Goal: Transaction & Acquisition: Purchase product/service

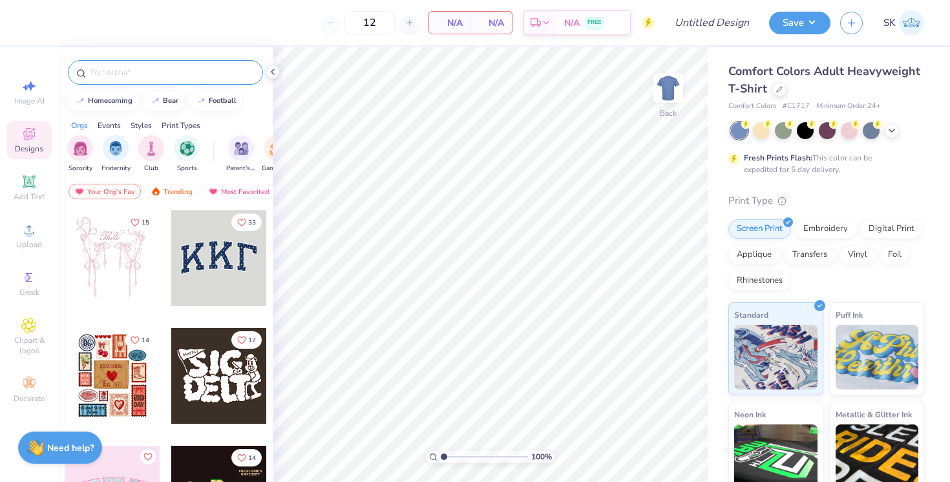
click at [201, 65] on div at bounding box center [165, 72] width 195 height 25
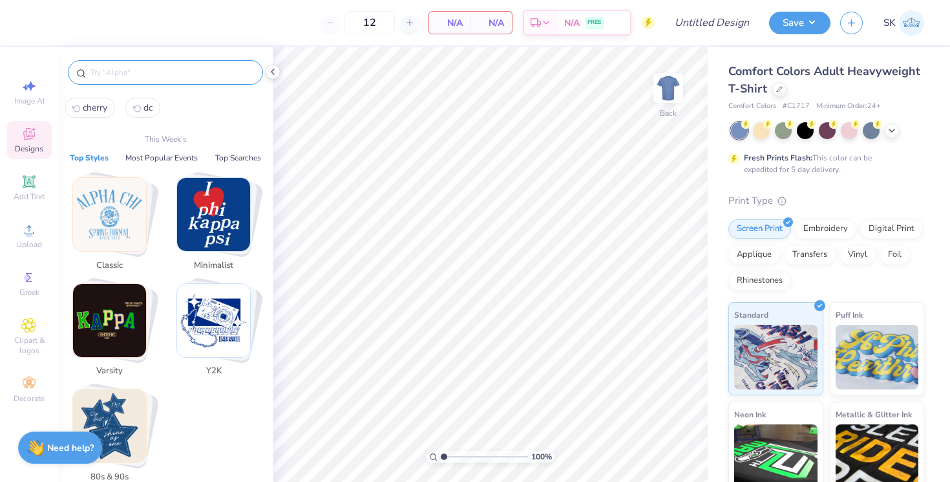
click at [202, 70] on input "text" at bounding box center [171, 72] width 165 height 13
click at [35, 278] on icon at bounding box center [29, 278] width 16 height 16
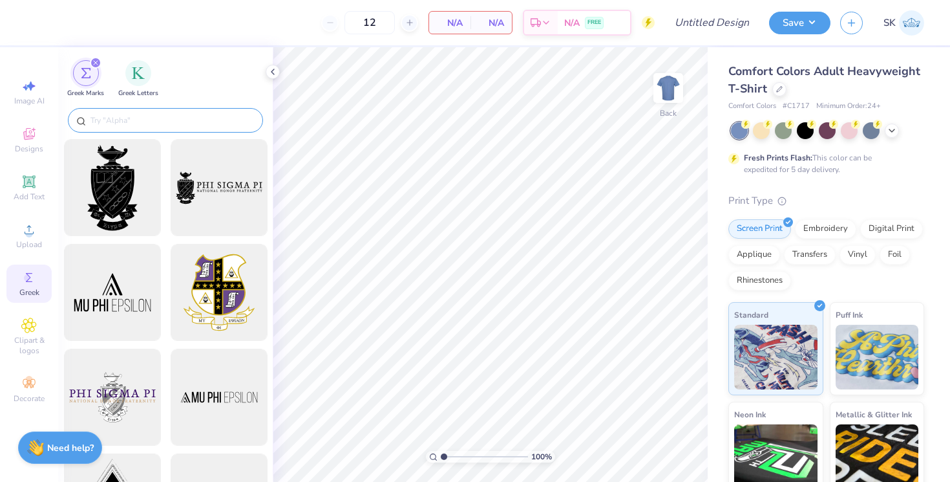
click at [136, 120] on input "text" at bounding box center [171, 120] width 165 height 13
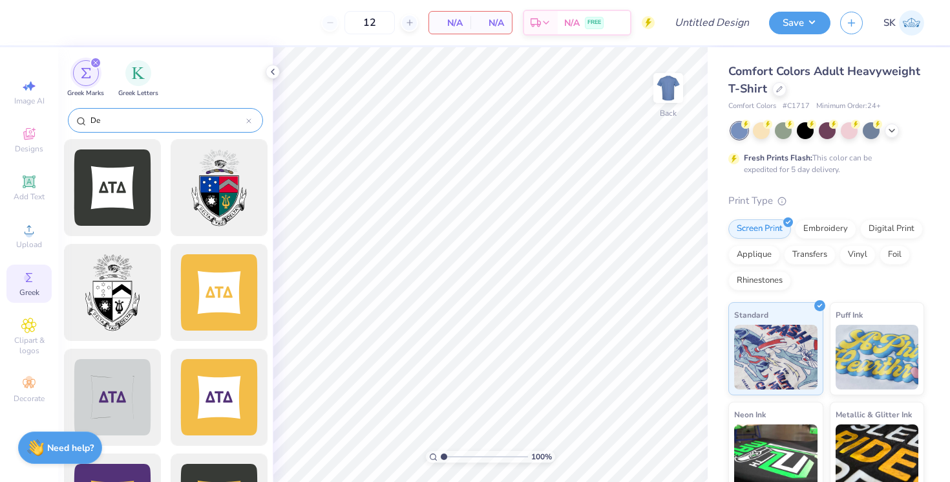
type input "D"
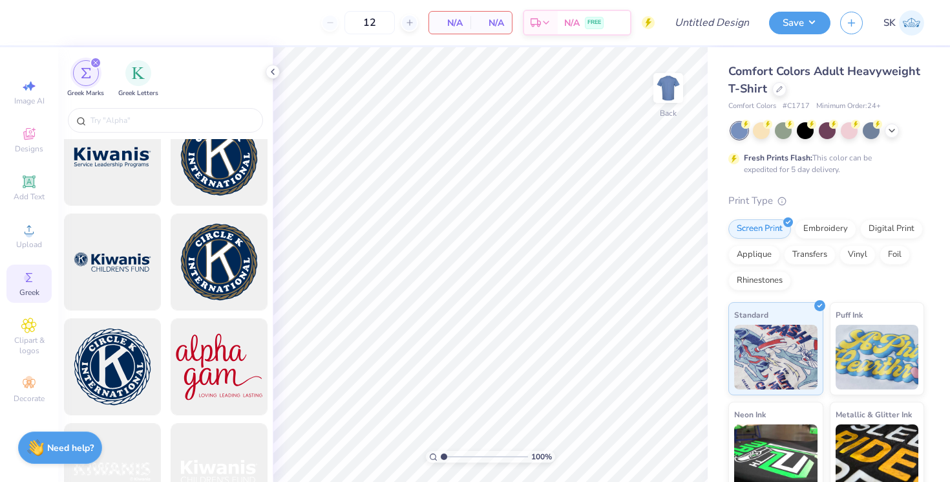
scroll to position [8414, 0]
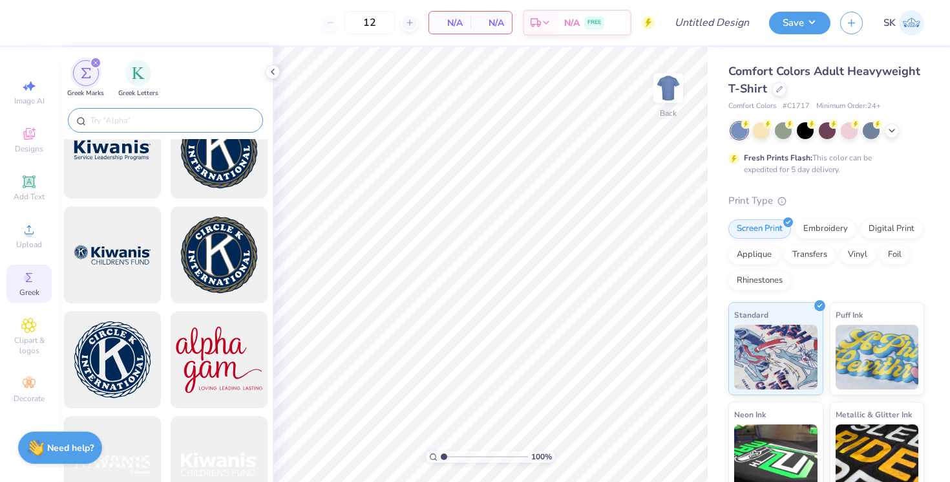
click at [153, 122] on input "text" at bounding box center [171, 120] width 165 height 13
click at [96, 63] on icon "filter for Greek Marks" at bounding box center [96, 63] width 4 height 4
click at [94, 60] on div "filter for Greek Marks" at bounding box center [96, 63] width 12 height 12
click at [140, 73] on img "filter for Greek Letters" at bounding box center [138, 71] width 13 height 13
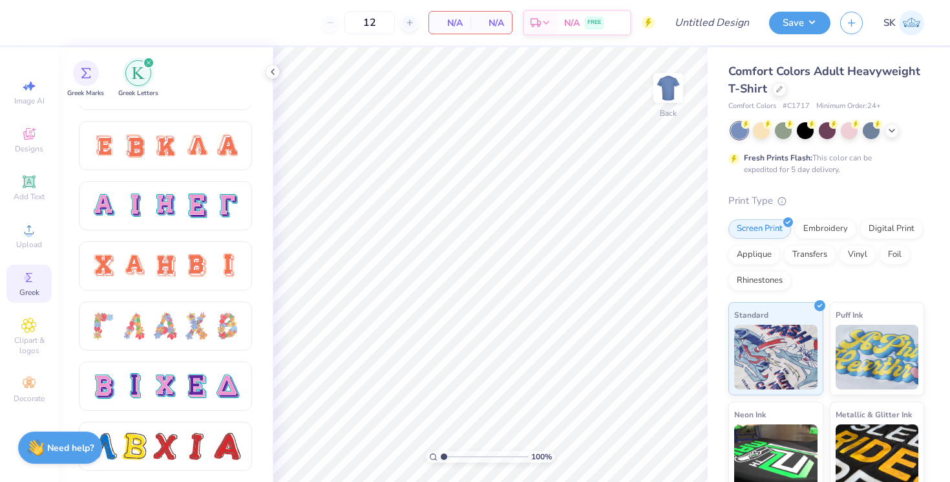
scroll to position [906, 0]
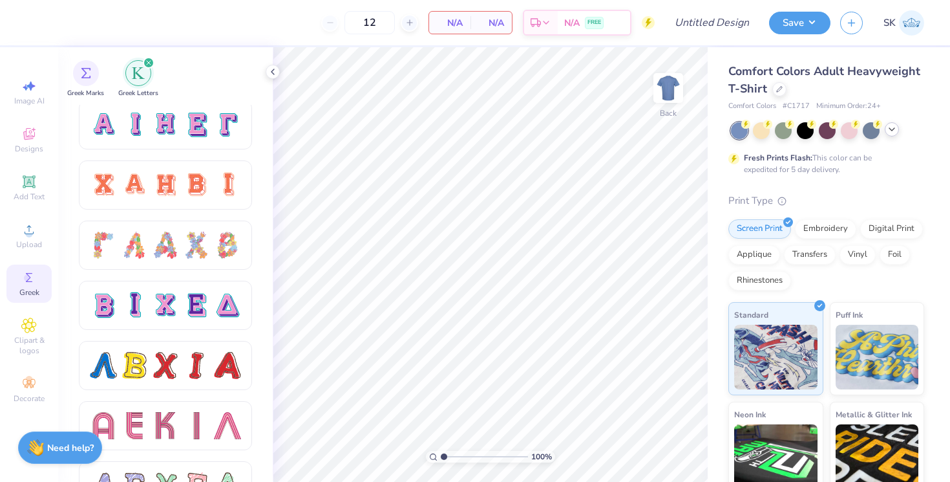
click at [891, 127] on icon at bounding box center [892, 129] width 10 height 10
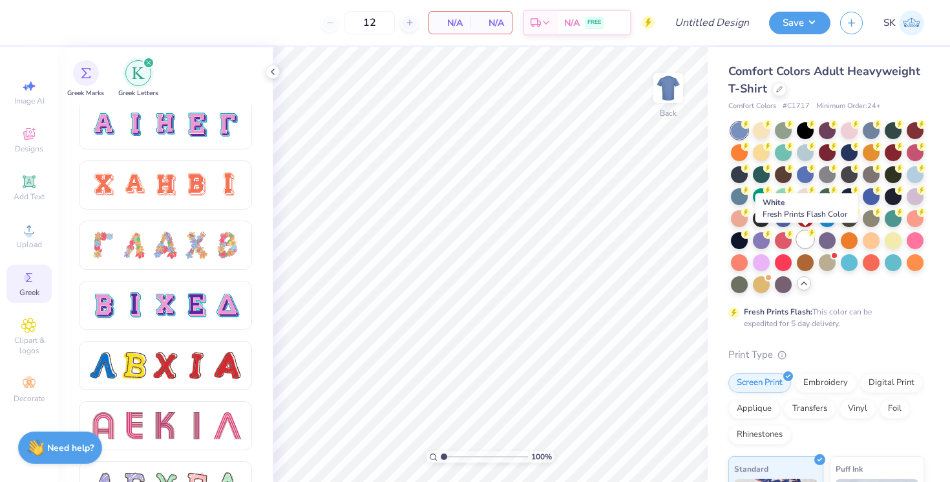
click at [810, 240] on div at bounding box center [805, 239] width 17 height 17
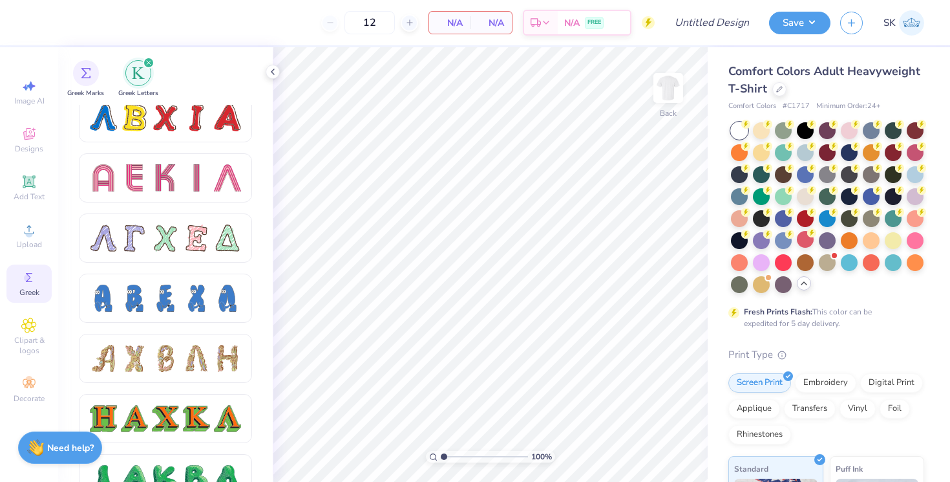
scroll to position [1150, 0]
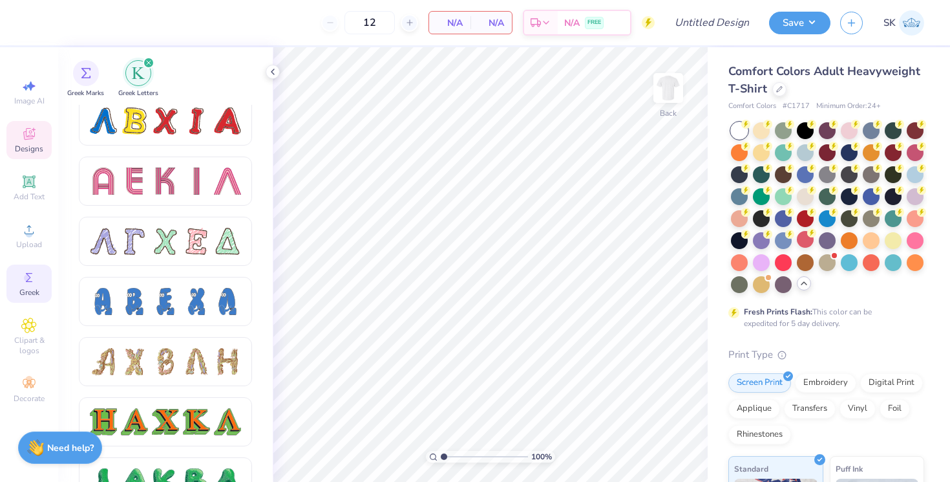
click at [30, 134] on icon at bounding box center [29, 134] width 16 height 16
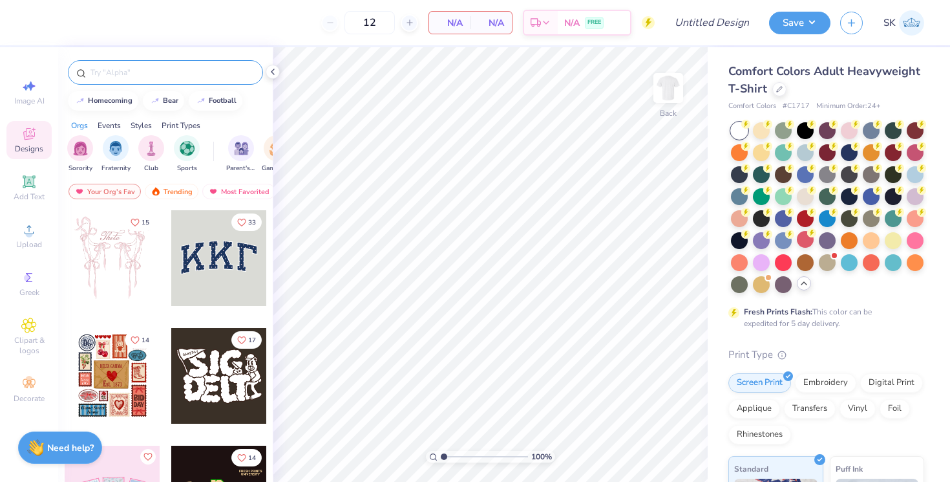
click at [140, 62] on div at bounding box center [165, 72] width 195 height 25
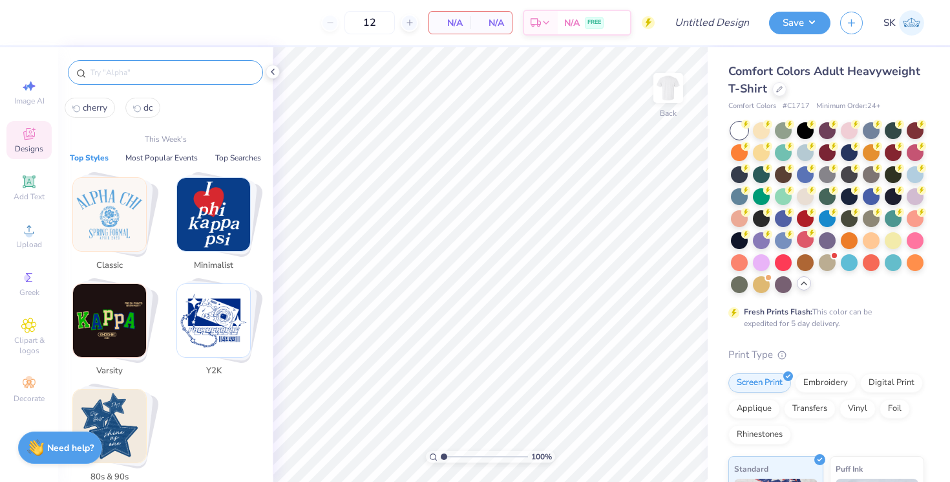
click at [142, 70] on input "text" at bounding box center [171, 72] width 165 height 13
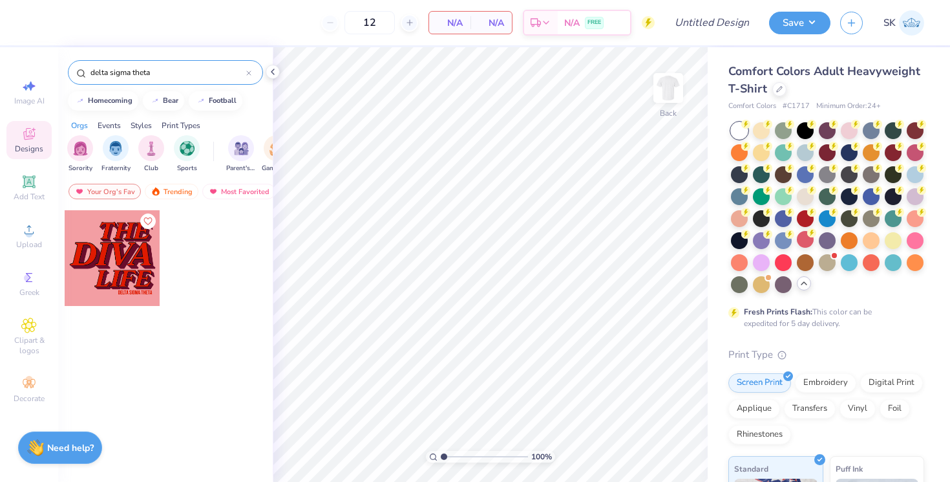
type input "delta sigma theta"
click at [31, 284] on icon at bounding box center [29, 278] width 16 height 16
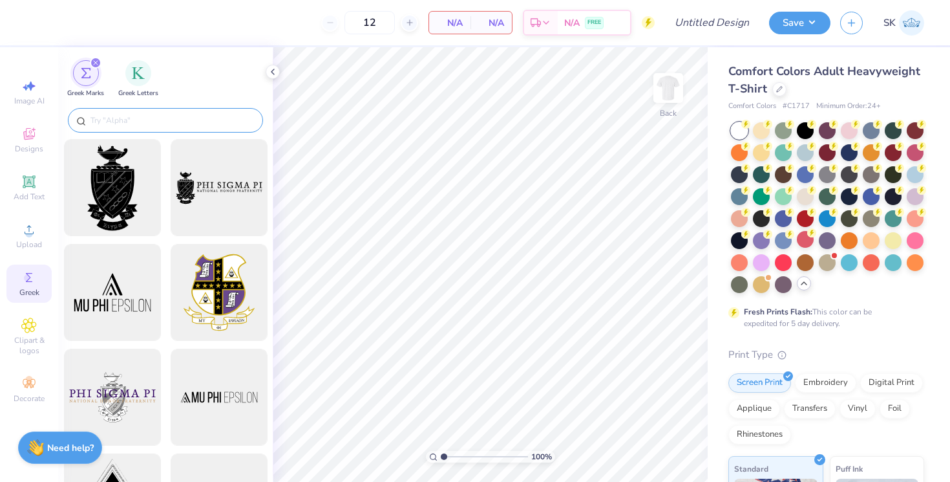
click at [146, 121] on input "text" at bounding box center [171, 120] width 165 height 13
type input "S"
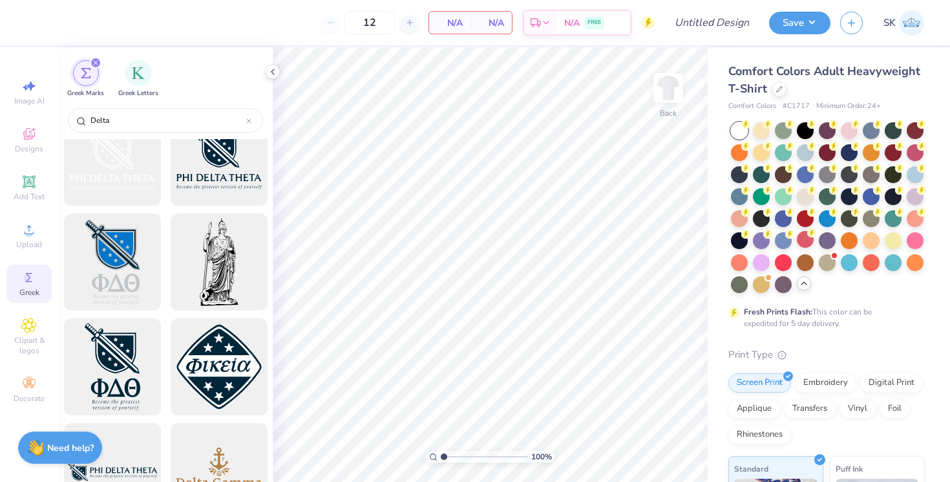
scroll to position [12909, 0]
click at [157, 122] on input "Delta" at bounding box center [167, 120] width 157 height 13
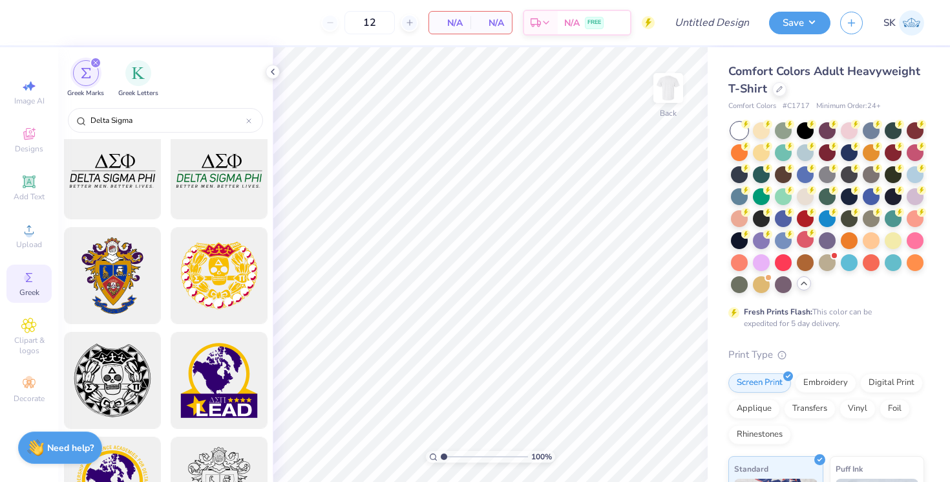
scroll to position [0, 0]
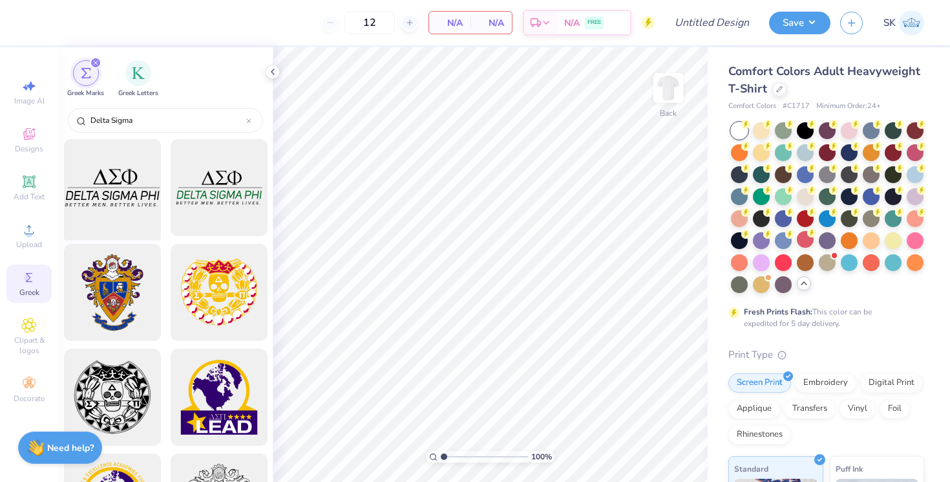
type input "Delta Sigma"
click at [144, 207] on div at bounding box center [112, 187] width 107 height 107
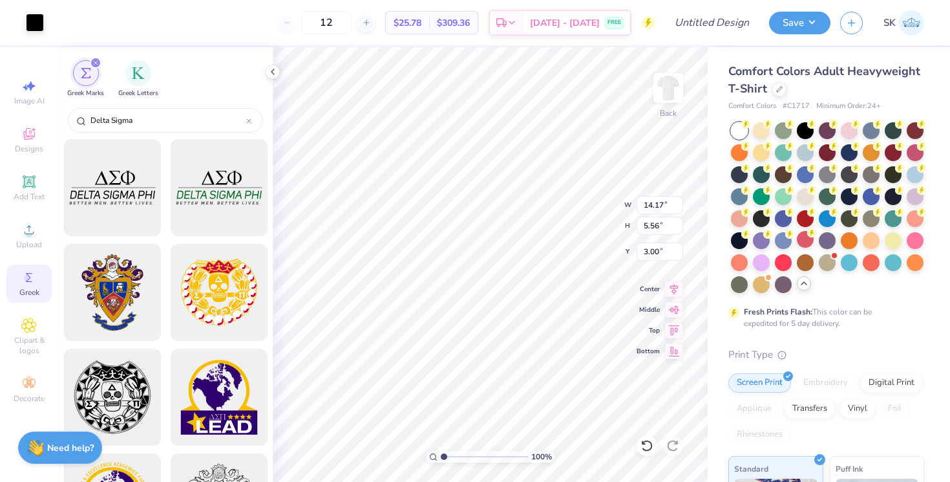
type input "4.28"
type input "1.68"
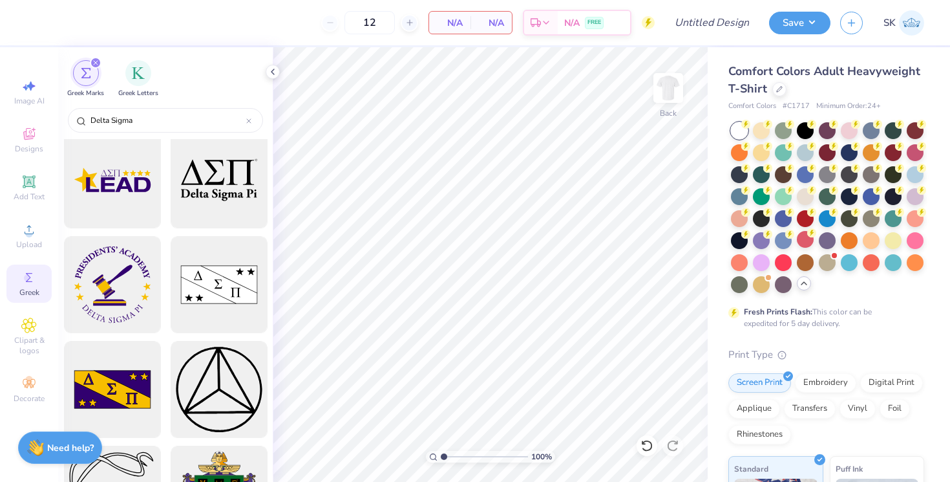
scroll to position [529, 0]
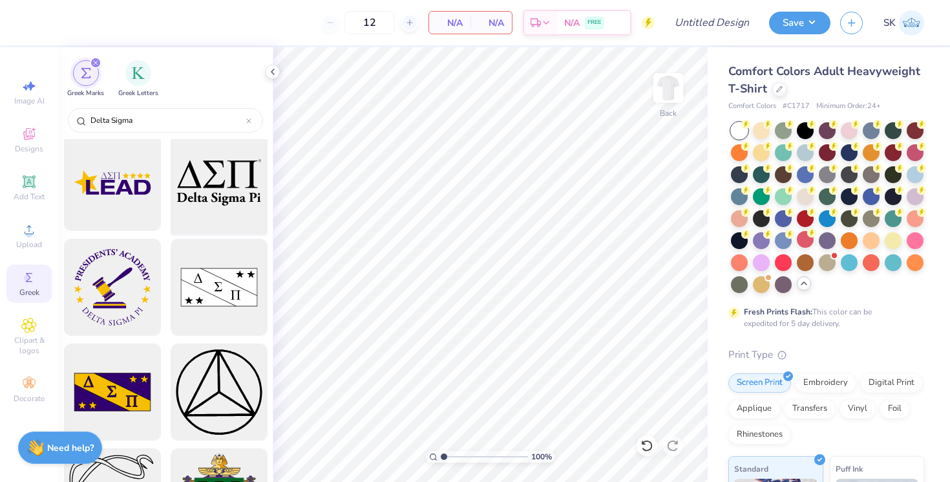
click at [227, 186] on div at bounding box center [218, 182] width 107 height 107
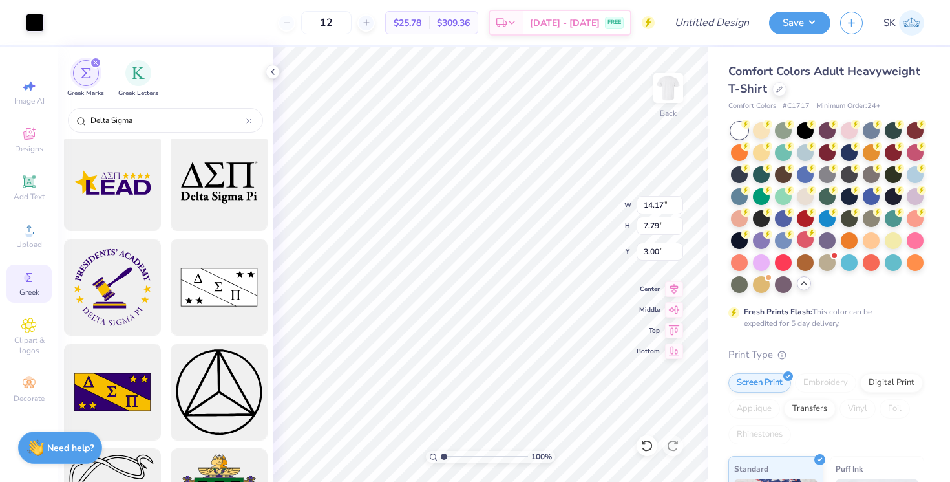
type input "3.09"
type input "1.70"
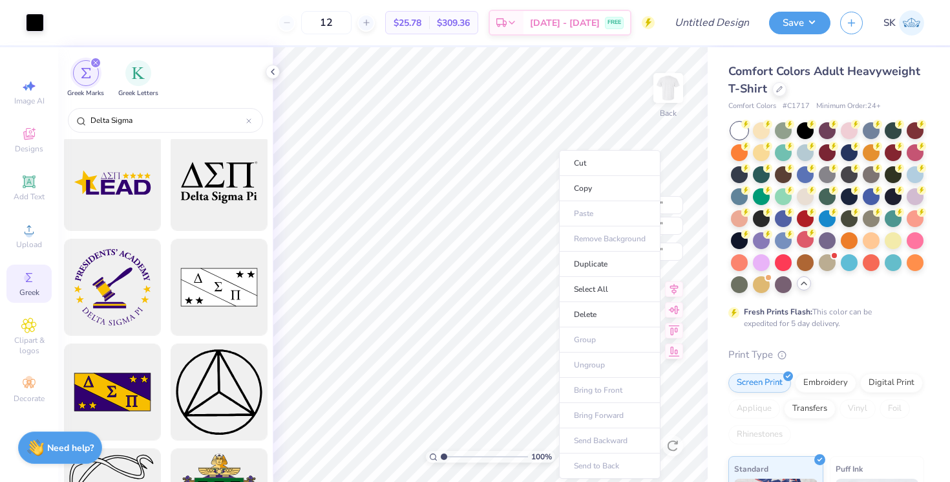
click at [559, 154] on li "Cut" at bounding box center [609, 163] width 101 height 26
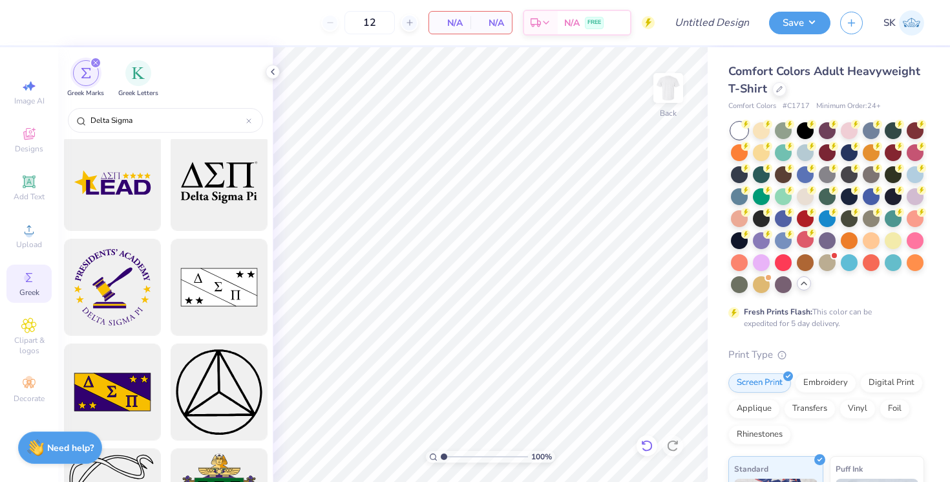
click at [641, 447] on icon at bounding box center [647, 445] width 13 height 13
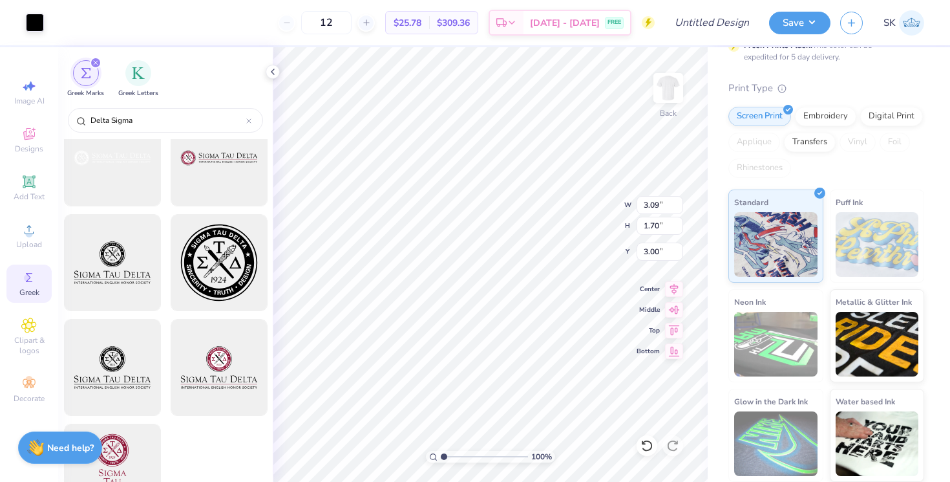
scroll to position [2903, 0]
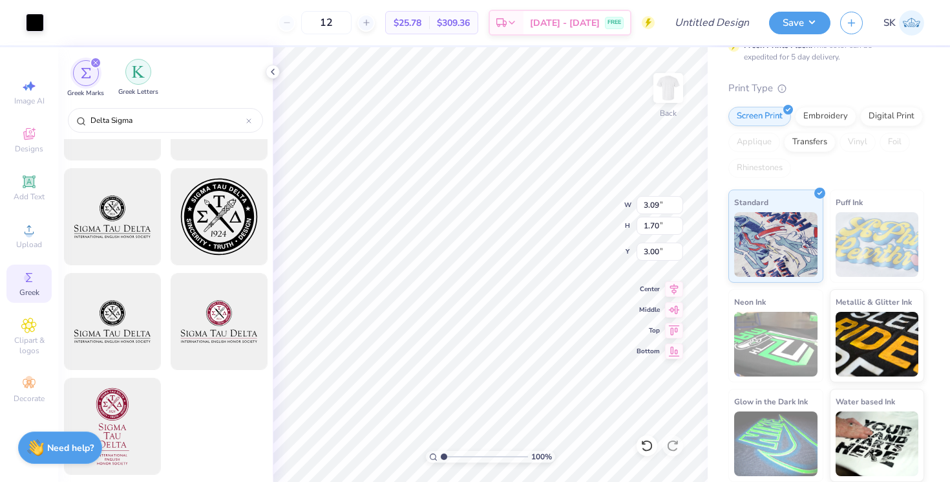
click at [144, 76] on img "filter for Greek Letters" at bounding box center [138, 71] width 13 height 13
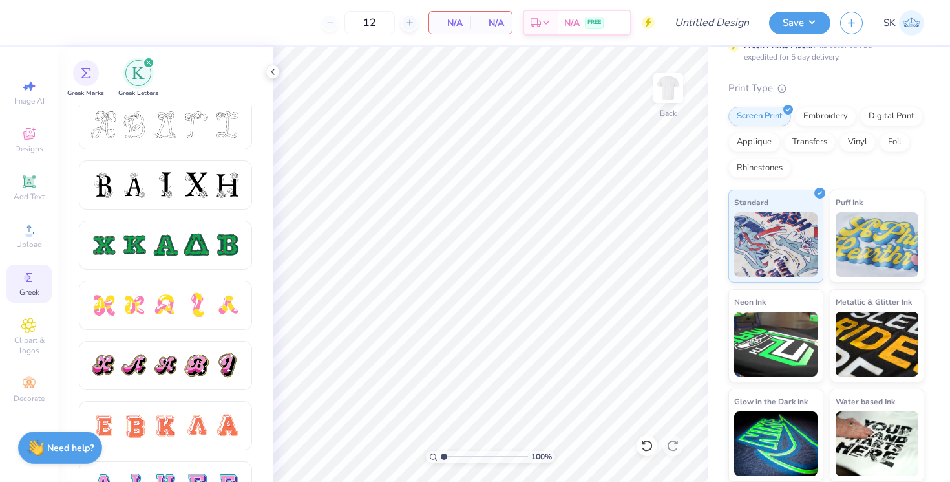
scroll to position [705, 0]
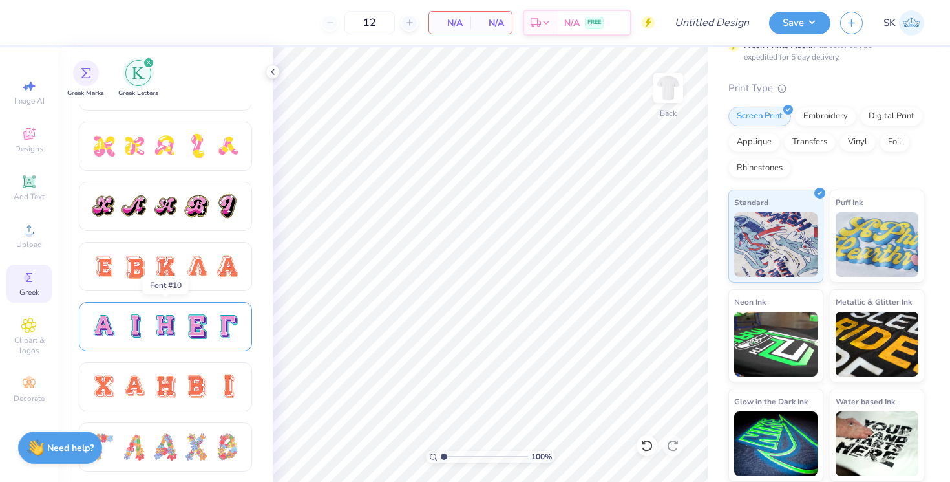
click at [182, 317] on div at bounding box center [165, 326] width 151 height 27
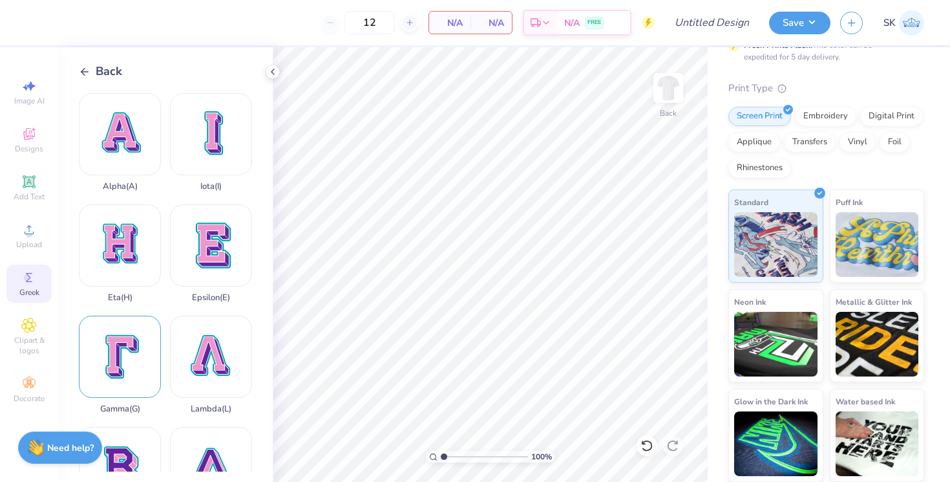
scroll to position [194, 0]
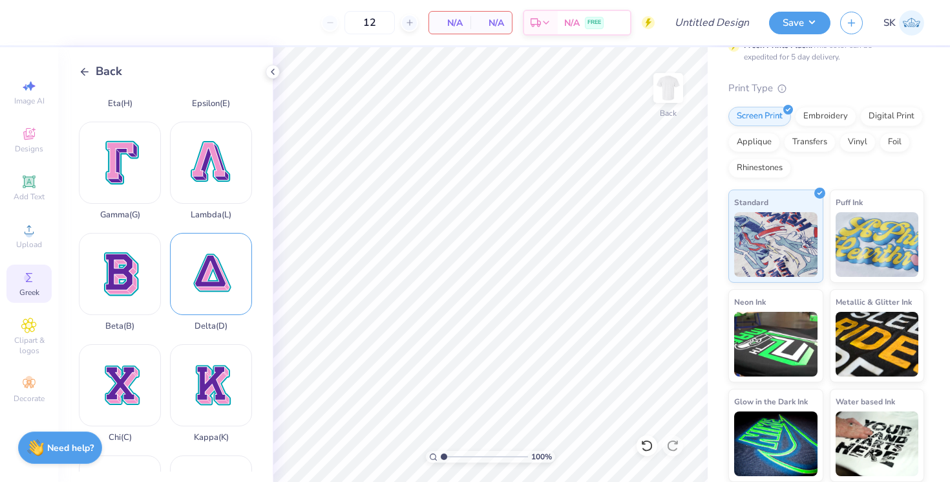
click at [193, 291] on div "Delta ( D )" at bounding box center [211, 282] width 82 height 98
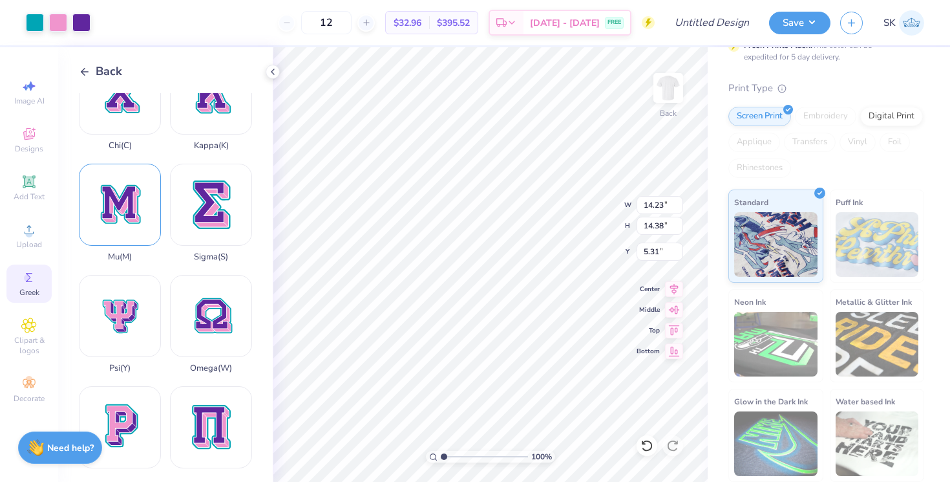
scroll to position [491, 0]
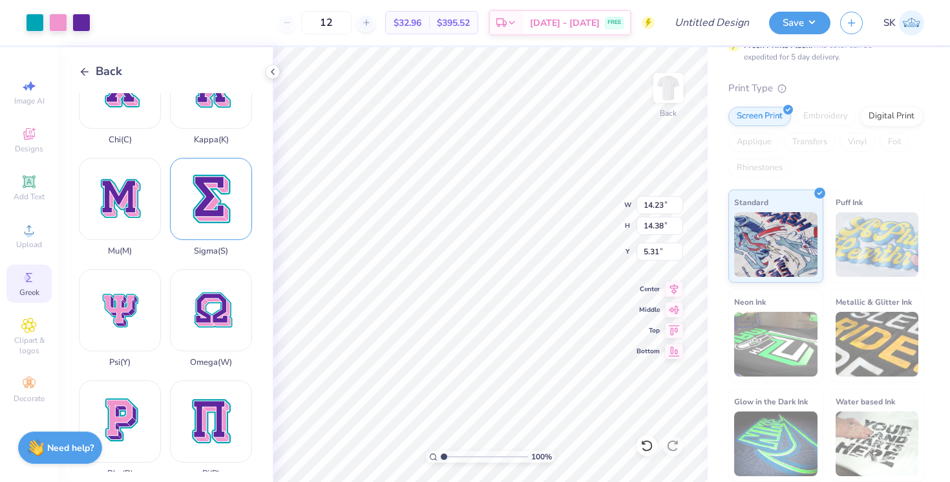
click at [211, 209] on div "Sigma ( S )" at bounding box center [211, 207] width 82 height 98
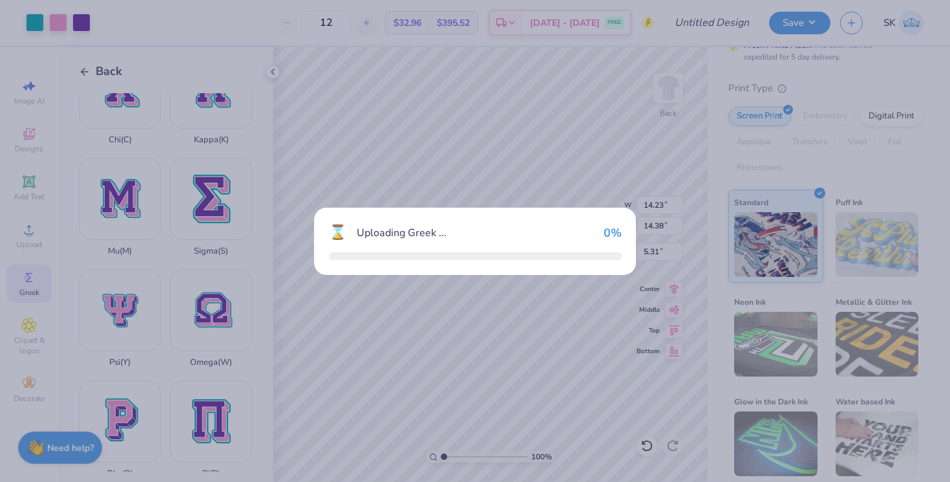
type input "13.89"
type input "18.00"
type input "3.50"
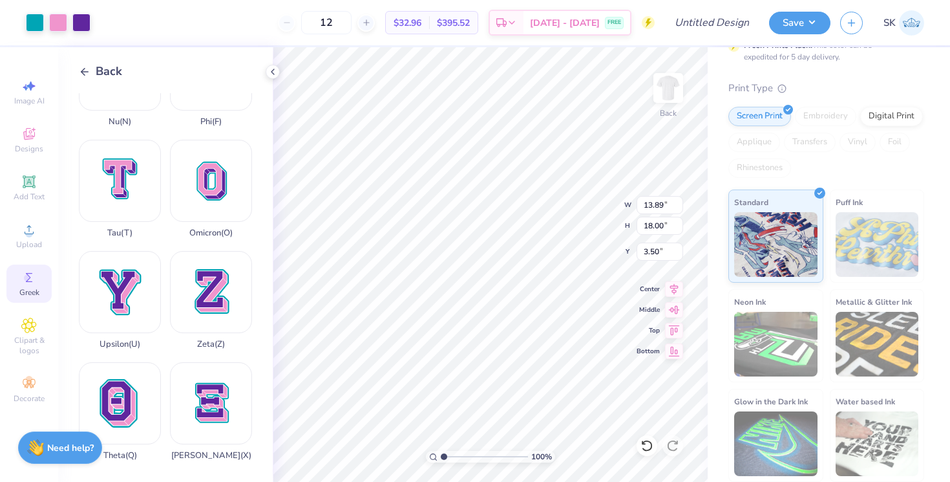
scroll to position [959, 0]
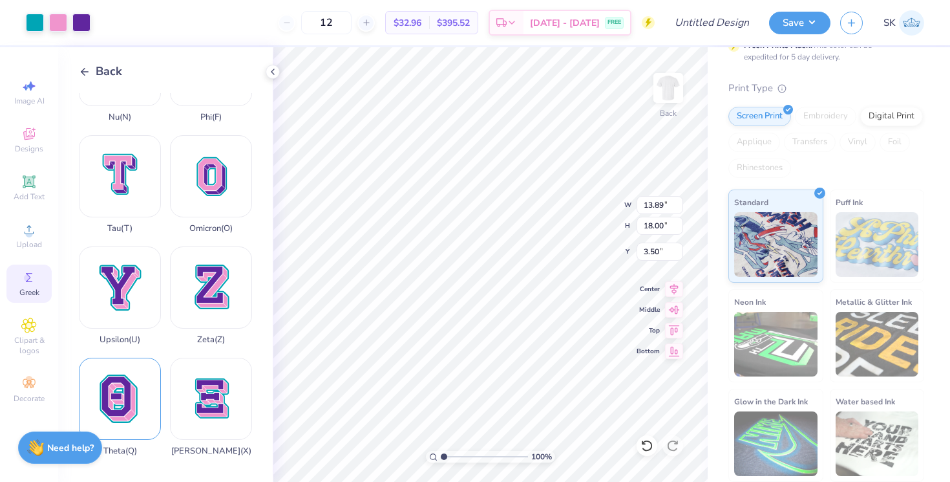
click at [103, 407] on div "Theta ( Q )" at bounding box center [120, 406] width 82 height 98
type input "2.13"
type input "2.73"
type input "13.89"
type input "18.00"
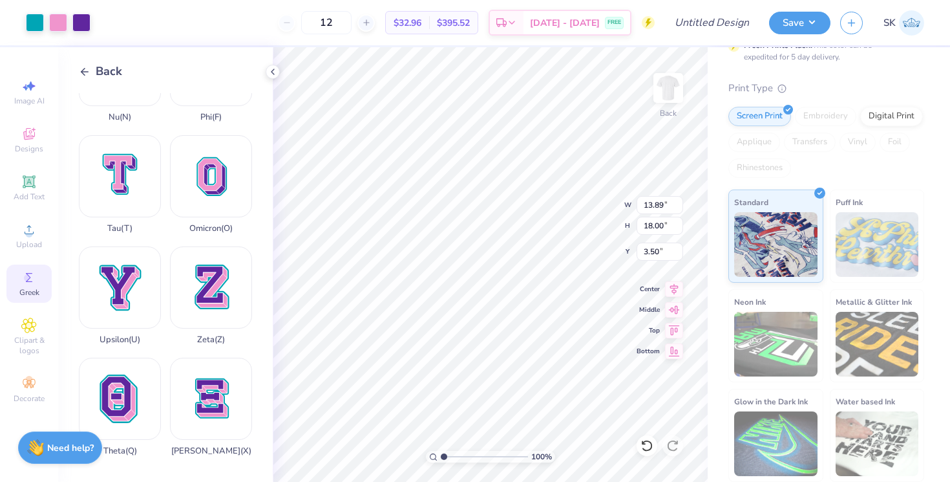
type input "2.00"
type input "2.60"
type input "14.23"
type input "14.38"
type input "5.31"
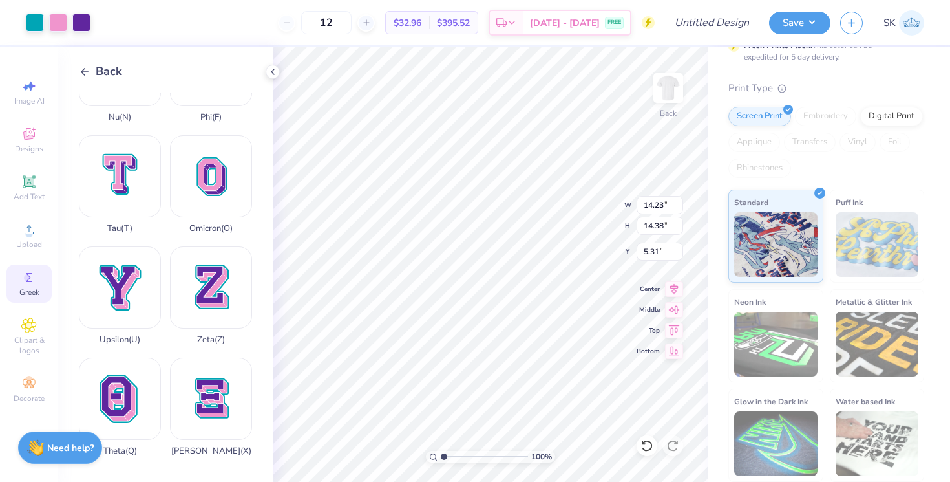
type input "2.15"
type input "2.17"
type input "3.00"
type input "1.66"
type input "1.68"
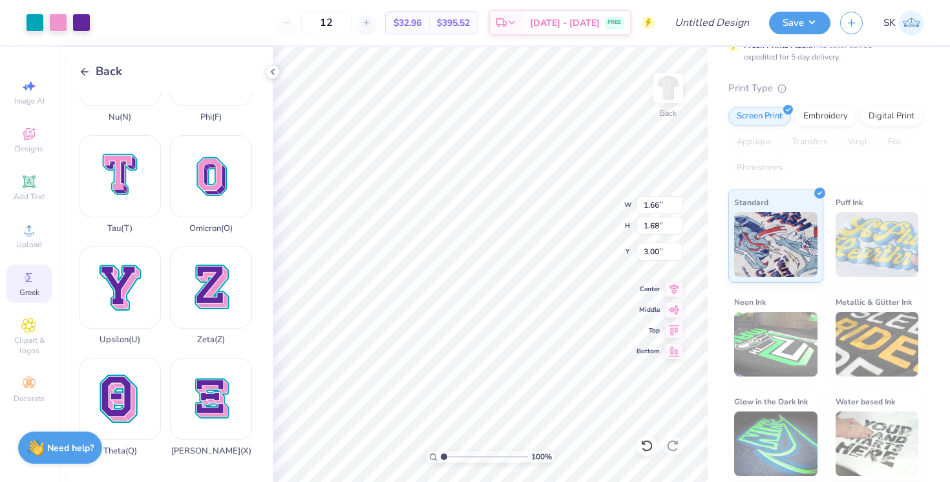
type input "2.13"
type input "2.73"
type input "2.47"
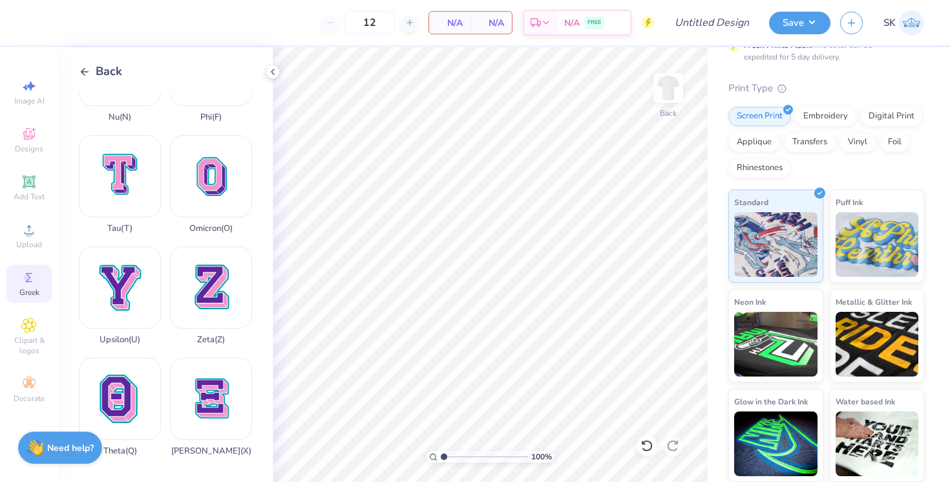
click at [84, 59] on div "Back Alpha ( A ) Iota ( I ) Eta ( H ) Epsilon ( E ) Gamma ( G ) Lambda ( L ) Be…" at bounding box center [165, 264] width 215 height 434
click at [85, 64] on div "Back" at bounding box center [100, 71] width 43 height 17
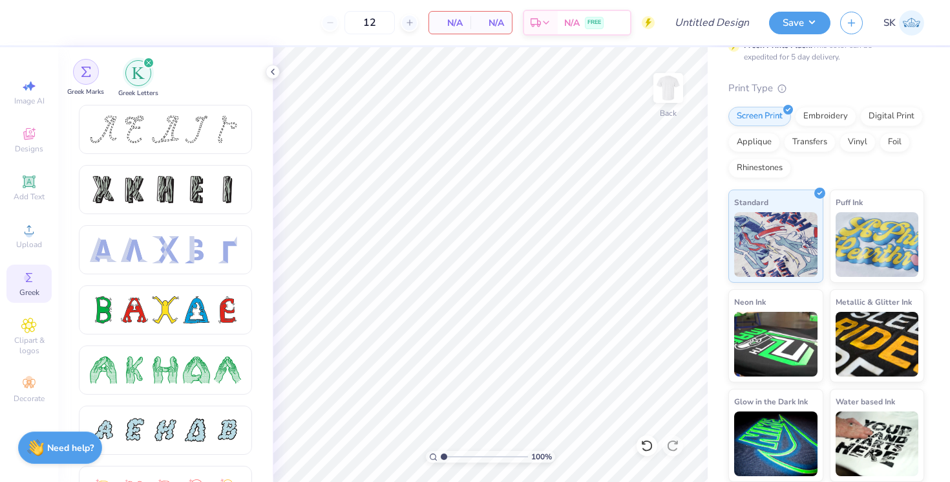
click at [87, 75] on img "filter for Greek Marks" at bounding box center [86, 72] width 10 height 10
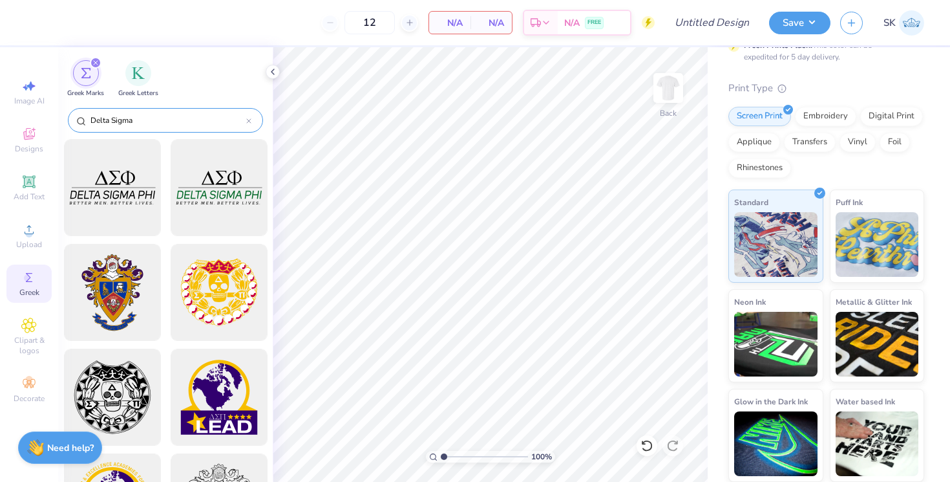
click at [175, 122] on input "Delta Sigma" at bounding box center [167, 120] width 157 height 13
type input "Delta Sigma"
click at [117, 207] on div at bounding box center [112, 187] width 107 height 107
click at [23, 235] on icon at bounding box center [29, 230] width 16 height 16
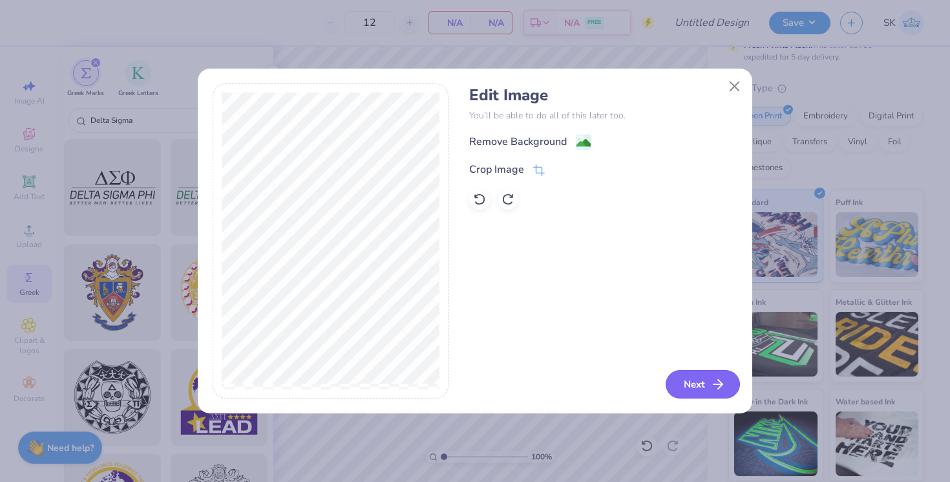
click at [697, 386] on button "Next" at bounding box center [703, 384] width 74 height 28
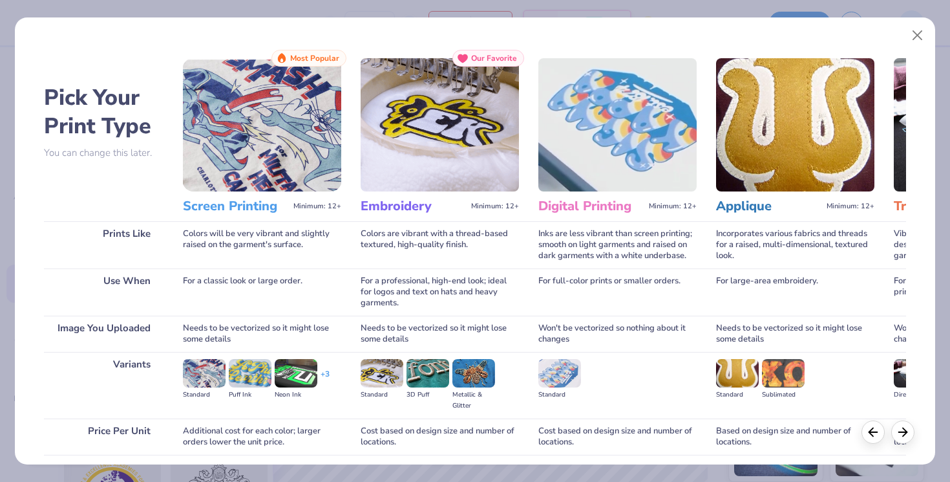
click at [287, 161] on img at bounding box center [262, 124] width 158 height 133
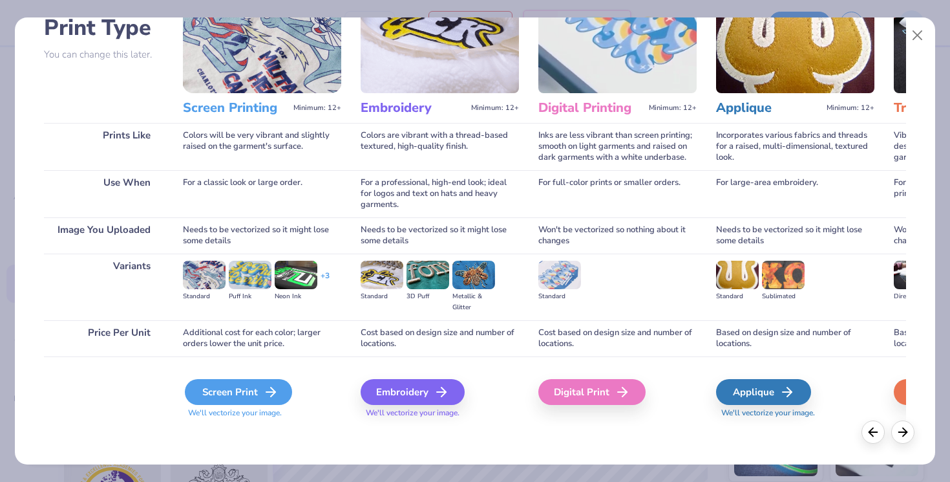
click at [257, 390] on div "Screen Print" at bounding box center [238, 392] width 107 height 26
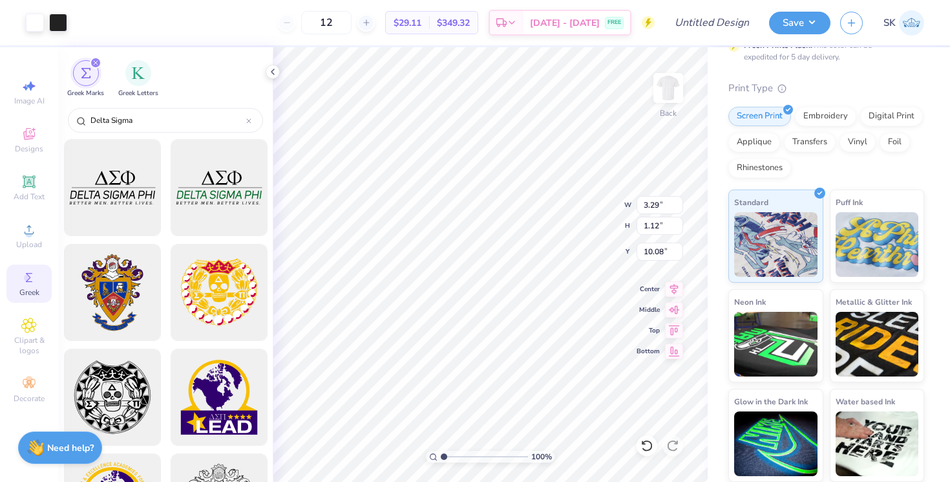
type input "3.29"
type input "1.12"
type input "3.00"
click at [40, 35] on div "Art colors" at bounding box center [22, 22] width 44 height 45
click at [40, 23] on div at bounding box center [35, 21] width 18 height 18
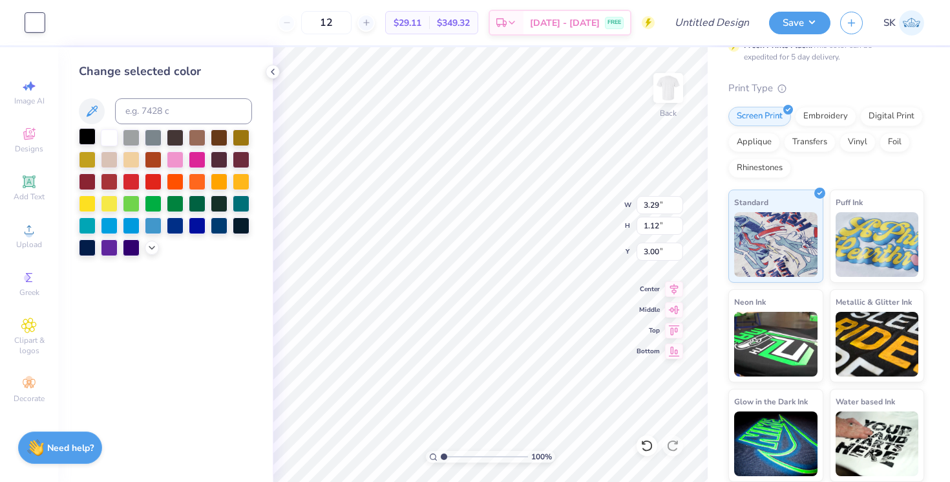
click at [88, 133] on div at bounding box center [87, 136] width 17 height 17
click at [113, 135] on div at bounding box center [109, 136] width 17 height 17
click at [45, 138] on div "Designs" at bounding box center [28, 140] width 45 height 38
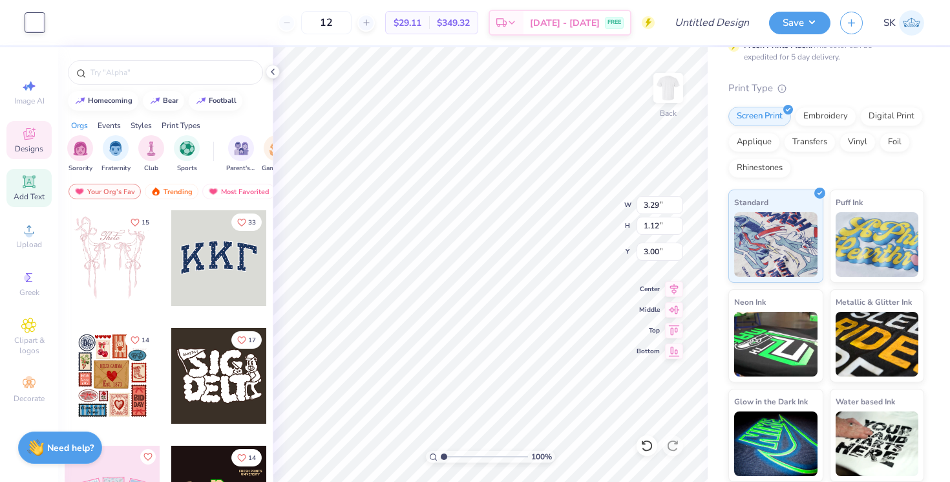
click at [41, 177] on div "Add Text" at bounding box center [28, 188] width 45 height 38
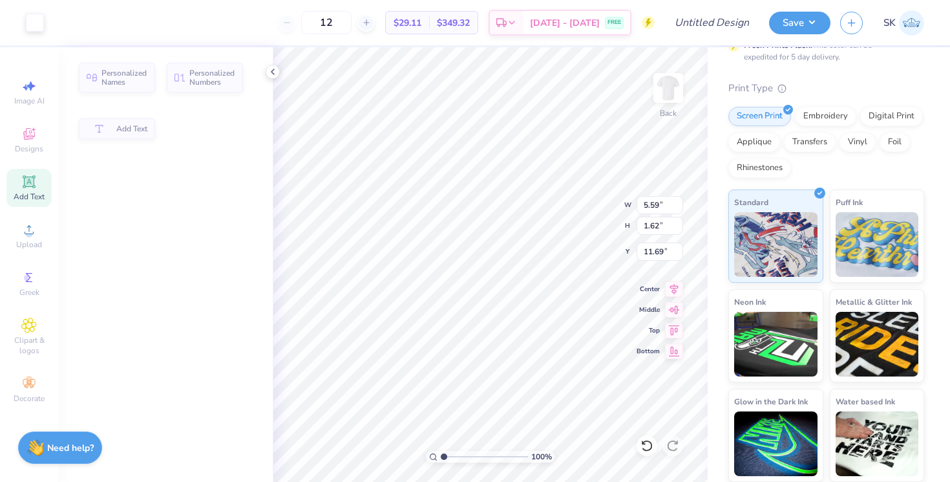
type input "5.59"
type input "1.62"
type input "11.69"
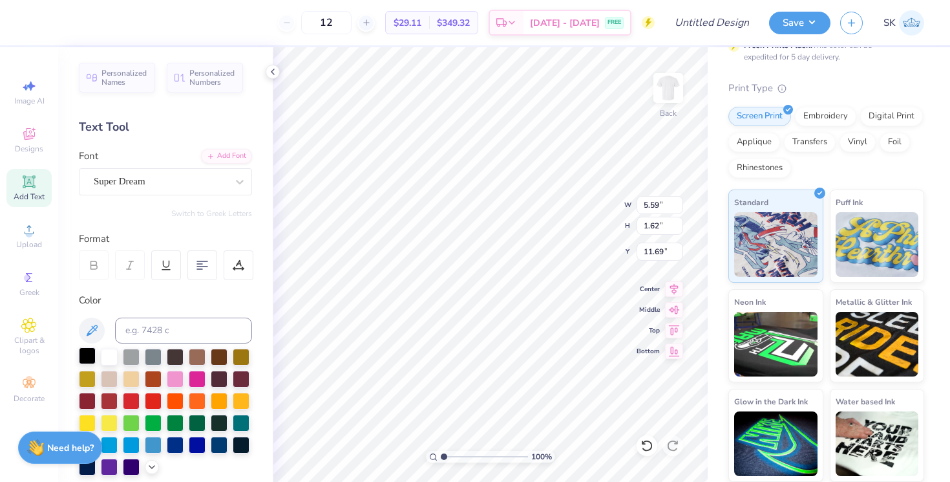
click at [86, 354] on div at bounding box center [87, 355] width 17 height 17
type textarea "Brothers"
click at [209, 186] on div "Super Dream" at bounding box center [160, 181] width 136 height 20
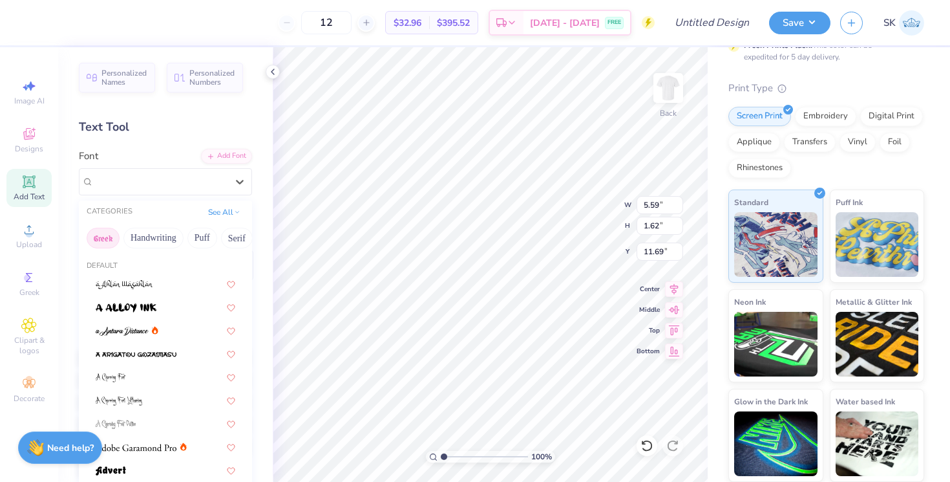
click at [109, 235] on button "Greek" at bounding box center [103, 238] width 33 height 21
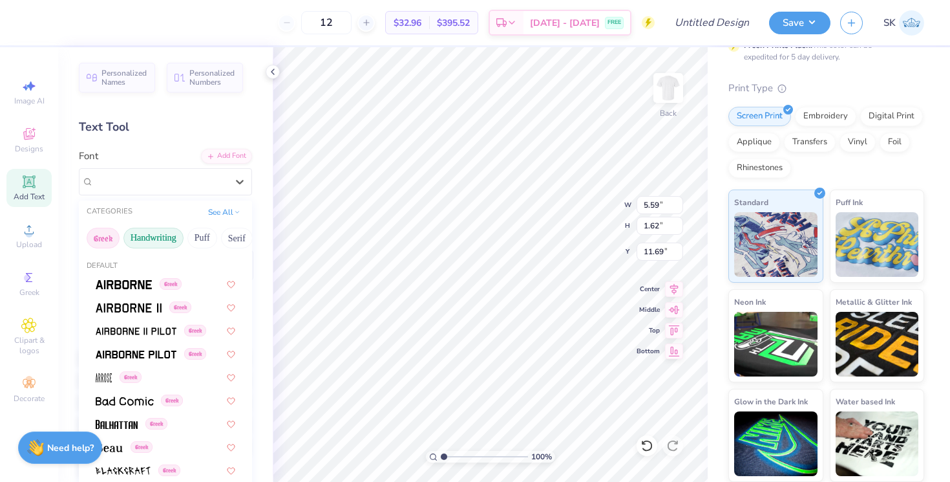
click at [147, 245] on button "Handwriting" at bounding box center [153, 238] width 60 height 21
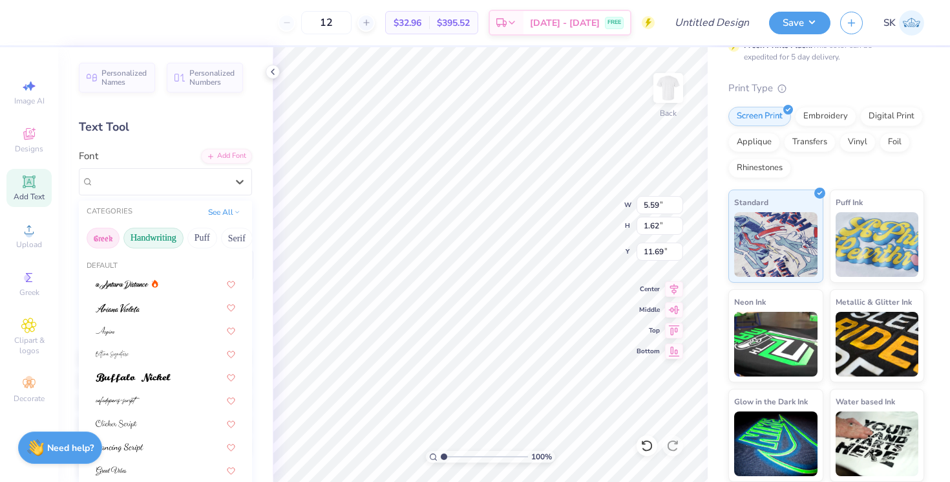
click at [109, 242] on button "Greek" at bounding box center [103, 238] width 33 height 21
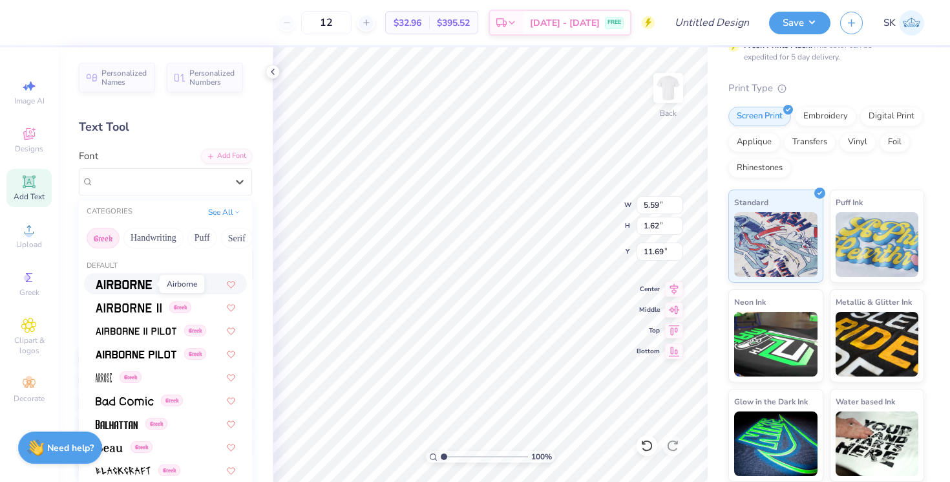
click at [127, 281] on img at bounding box center [124, 284] width 56 height 9
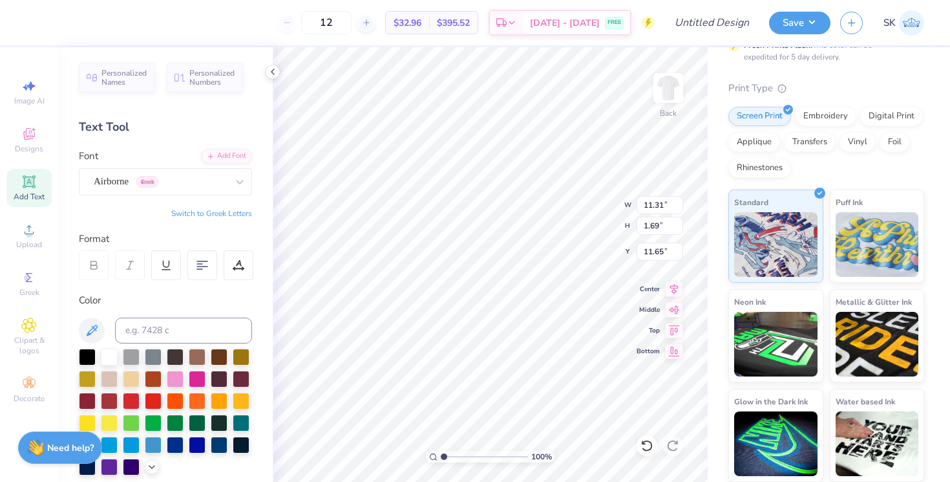
type input "4.09"
type input "0.61"
type input "2.26"
type input "0.34"
type input "4.56"
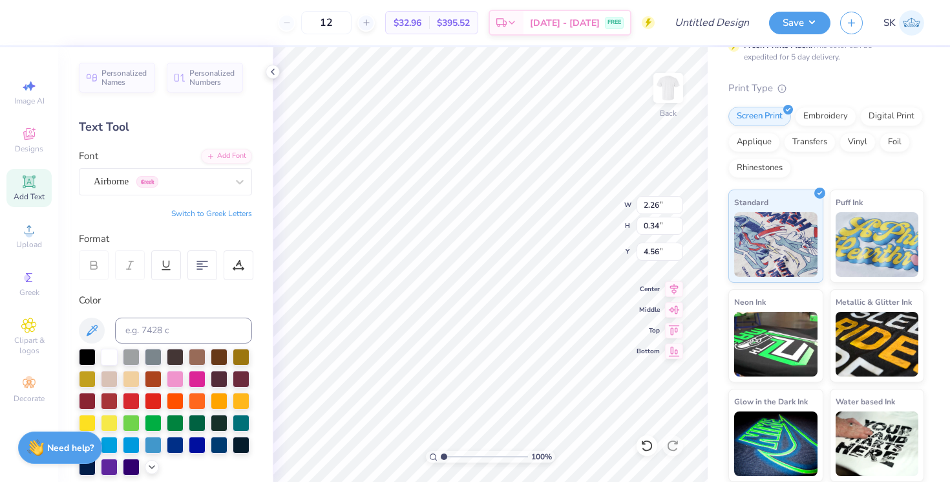
type input "2.89"
type input "0.43"
type input "4.53"
click at [664, 94] on img at bounding box center [668, 88] width 52 height 52
click at [11, 137] on div "Designs" at bounding box center [28, 140] width 45 height 38
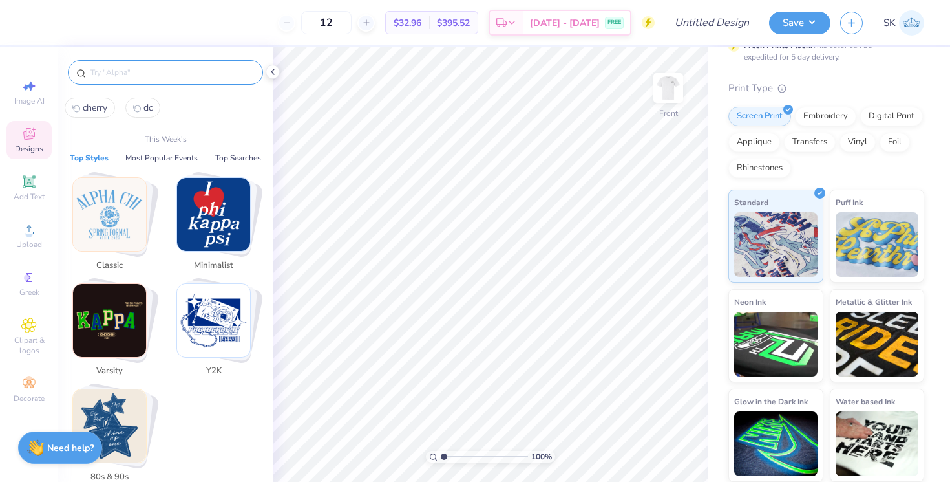
click at [127, 72] on input "text" at bounding box center [171, 72] width 165 height 13
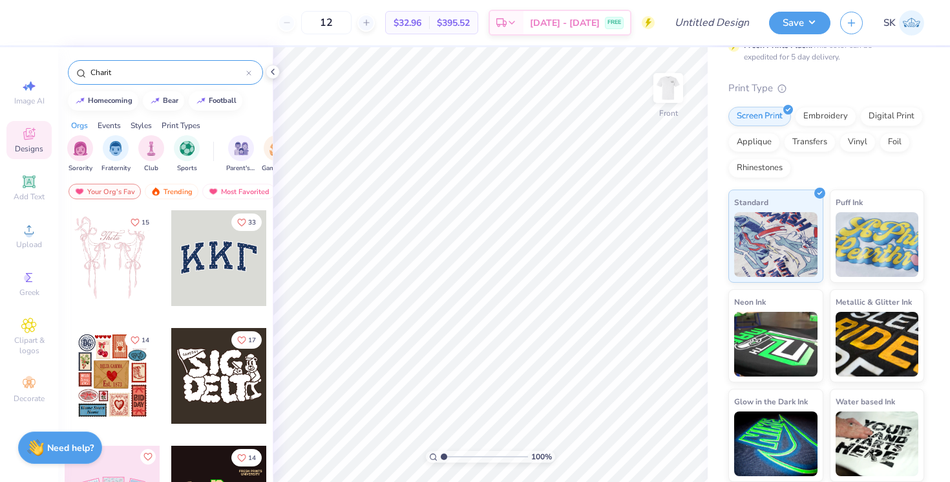
type input "Charity"
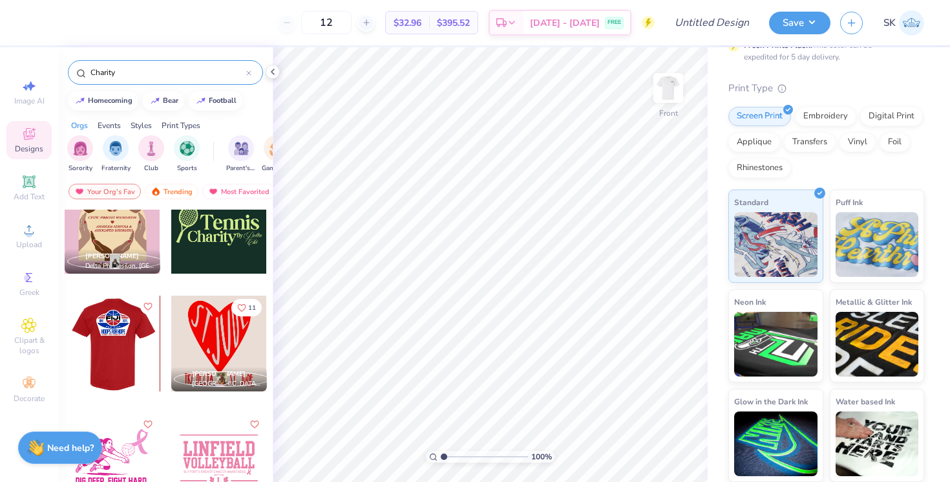
scroll to position [0, 0]
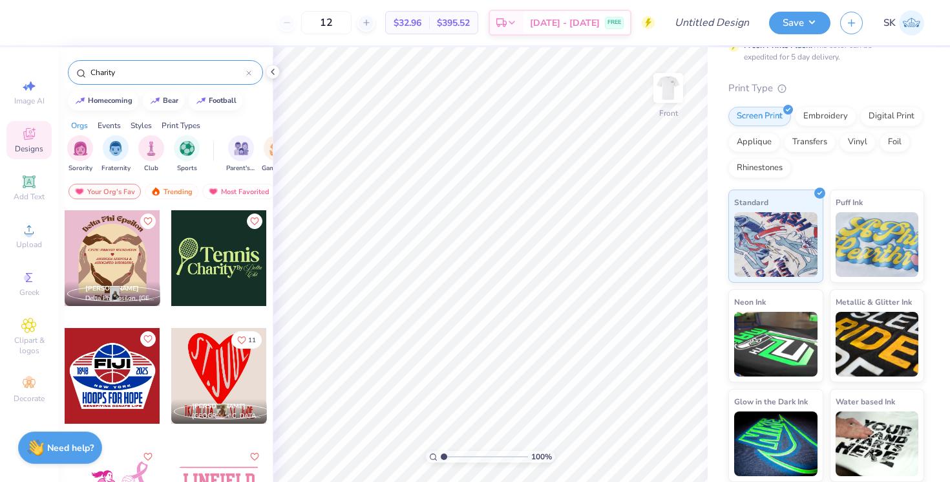
drag, startPoint x: 148, startPoint y: 71, endPoint x: 56, endPoint y: 63, distance: 92.1
click at [56, 63] on div "12 $32.96 Per Item $395.52 Total Est. Delivery [DATE] - [DATE] FREE Design Titl…" at bounding box center [475, 241] width 950 height 482
type input "[US_STATE]\"
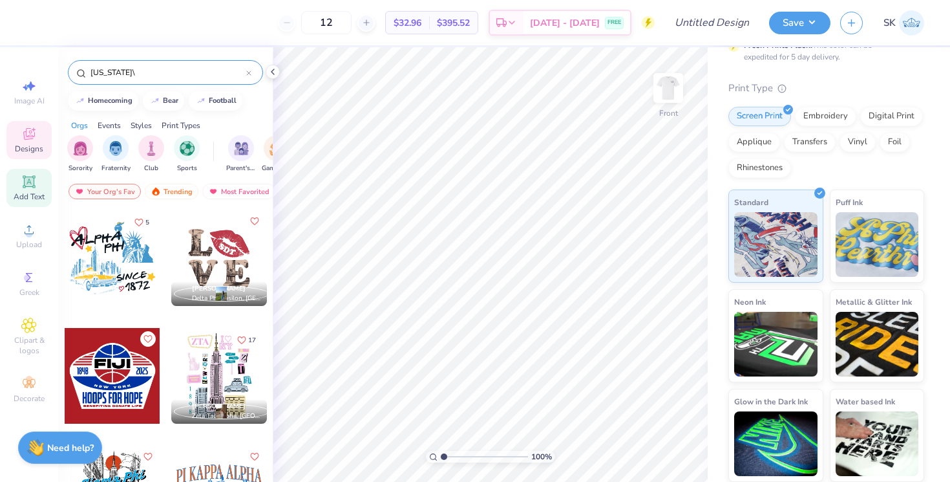
click at [25, 194] on span "Add Text" at bounding box center [29, 196] width 31 height 10
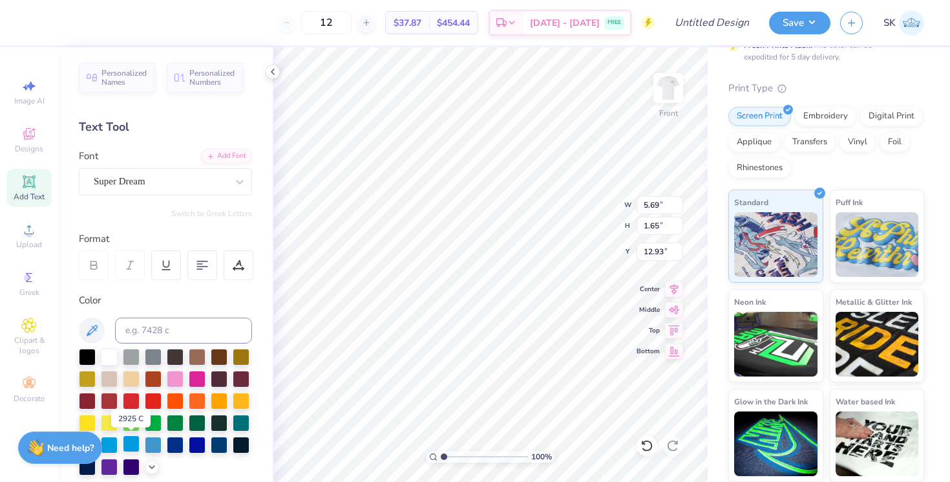
click at [129, 436] on div at bounding box center [131, 443] width 17 height 17
type textarea "DST Charity Bash"
type input "9.67"
type input "1.03"
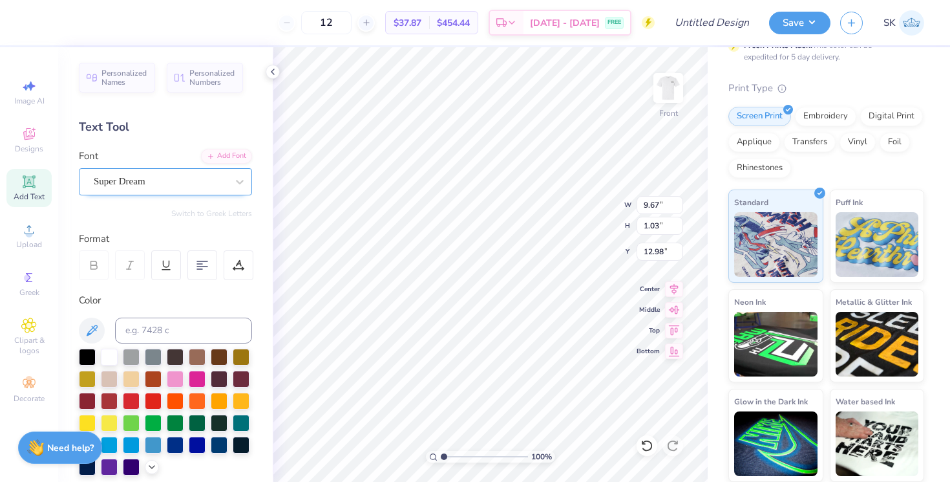
click at [174, 182] on div "Super Dream" at bounding box center [160, 181] width 136 height 20
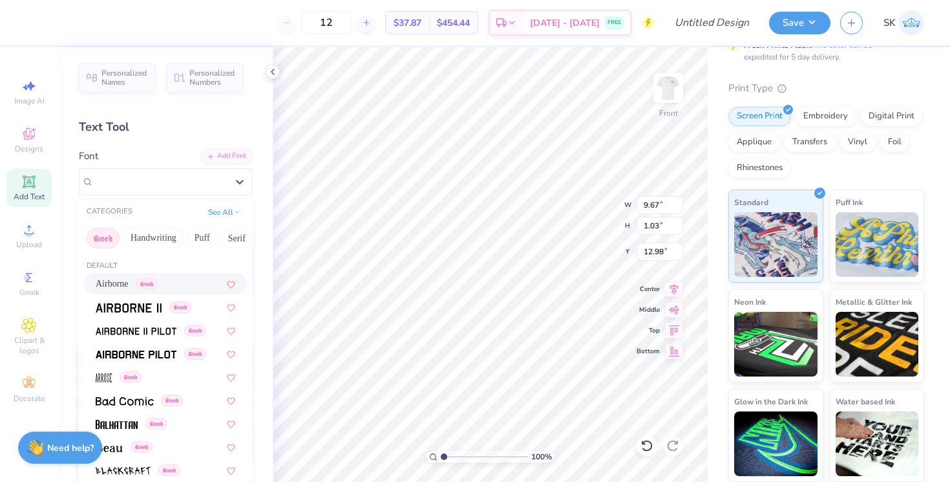
click at [113, 282] on span "Airborne" at bounding box center [112, 284] width 33 height 14
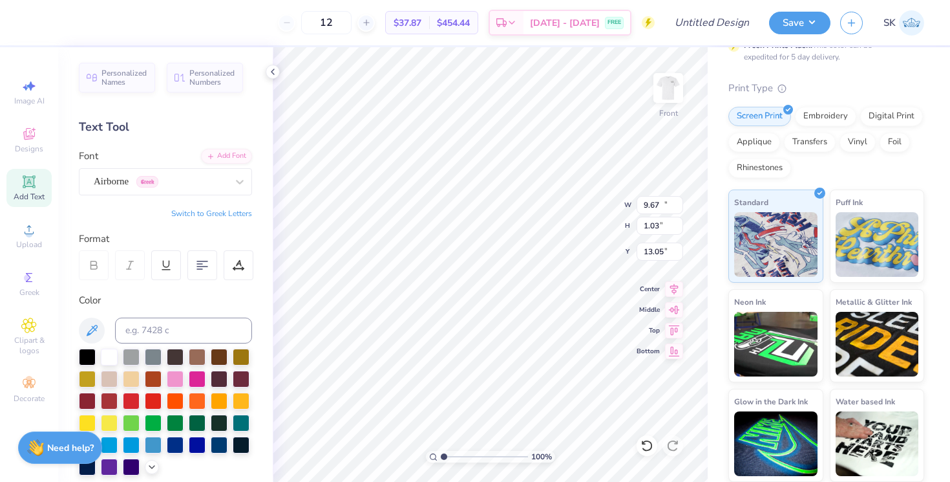
type input "10.66"
type input "0.87"
type input "13.05"
type input "13.31"
click at [43, 180] on div "Add Text" at bounding box center [28, 188] width 45 height 38
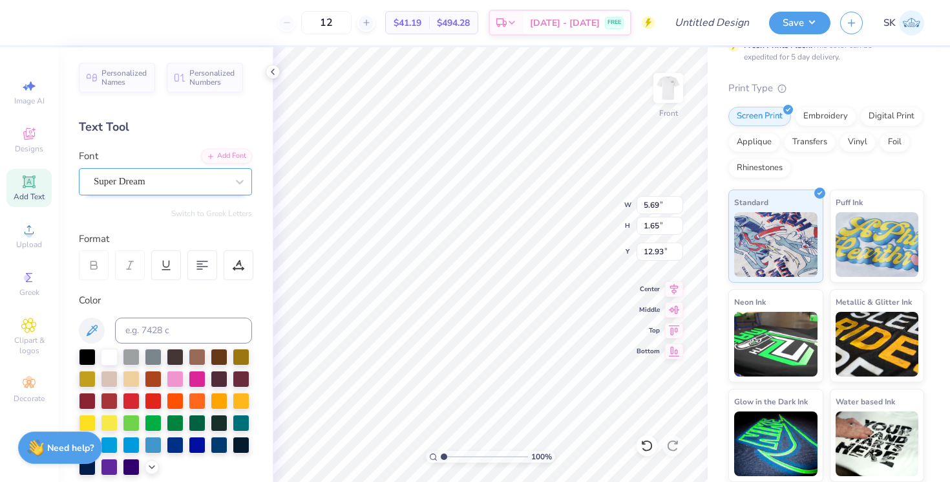
click at [167, 180] on div "Super Dream" at bounding box center [160, 181] width 136 height 20
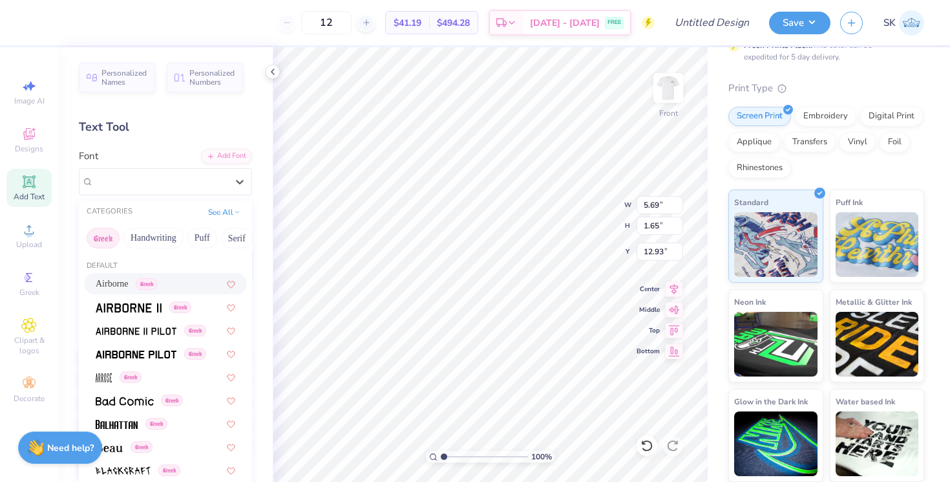
click at [129, 277] on span "Airborne" at bounding box center [112, 284] width 33 height 14
type input "5.44"
type input "1.72"
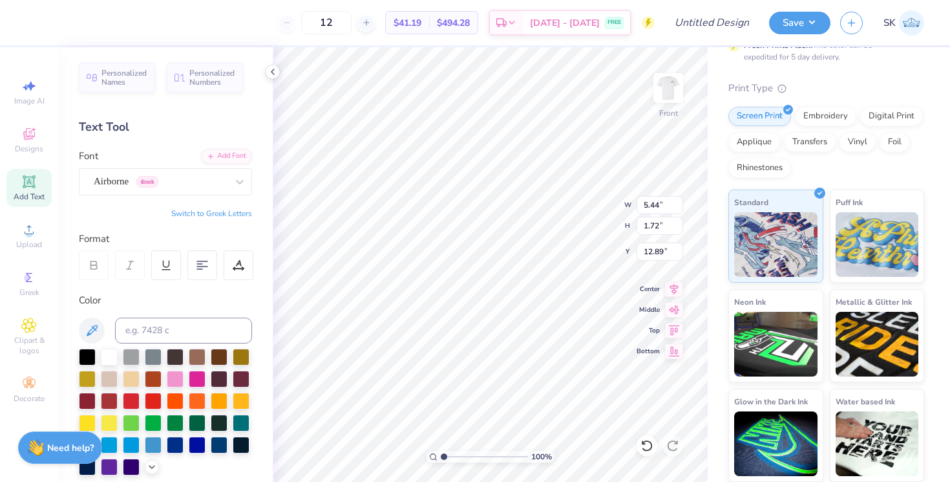
type input "14.79"
click at [133, 447] on div at bounding box center [131, 443] width 17 height 17
type textarea "T"
paste textarea "[DATE]"
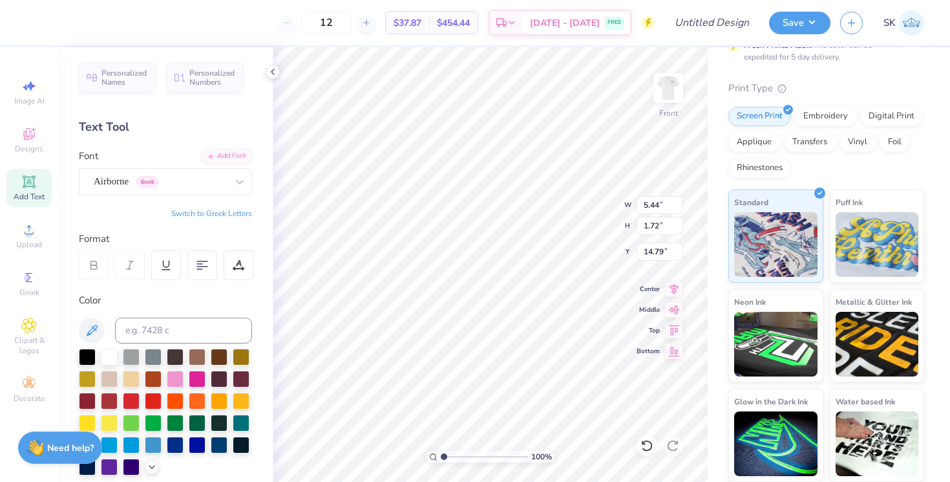
type textarea "[DATE] [GEOGRAPHIC_DATA]"
type input "5.77"
type input "0.64"
type input "14.80"
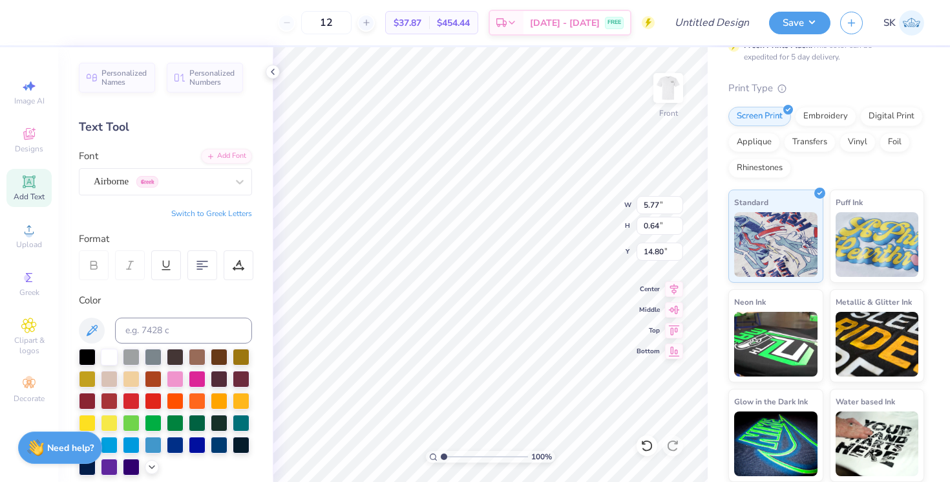
type input "7.09"
type input "0.78"
type textarea "[DATE] [GEOGRAPHIC_DATA]"
type input "14.74"
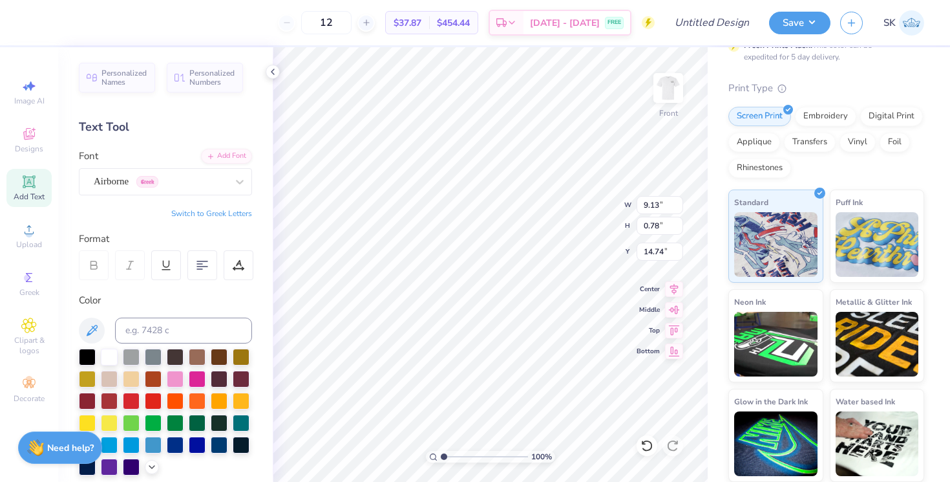
scroll to position [0, 3]
type textarea "[DATE] [GEOGRAPHIC_DATA]"
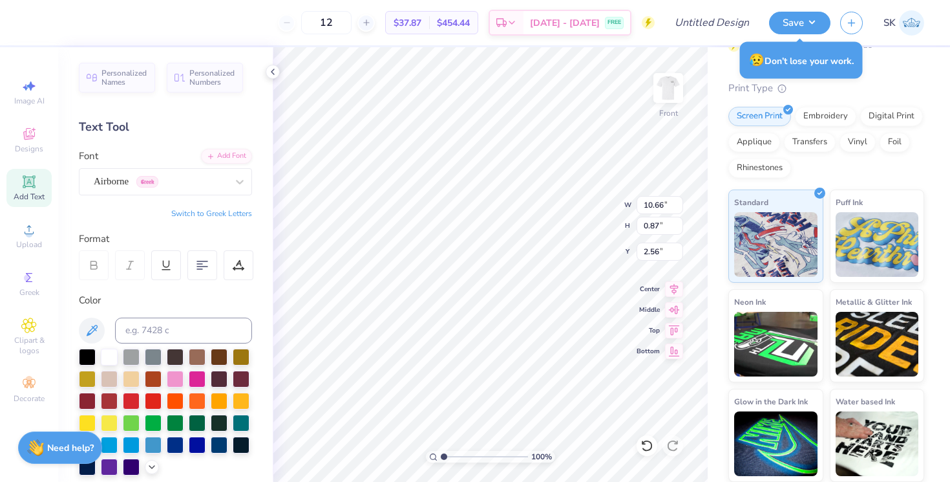
type input "2.56"
type input "13.17"
type input "1.08"
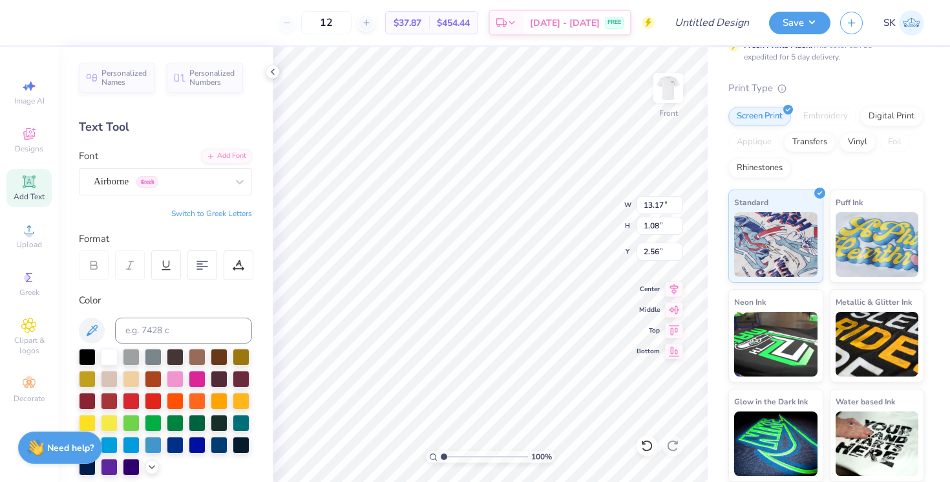
type input "2.46"
type input "8.11"
type input "0.78"
type input "4.50"
click at [664, 85] on img at bounding box center [668, 88] width 52 height 52
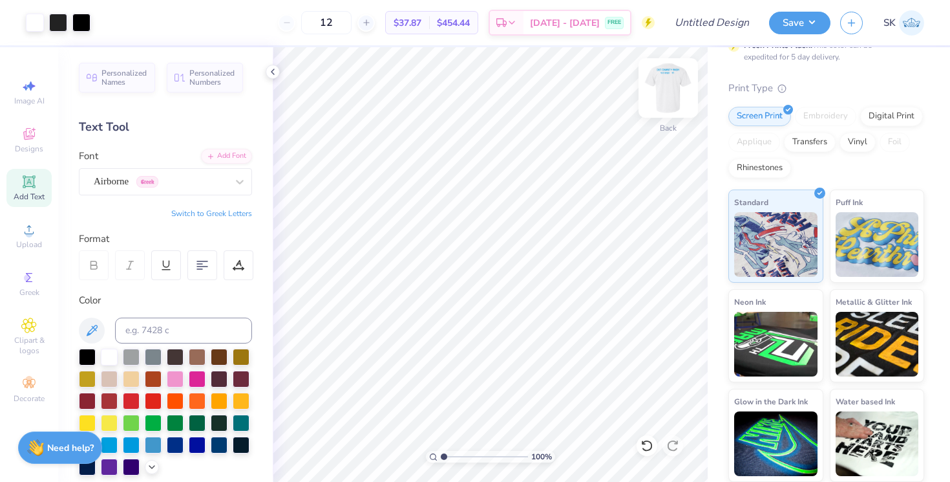
click at [673, 86] on img at bounding box center [668, 88] width 52 height 52
click at [28, 143] on div "Designs" at bounding box center [28, 140] width 45 height 38
click at [655, 95] on img at bounding box center [668, 88] width 52 height 52
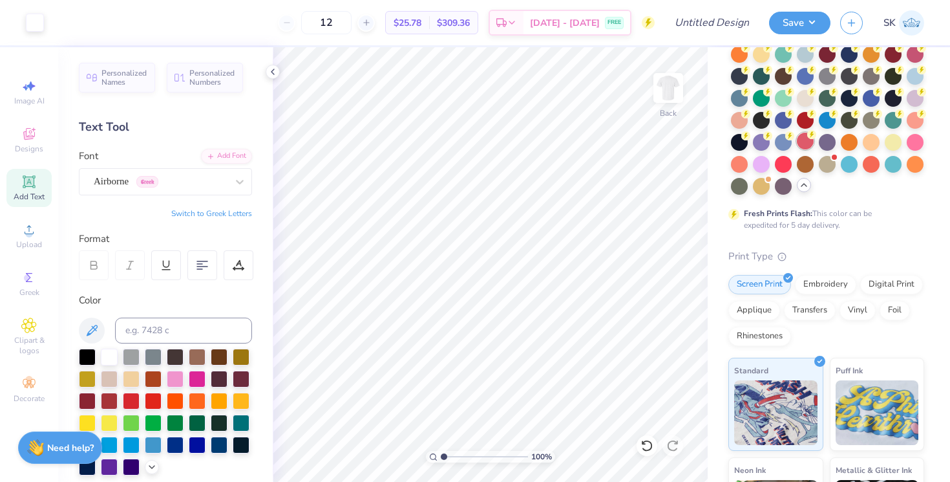
scroll to position [0, 0]
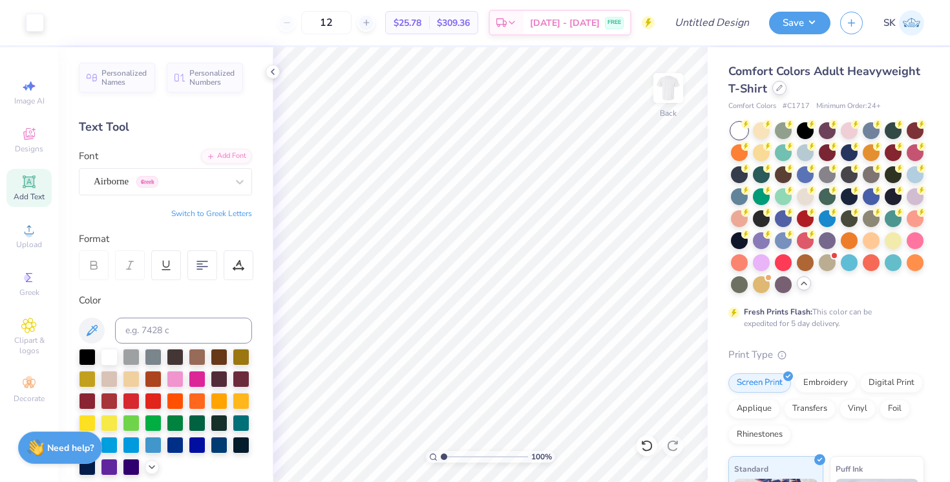
click at [776, 91] on div at bounding box center [779, 88] width 14 height 14
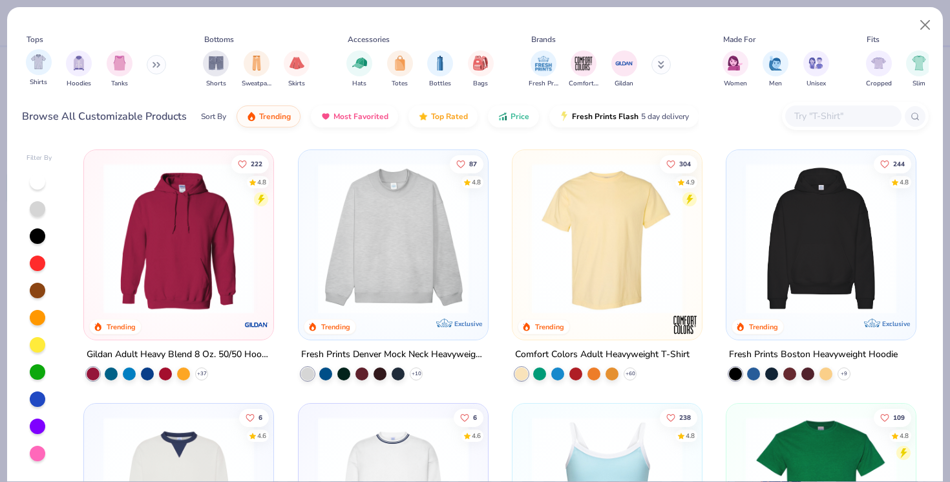
click at [44, 75] on div "Shirts" at bounding box center [39, 68] width 26 height 38
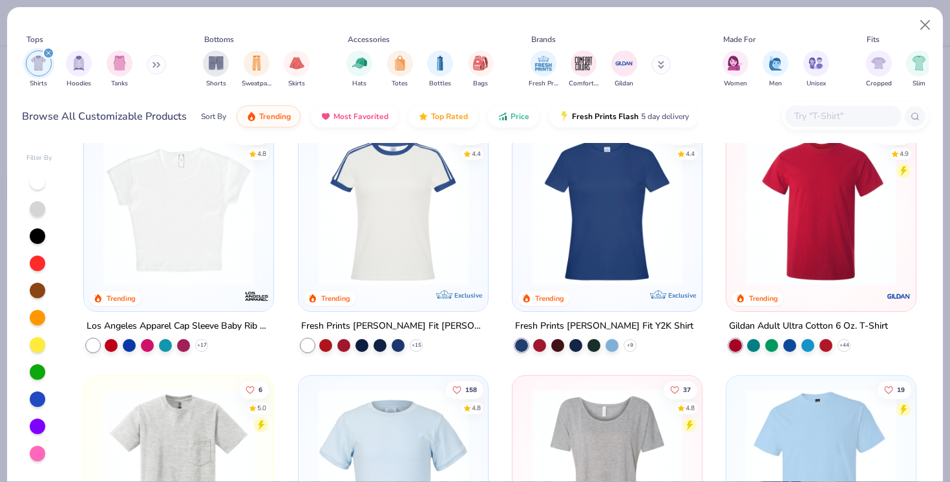
scroll to position [273, 0]
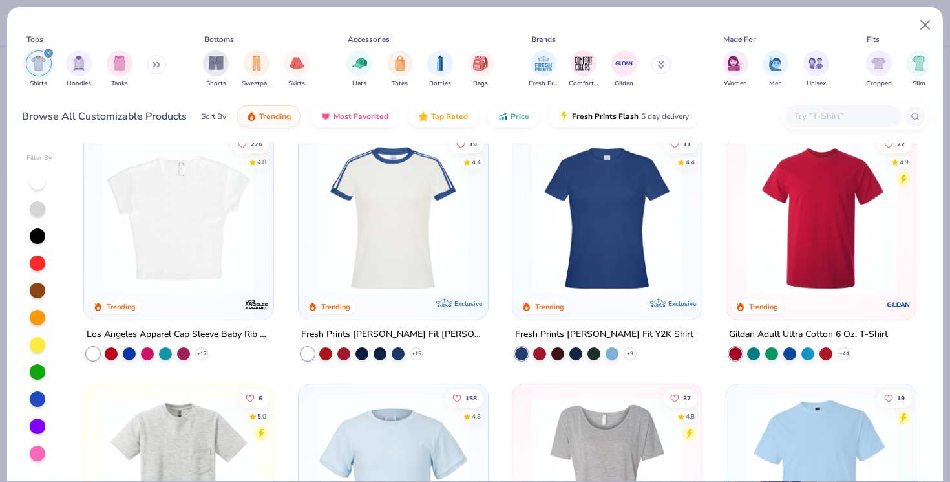
click at [205, 252] on img at bounding box center [179, 218] width 164 height 151
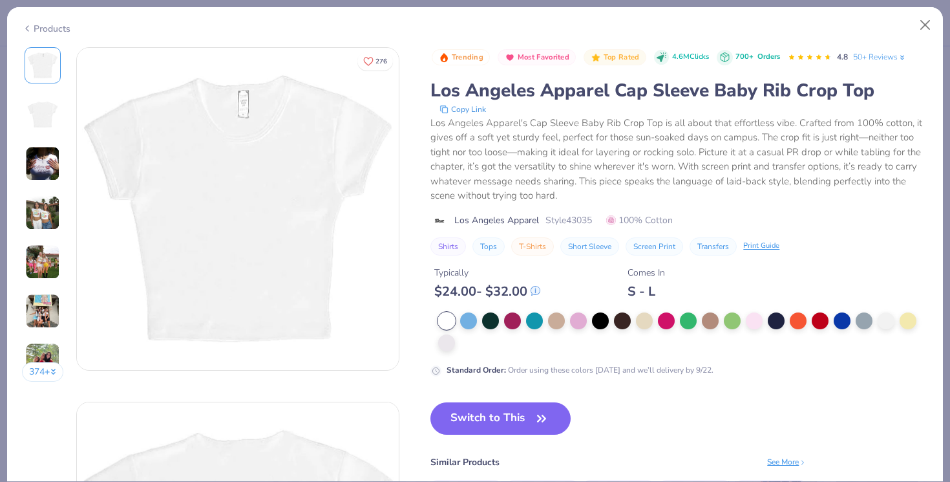
click at [45, 166] on img at bounding box center [42, 163] width 35 height 35
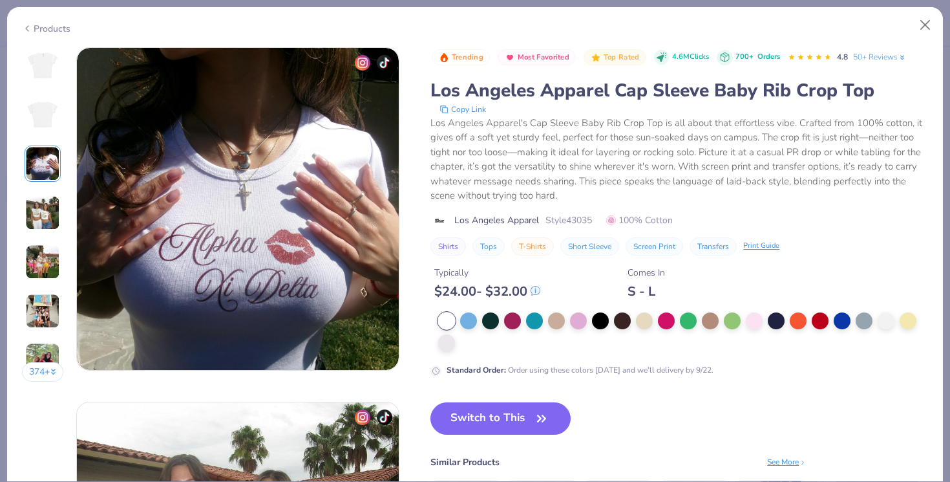
click at [52, 206] on img at bounding box center [42, 212] width 35 height 35
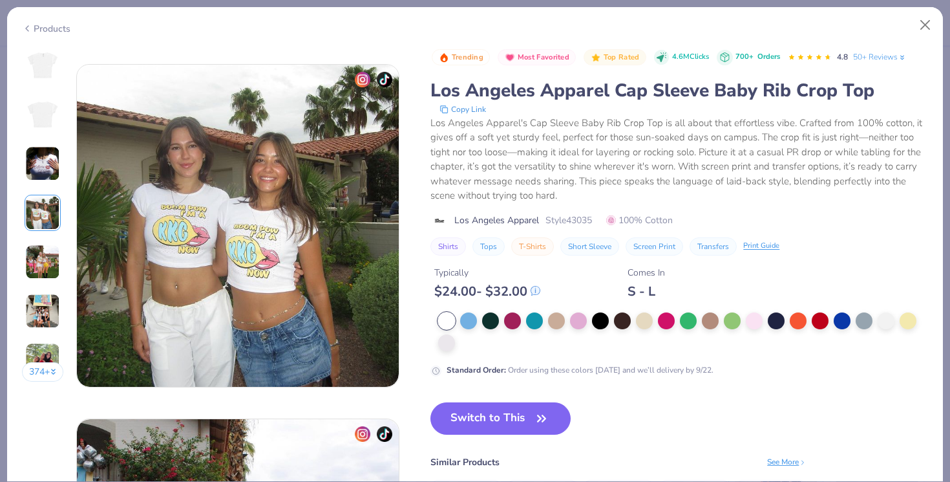
scroll to position [1063, 0]
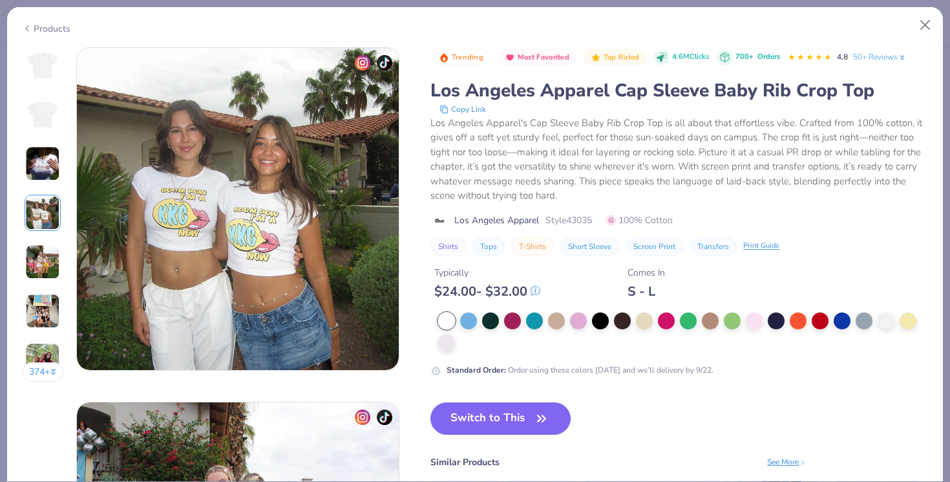
click at [32, 28] on icon at bounding box center [27, 29] width 10 height 16
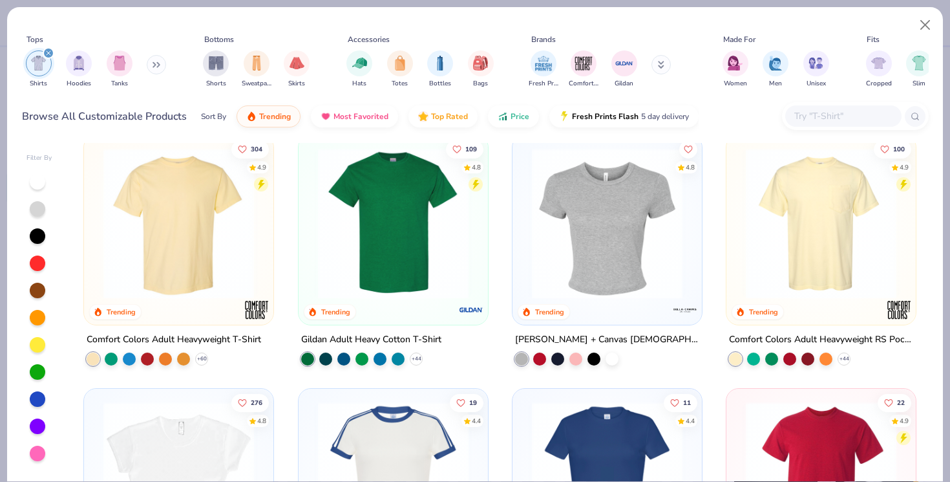
scroll to position [12, 0]
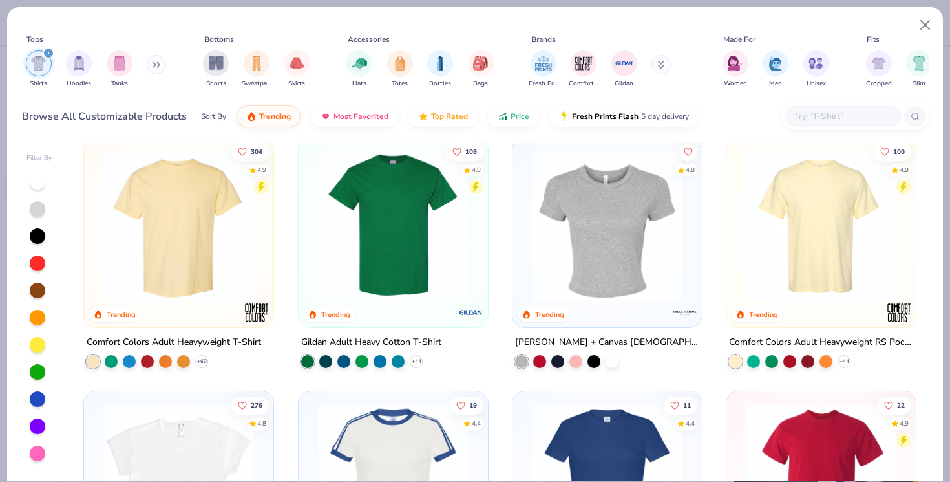
click at [593, 272] on img at bounding box center [607, 226] width 164 height 151
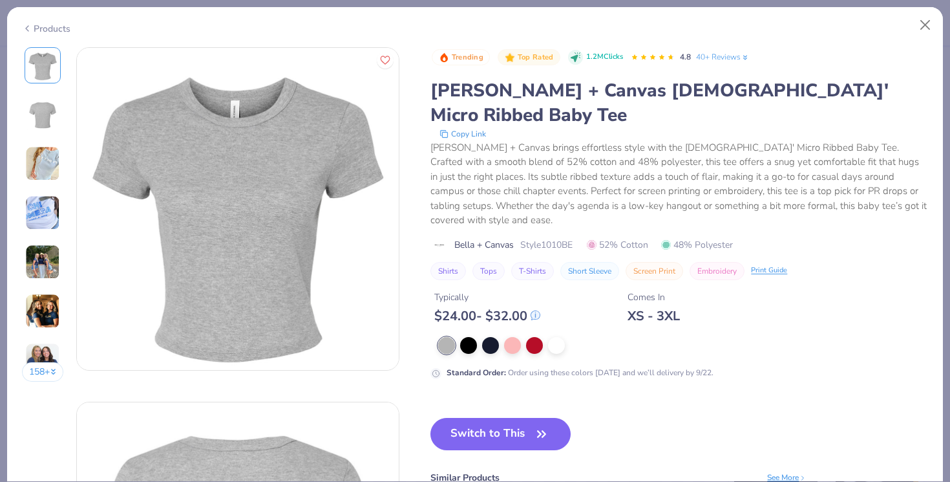
click at [47, 317] on img at bounding box center [42, 310] width 35 height 35
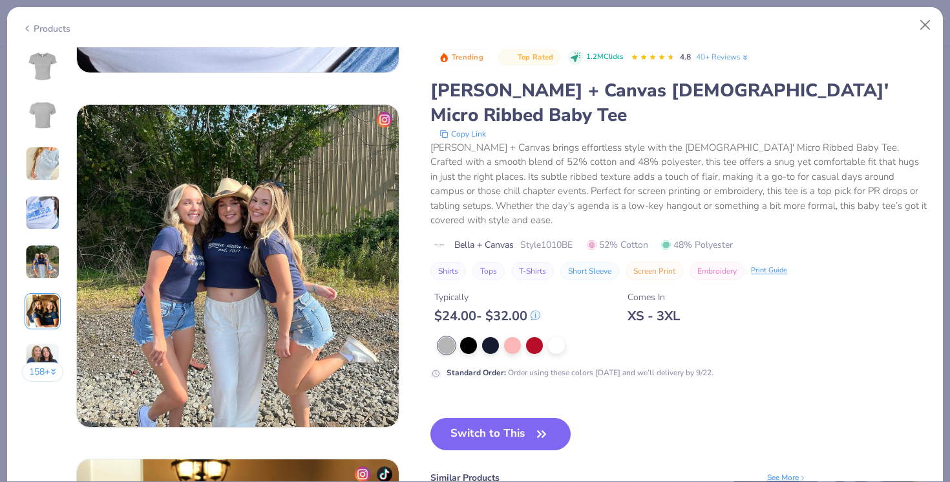
scroll to position [1771, 0]
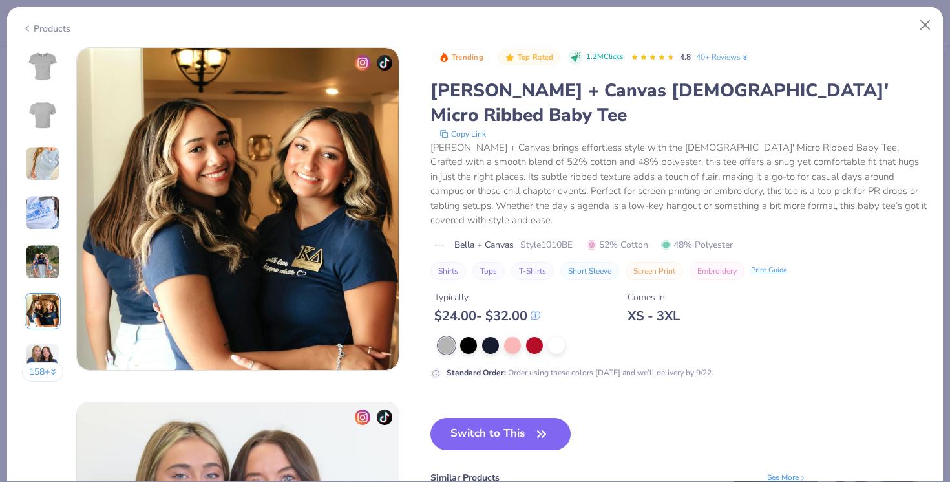
click at [29, 24] on icon at bounding box center [27, 29] width 10 height 16
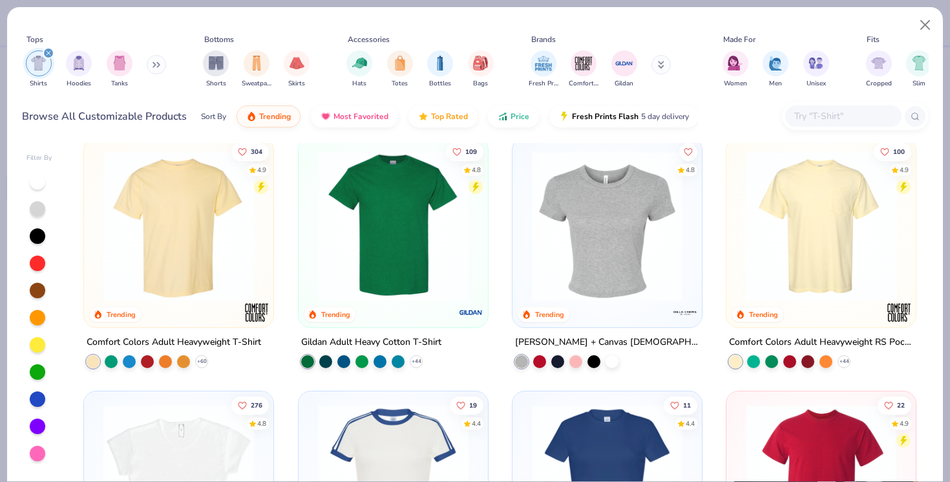
click at [403, 257] on img at bounding box center [394, 226] width 164 height 151
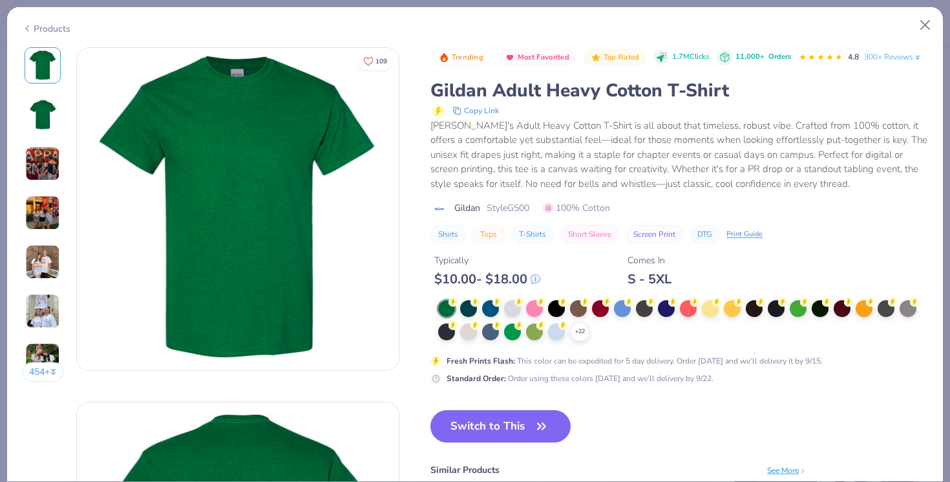
click at [43, 178] on img at bounding box center [42, 163] width 35 height 35
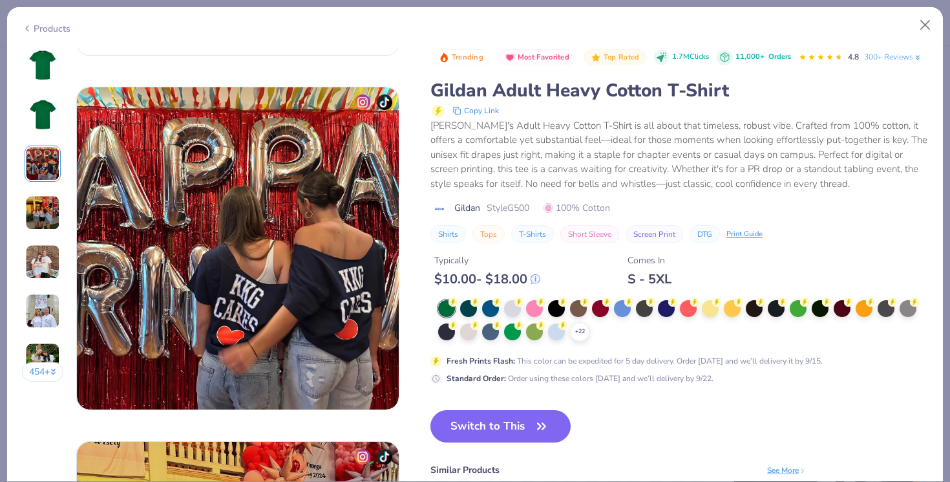
scroll to position [708, 0]
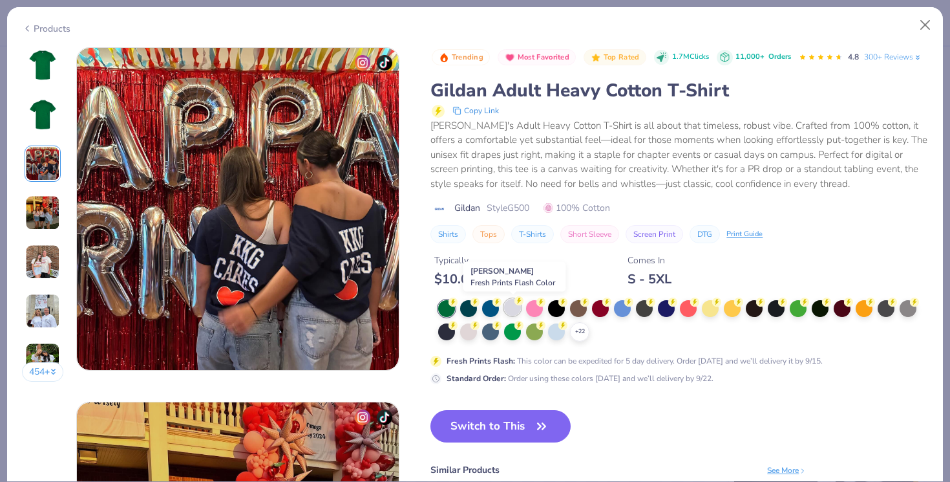
click at [512, 305] on div at bounding box center [512, 307] width 17 height 17
click at [580, 333] on polyline at bounding box center [579, 331] width 5 height 3
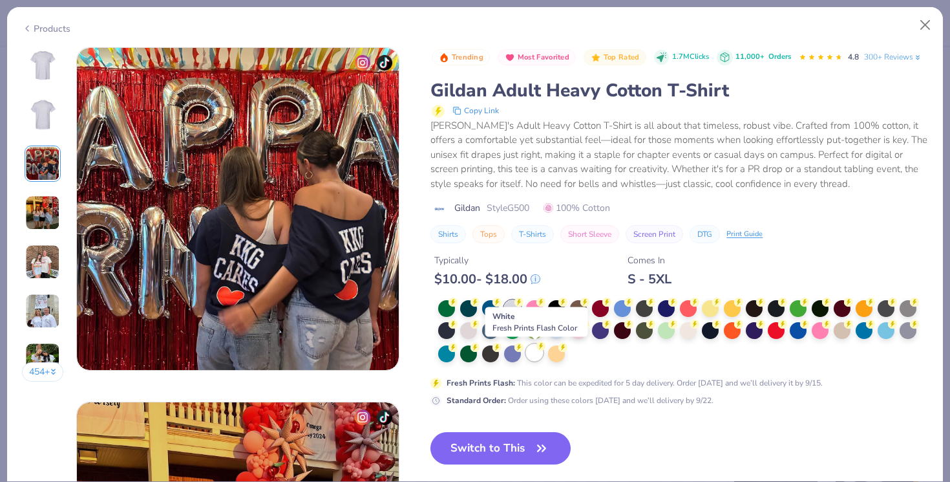
click at [535, 349] on div at bounding box center [534, 352] width 17 height 17
click at [510, 457] on button "Switch to This" at bounding box center [500, 448] width 140 height 32
click at [511, 443] on button "Switch to This" at bounding box center [500, 448] width 140 height 32
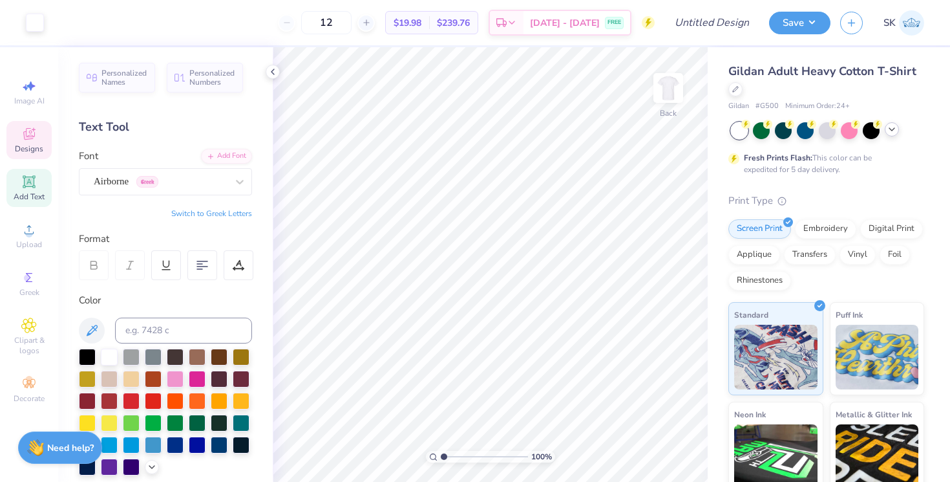
click at [40, 136] on div "Designs" at bounding box center [28, 140] width 45 height 38
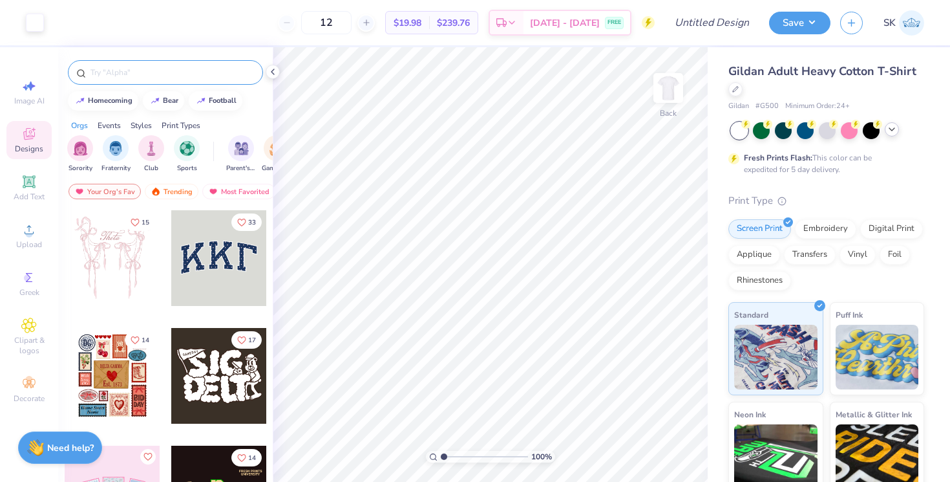
click at [121, 69] on input "text" at bounding box center [171, 72] width 165 height 13
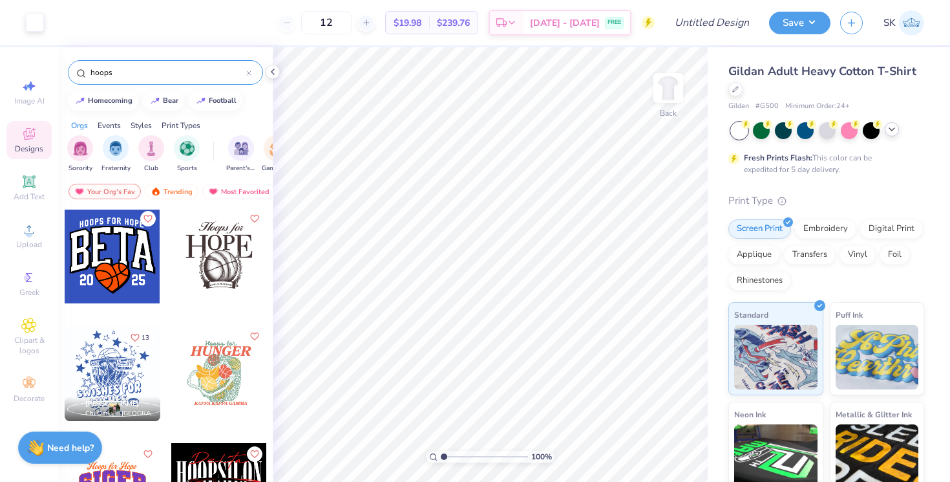
scroll to position [2, 0]
type input "hoops"
click at [117, 363] on div at bounding box center [113, 374] width 96 height 96
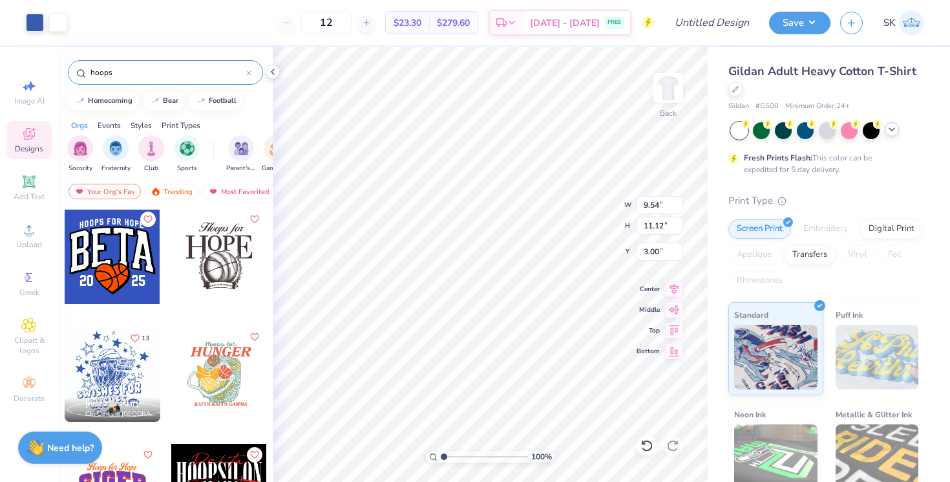
type input "9.54"
type input "11.12"
type input "4.28"
type input "10.92"
type input "12.74"
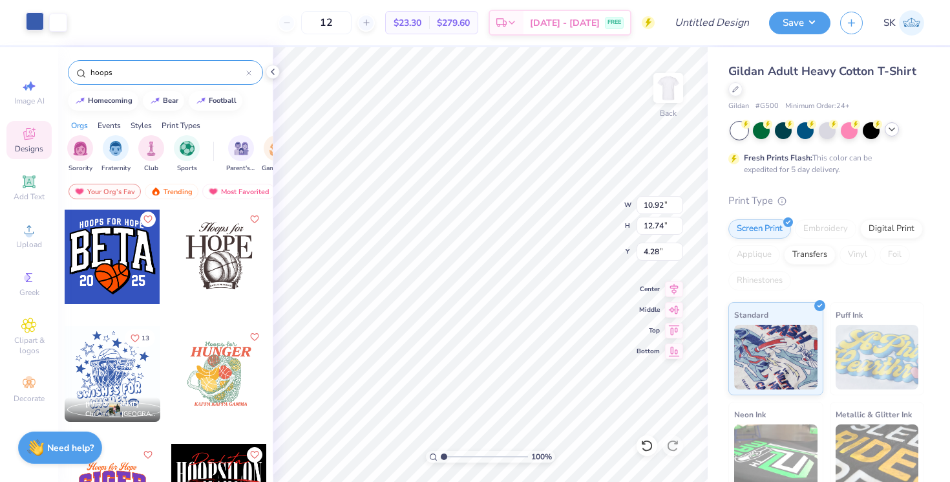
click at [37, 25] on div at bounding box center [35, 21] width 18 height 18
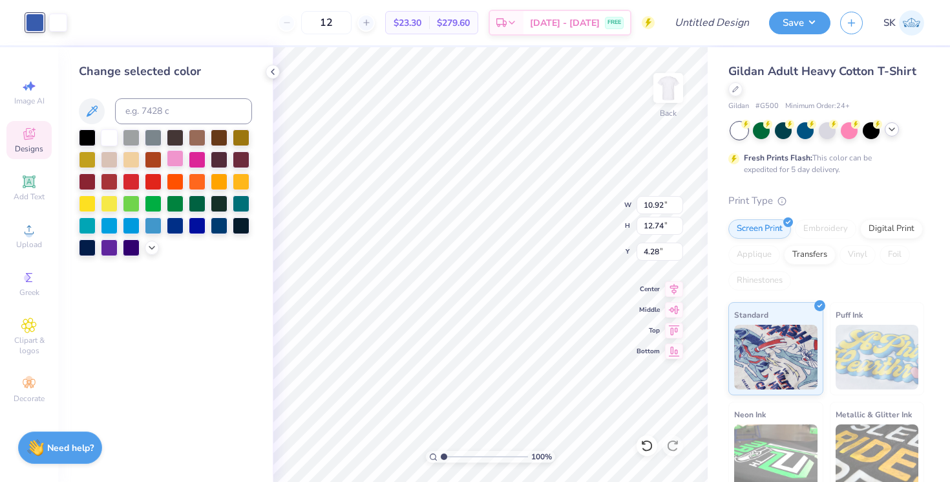
click at [169, 157] on div at bounding box center [175, 158] width 17 height 17
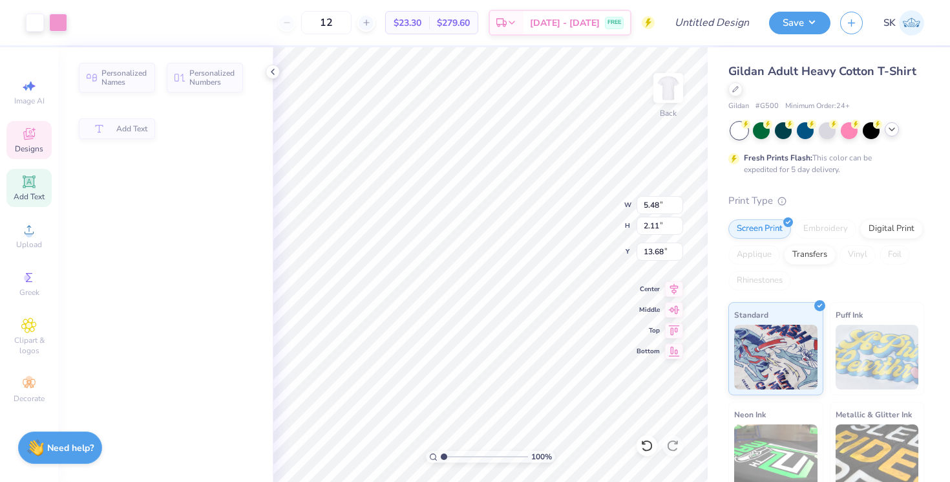
type input "5.48"
type input "2.11"
type input "13.68"
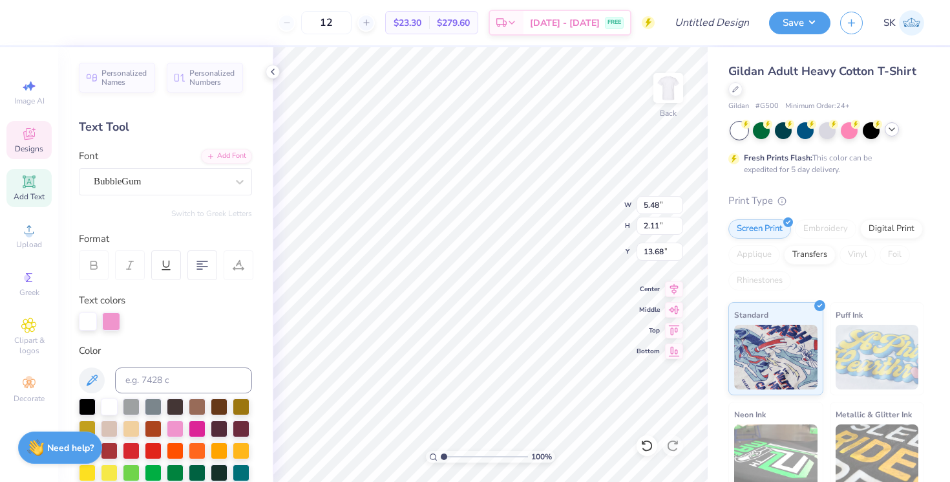
type input "9.57"
type input "2.59"
type input "11.71"
type textarea "Hoops FOR"
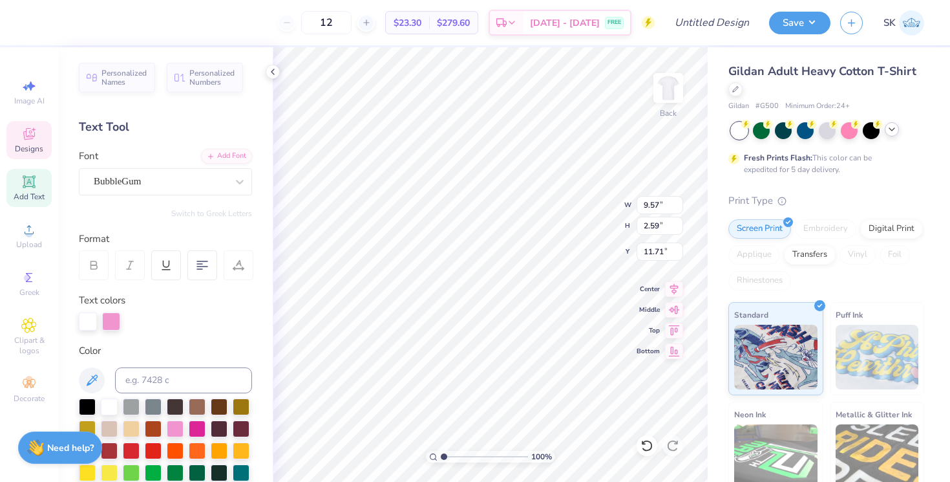
scroll to position [0, 1]
type input "2.58"
type input "11.72"
type input "5.48"
type input "2.11"
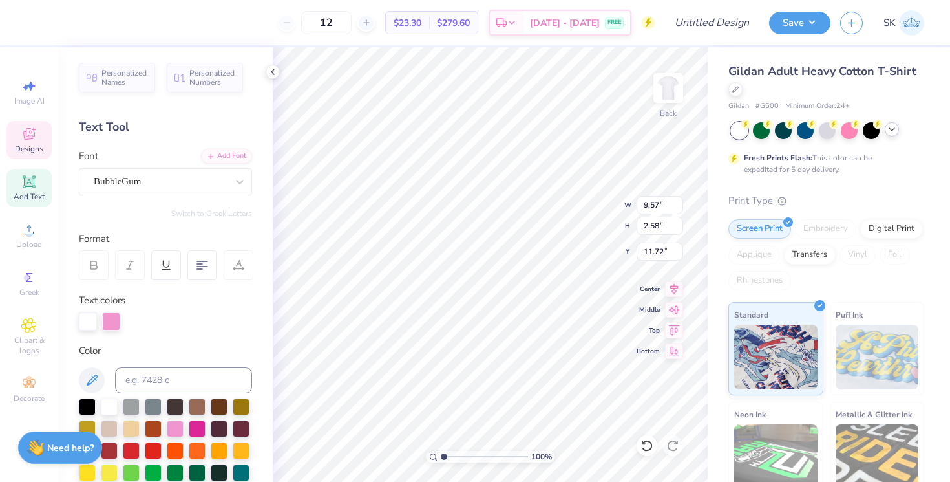
type input "13.68"
type textarea "A Cure"
type input "14.07"
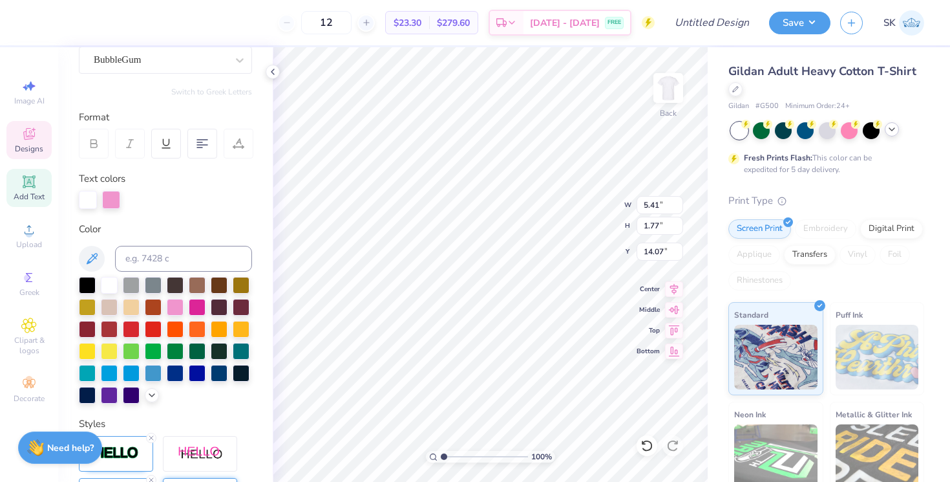
scroll to position [0, 0]
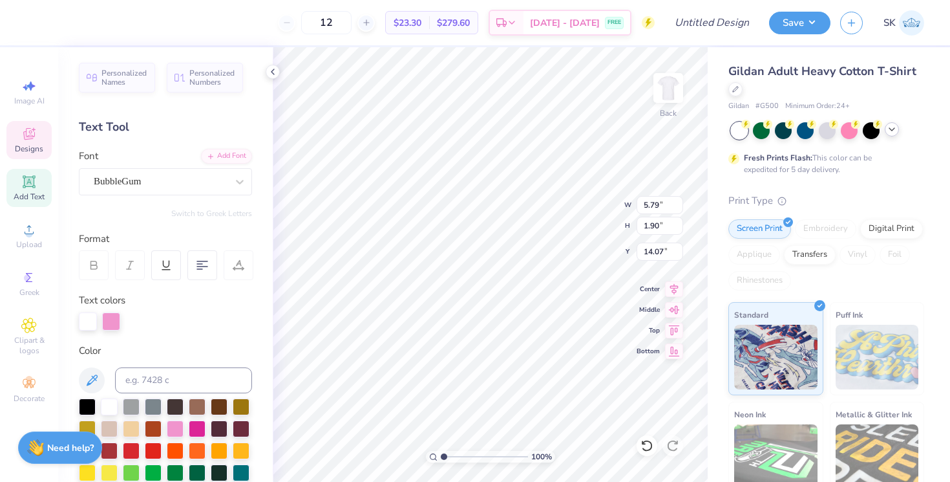
type input "5.79"
type input "1.90"
type input "1.66"
type input "1.07"
type input "14.32"
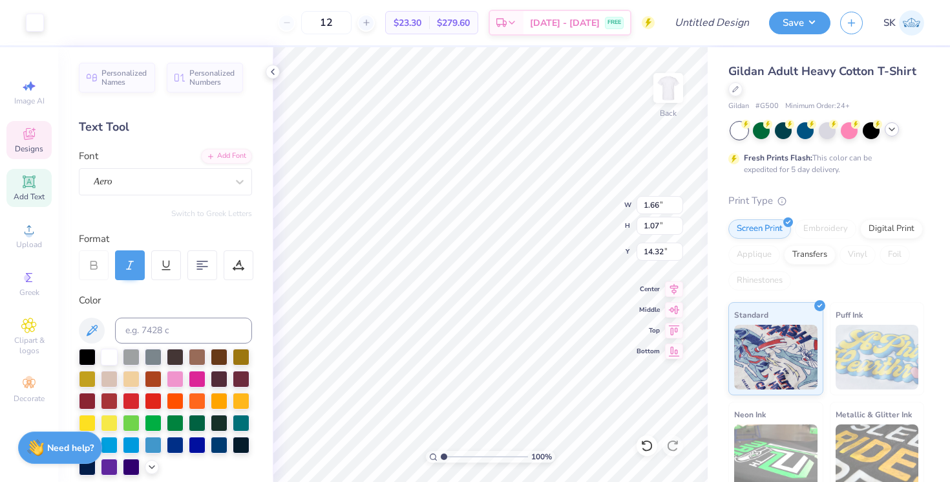
type input "1.37"
type input "0.58"
type input "14.58"
type textarea "‘25"
type input "4.38"
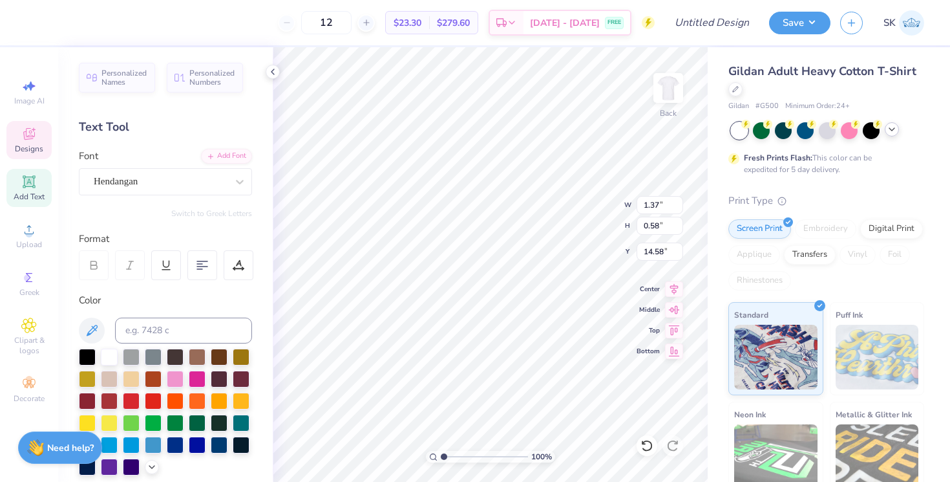
type input "1.18"
type input "15.84"
type textarea "C"
type textarea "Alpha Epsilon Phu"
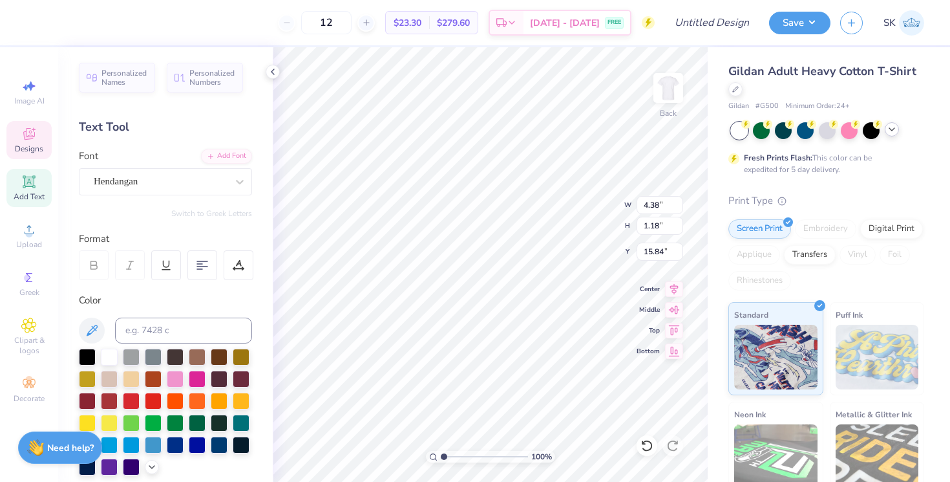
scroll to position [0, 4]
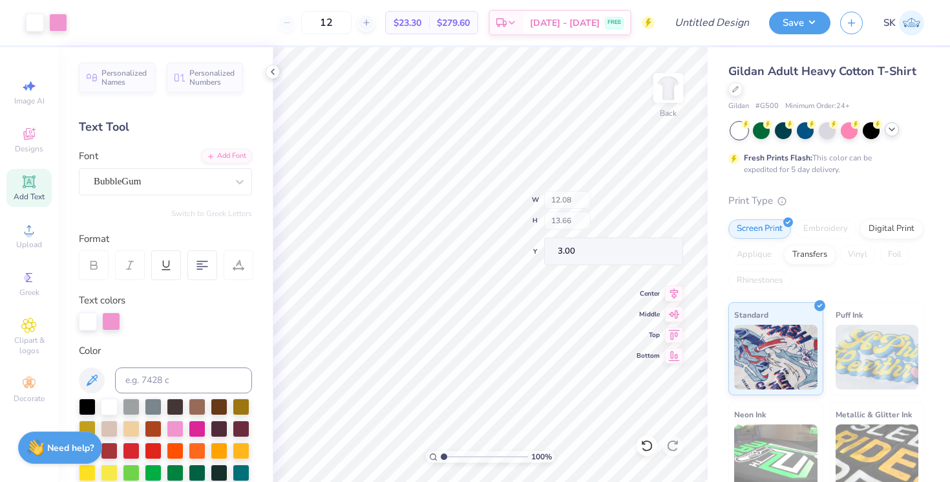
type input "3.00"
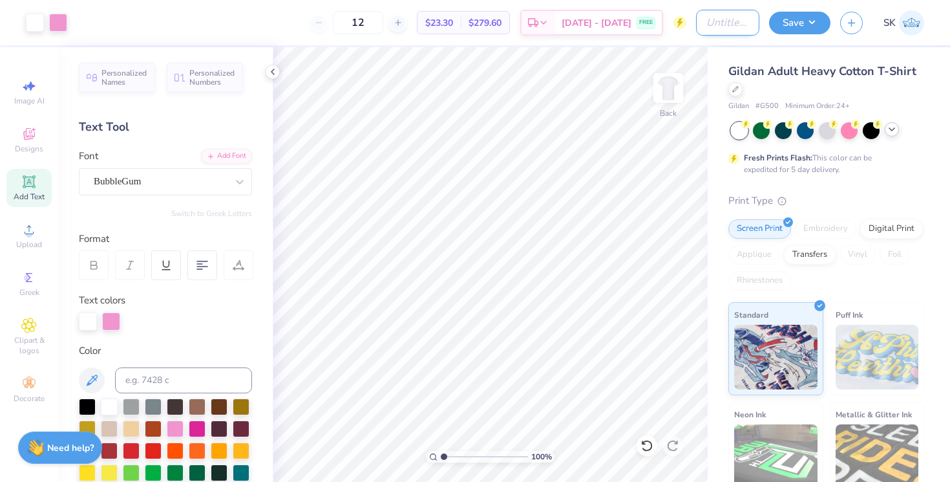
click at [719, 24] on input "Design Title" at bounding box center [727, 23] width 63 height 26
type input "Phi Hoops Design 1"
click at [796, 25] on button "Save" at bounding box center [799, 21] width 61 height 23
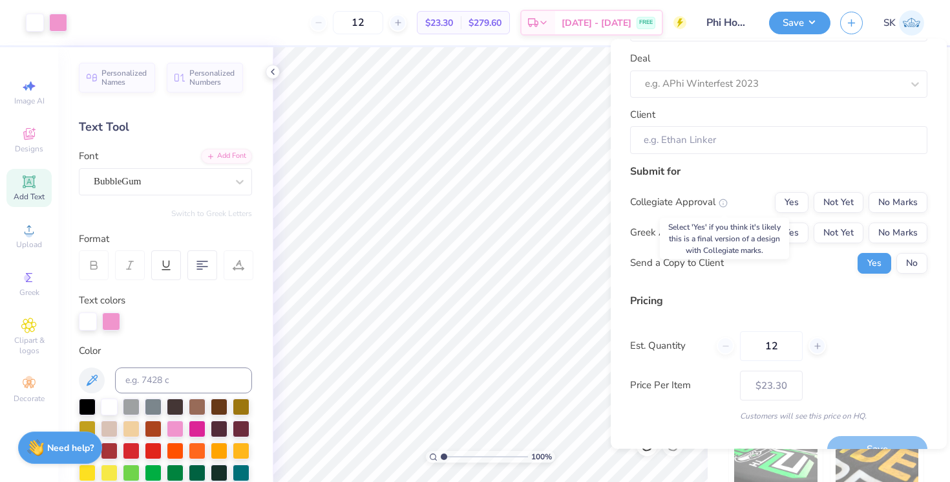
scroll to position [83, 0]
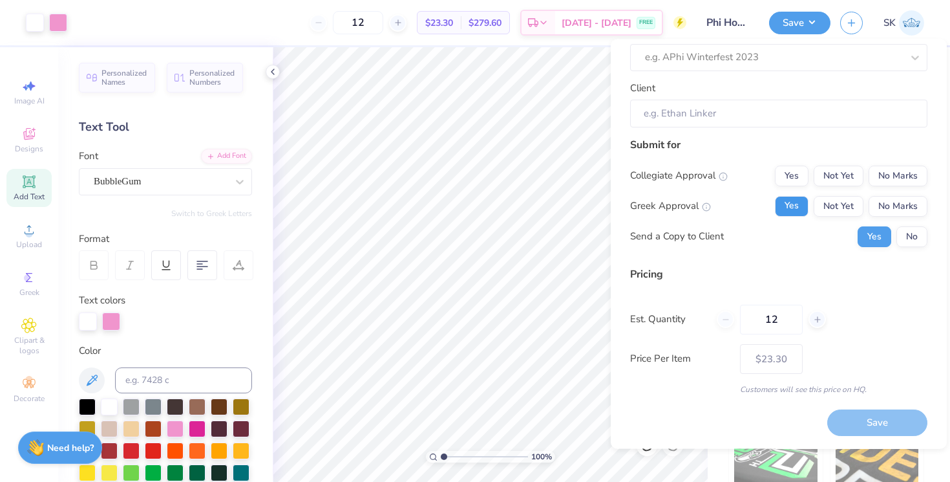
click at [785, 210] on button "Yes" at bounding box center [792, 206] width 34 height 21
click at [898, 176] on button "No Marks" at bounding box center [898, 175] width 59 height 21
type input "$23.30"
click at [915, 225] on div "Collegiate Approval Yes Not Yet No Marks Greek Approval Yes Not Yet No Marks Se…" at bounding box center [778, 205] width 297 height 81
click at [915, 233] on button "No" at bounding box center [911, 236] width 31 height 21
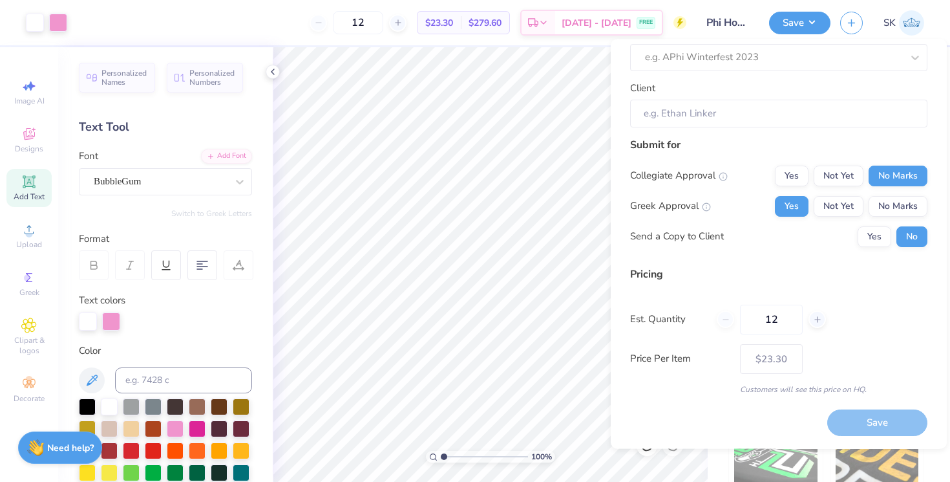
click at [869, 418] on div "Save" at bounding box center [877, 423] width 100 height 27
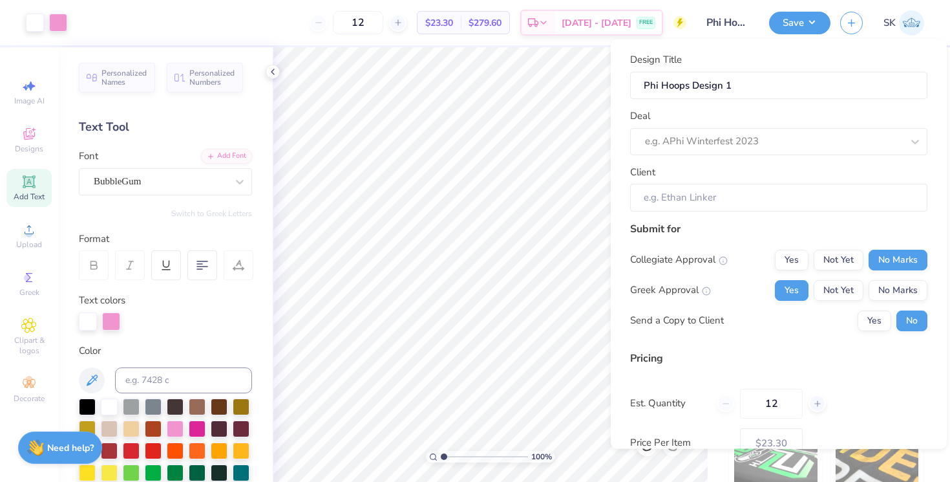
scroll to position [5, 0]
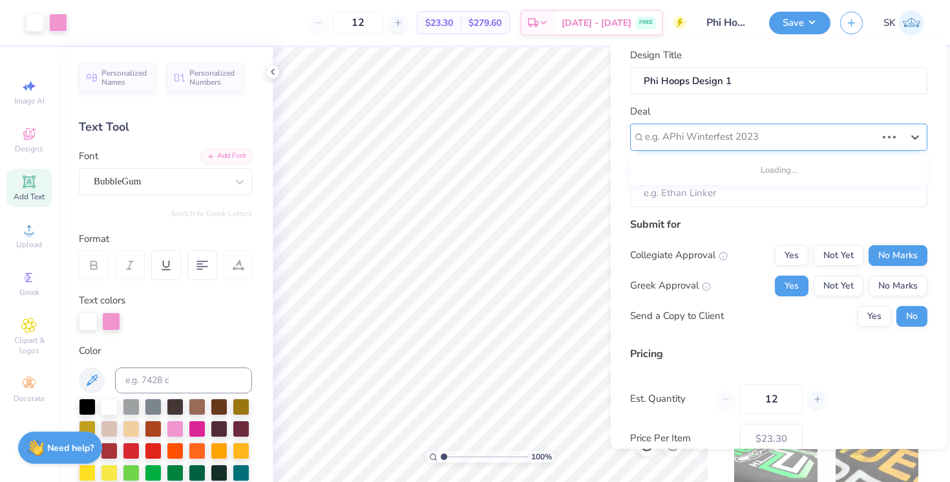
click at [723, 139] on div at bounding box center [760, 136] width 231 height 17
click at [747, 129] on div at bounding box center [773, 136] width 257 height 17
click at [774, 138] on div at bounding box center [773, 136] width 257 height 17
click at [772, 139] on div at bounding box center [773, 136] width 257 height 17
type input "A"
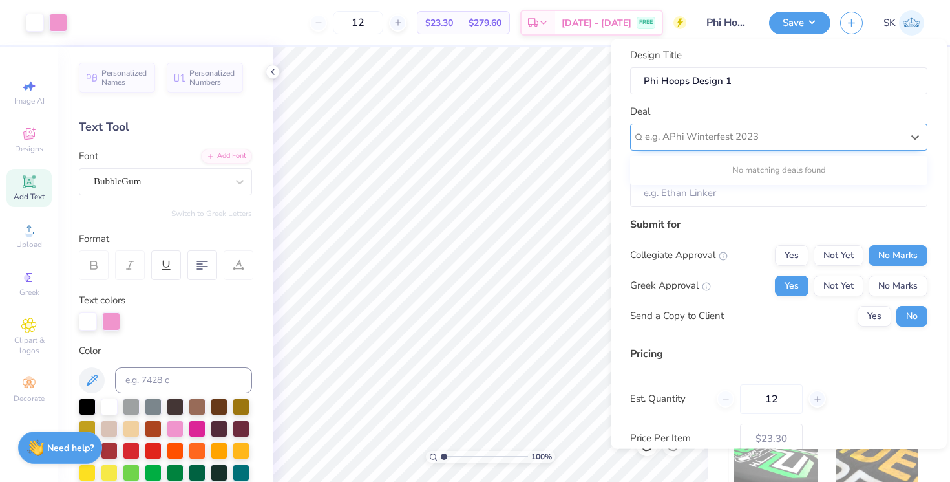
type input "A"
type input "P"
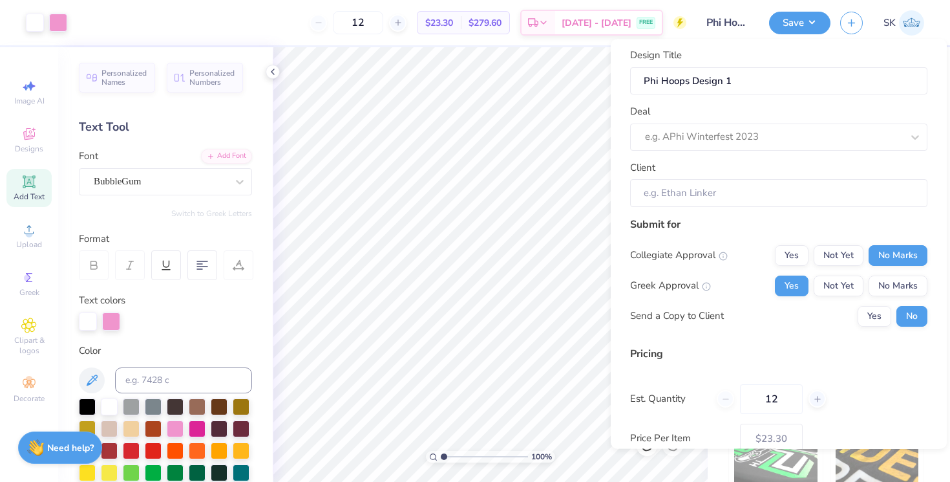
click at [719, 240] on div "Submit for Collegiate Approval Yes Not Yet No Marks Greek Approval Yes Not Yet …" at bounding box center [778, 276] width 297 height 120
click at [703, 195] on input "Client" at bounding box center [778, 193] width 297 height 28
click at [691, 190] on input "Client" at bounding box center [778, 193] width 297 height 28
click at [706, 144] on div at bounding box center [773, 136] width 257 height 17
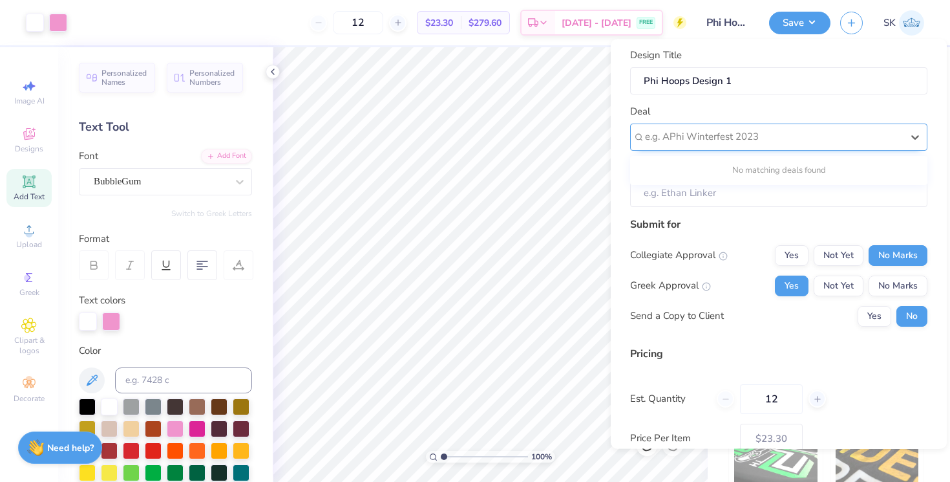
click at [706, 144] on div at bounding box center [773, 136] width 257 height 17
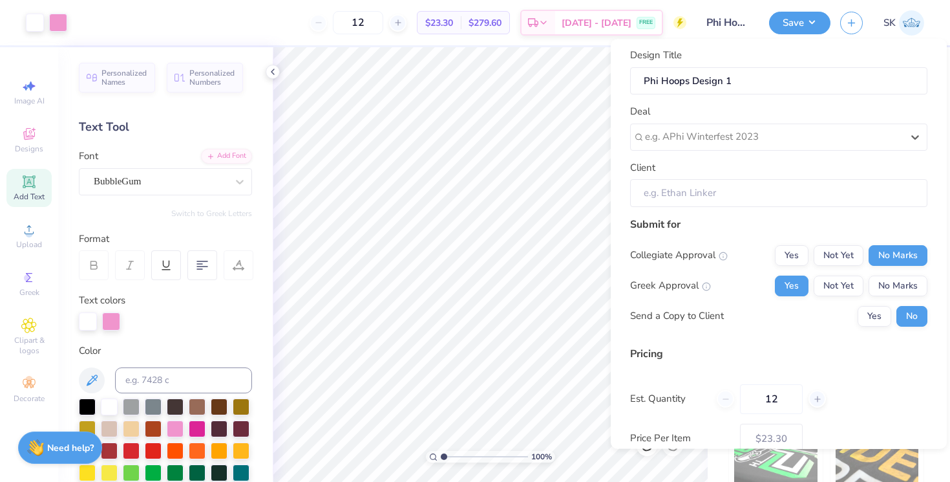
click at [697, 187] on input "Client" at bounding box center [778, 193] width 297 height 28
click at [695, 196] on input "Client" at bounding box center [778, 193] width 297 height 28
click at [694, 257] on div "Collegiate Approval" at bounding box center [679, 255] width 98 height 15
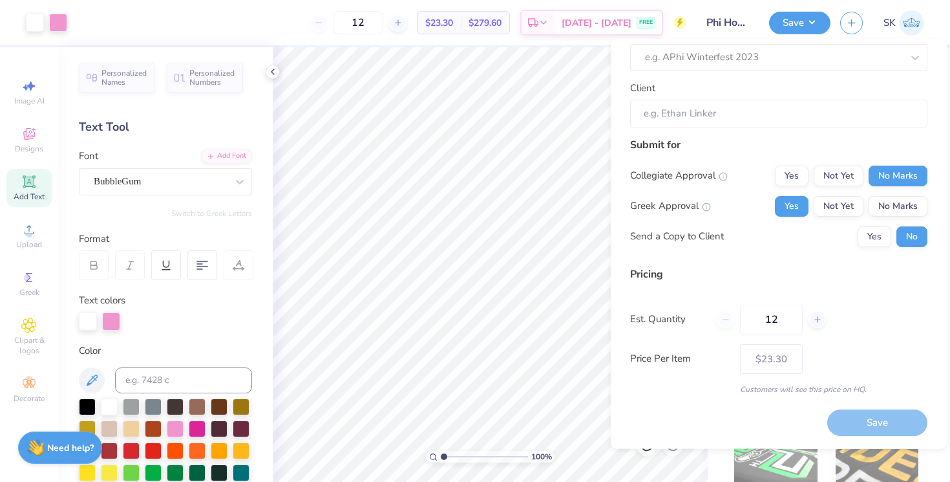
click at [854, 430] on div "Save" at bounding box center [877, 423] width 100 height 27
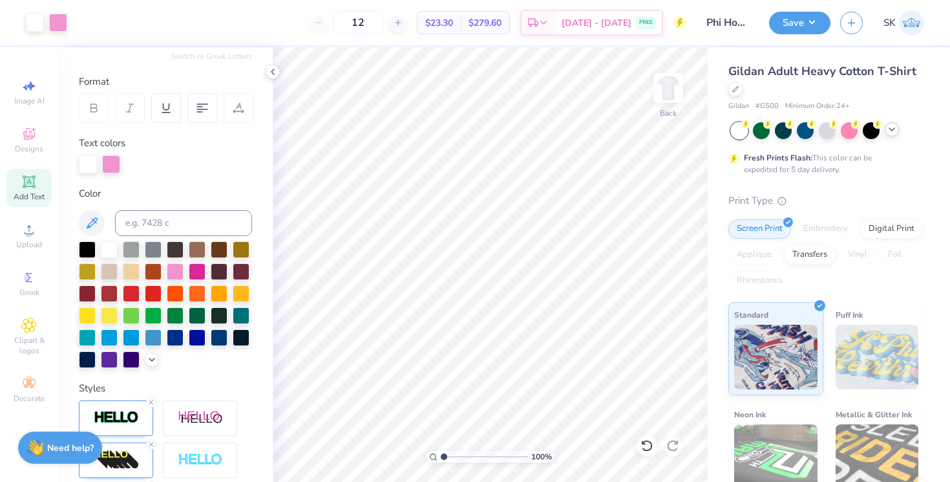
scroll to position [0, 0]
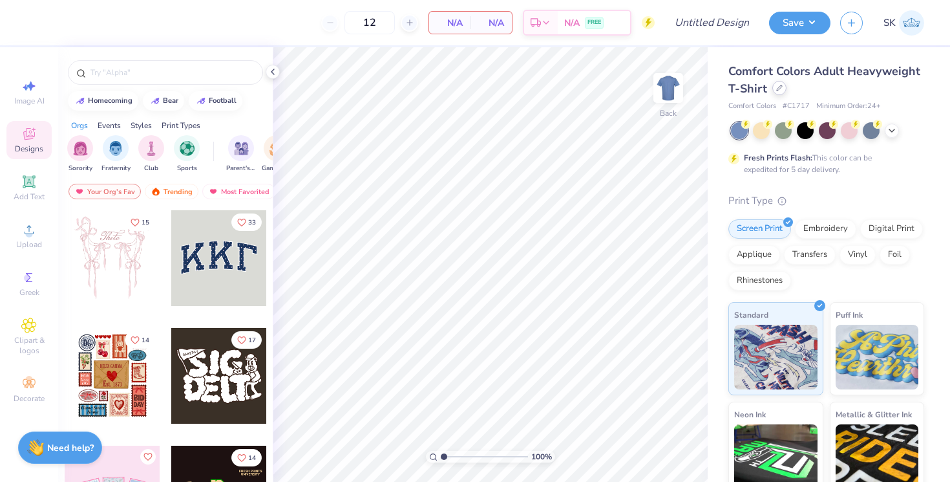
click at [779, 90] on icon at bounding box center [779, 88] width 6 height 6
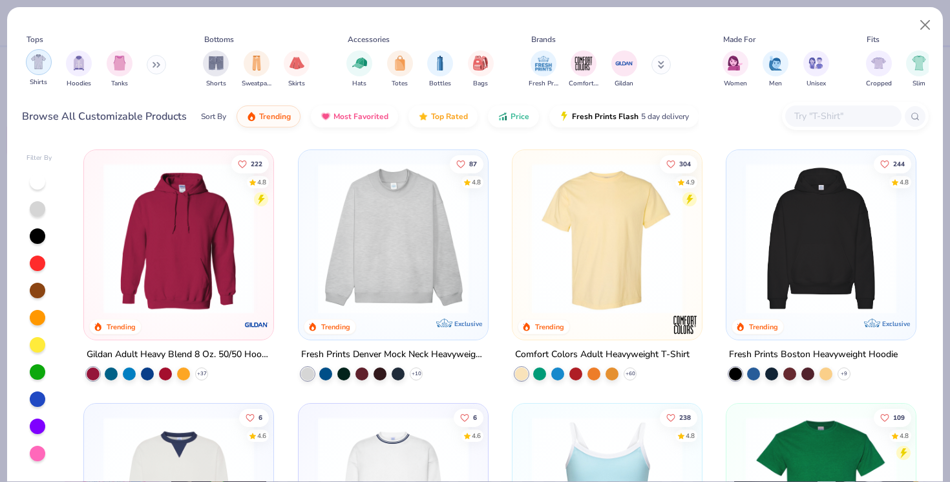
click at [30, 65] on div "filter for Shirts" at bounding box center [39, 62] width 26 height 26
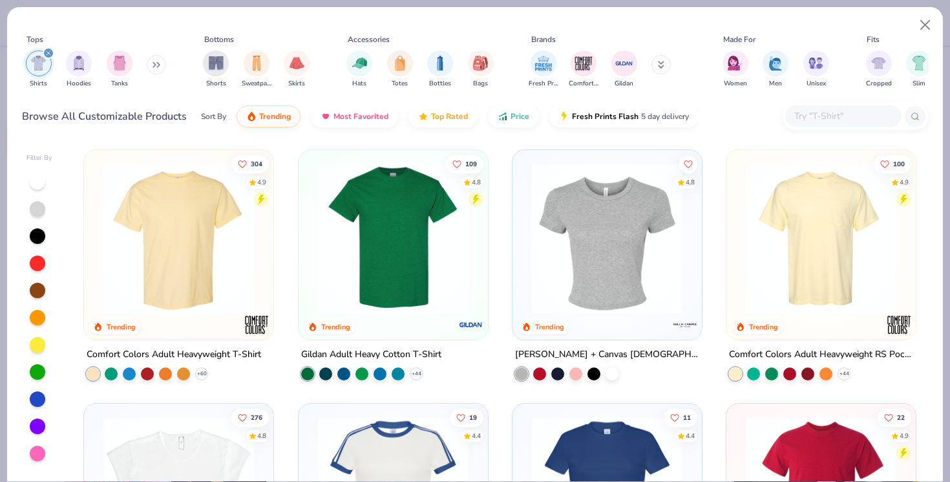
click at [377, 204] on img at bounding box center [394, 238] width 164 height 151
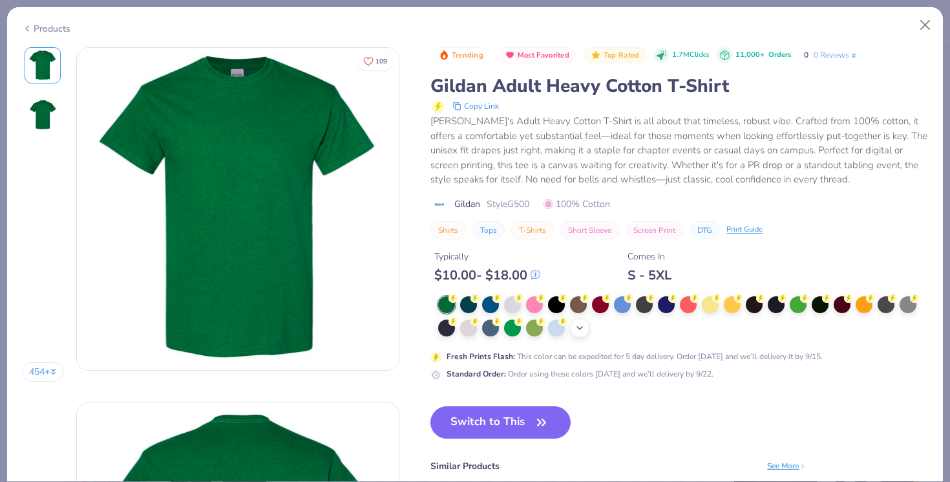
click at [577, 326] on div "+ 22" at bounding box center [579, 327] width 19 height 19
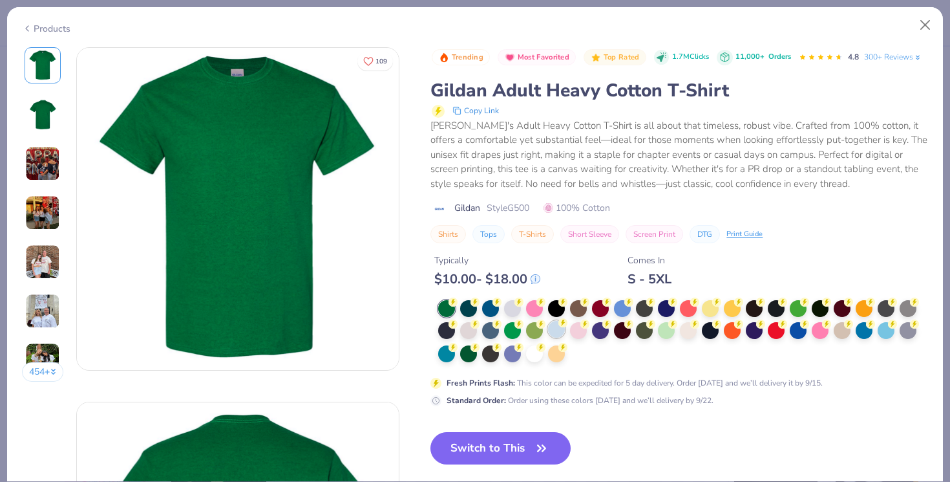
click at [559, 330] on div at bounding box center [556, 329] width 17 height 17
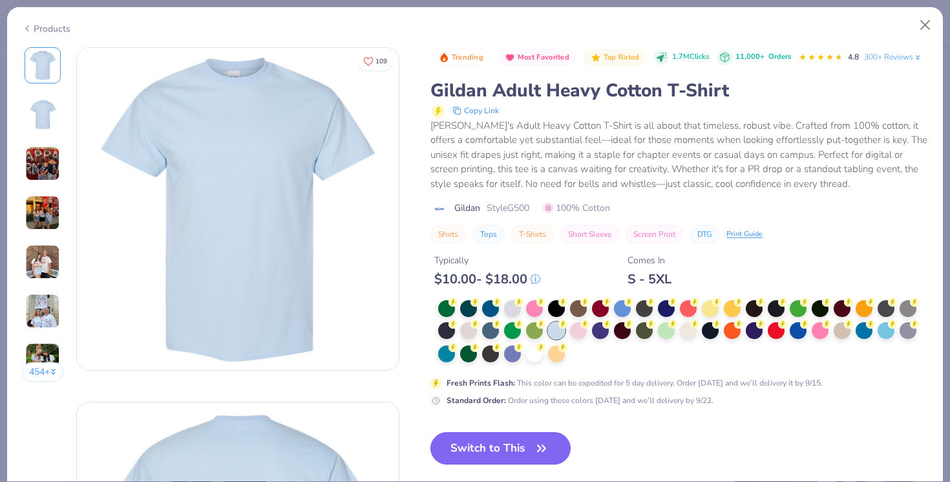
click at [529, 443] on button "Switch to This" at bounding box center [500, 448] width 140 height 32
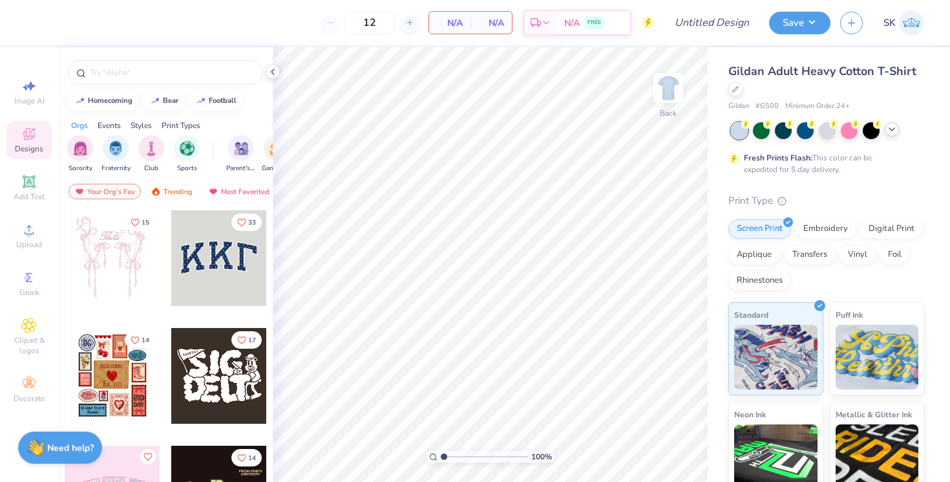
click at [889, 130] on icon at bounding box center [892, 129] width 10 height 10
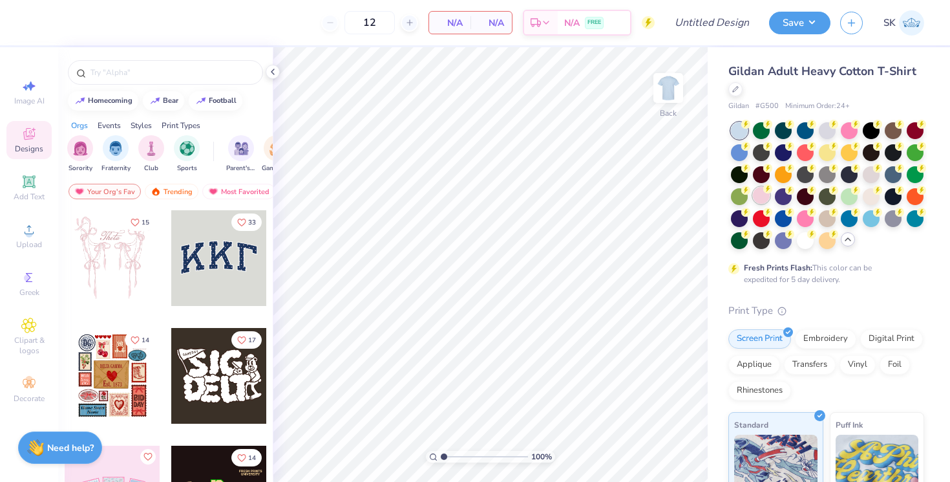
click at [759, 198] on div at bounding box center [761, 195] width 17 height 17
click at [807, 220] on div at bounding box center [805, 217] width 17 height 17
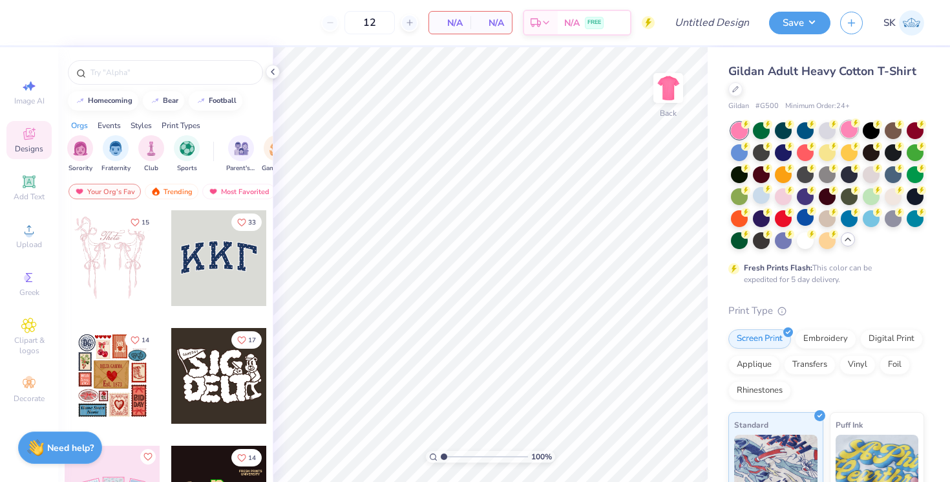
click at [847, 128] on div at bounding box center [849, 129] width 17 height 17
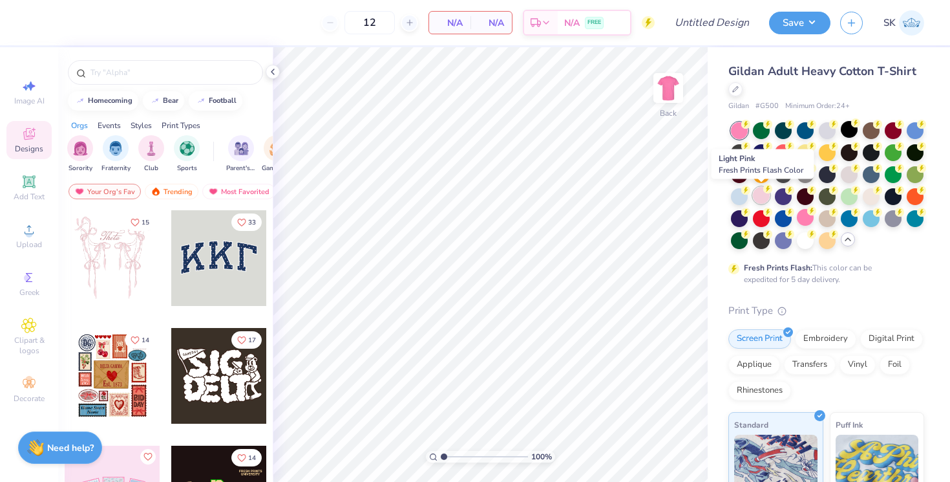
click at [761, 194] on div at bounding box center [761, 195] width 17 height 17
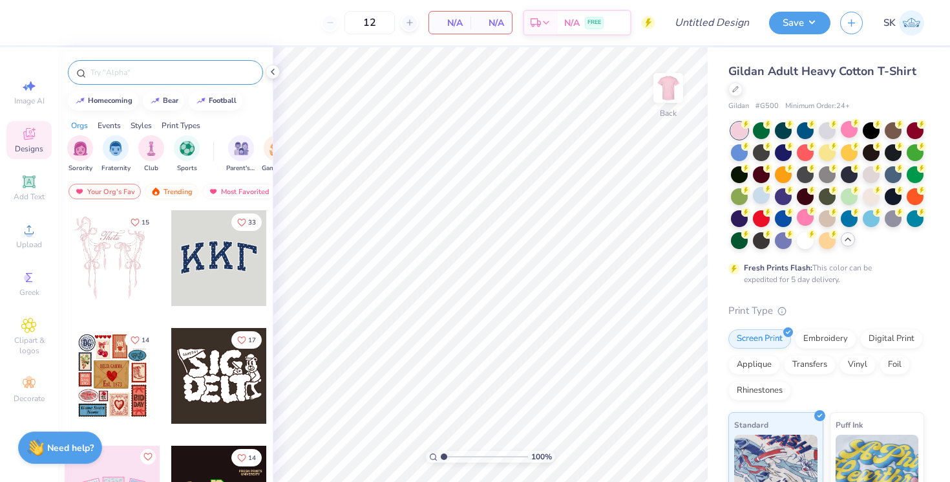
click at [109, 81] on div at bounding box center [165, 72] width 195 height 25
click at [112, 67] on input "text" at bounding box center [171, 72] width 165 height 13
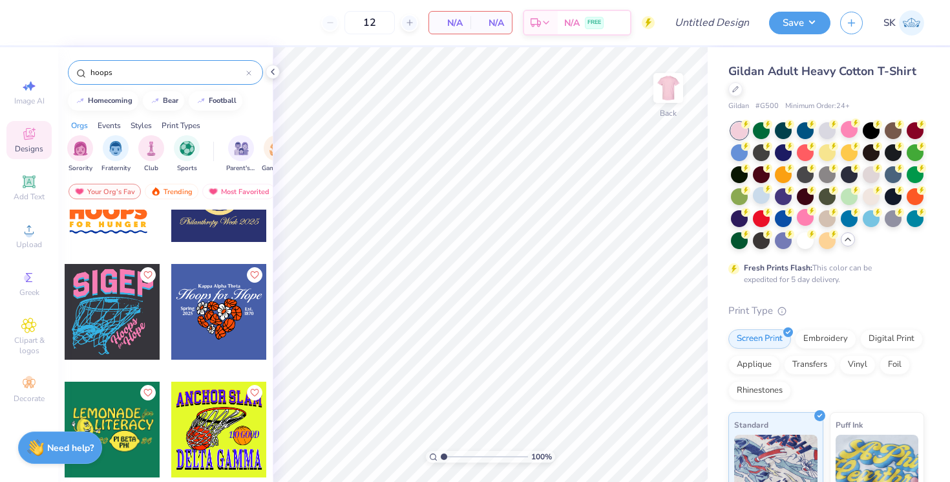
scroll to position [535, 0]
type input "hoops"
click at [201, 307] on div at bounding box center [219, 311] width 96 height 96
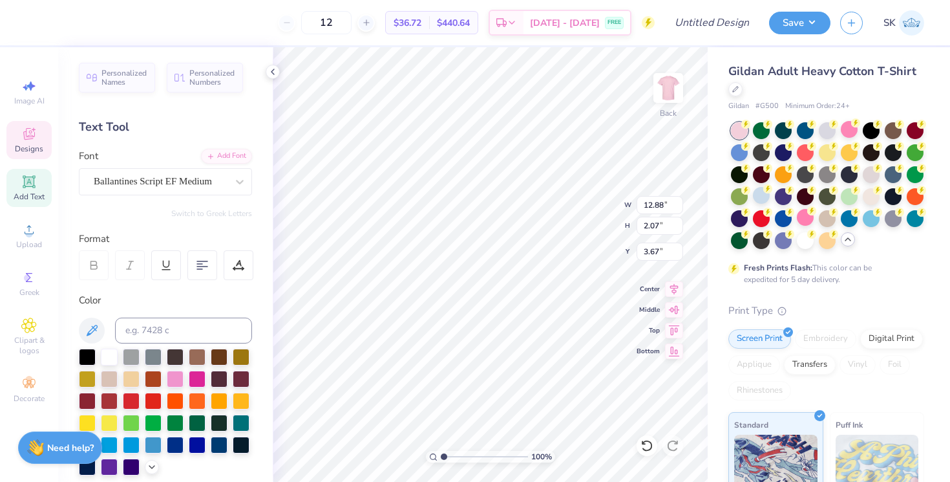
scroll to position [0, 0]
type textarea "H"
type textarea "Phi Hoops"
type input "3.59"
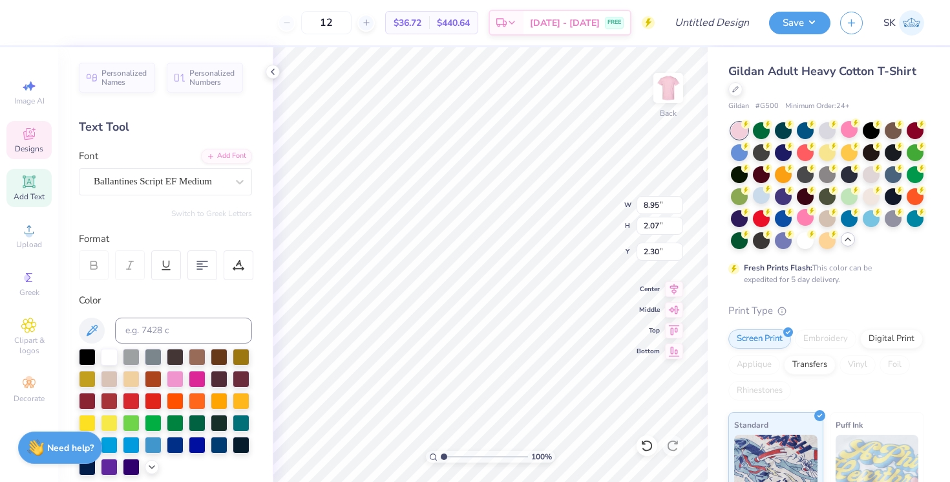
type input "2.30"
type input "5.39"
type input "8.95"
type input "2.07"
type input "3.81"
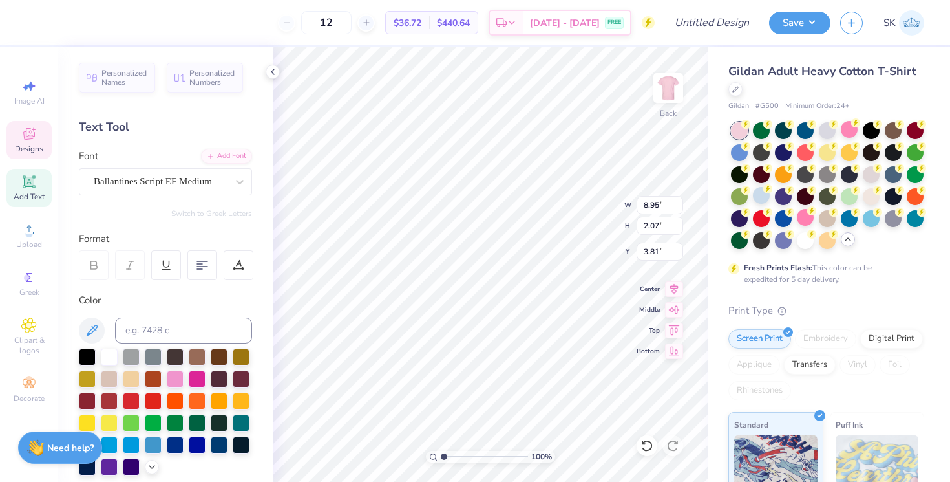
type input "1.47"
type input "0.52"
type input "7.13"
type textarea "Fall"
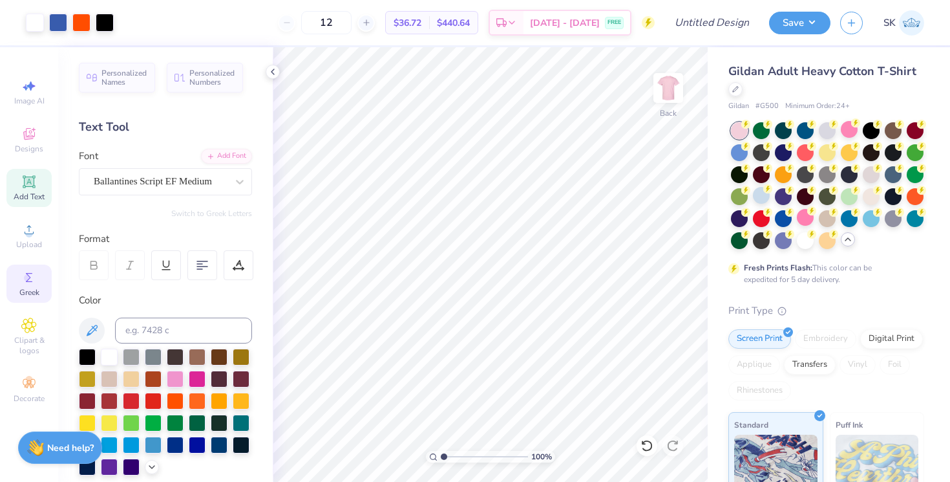
click at [27, 277] on circle at bounding box center [27, 277] width 7 height 7
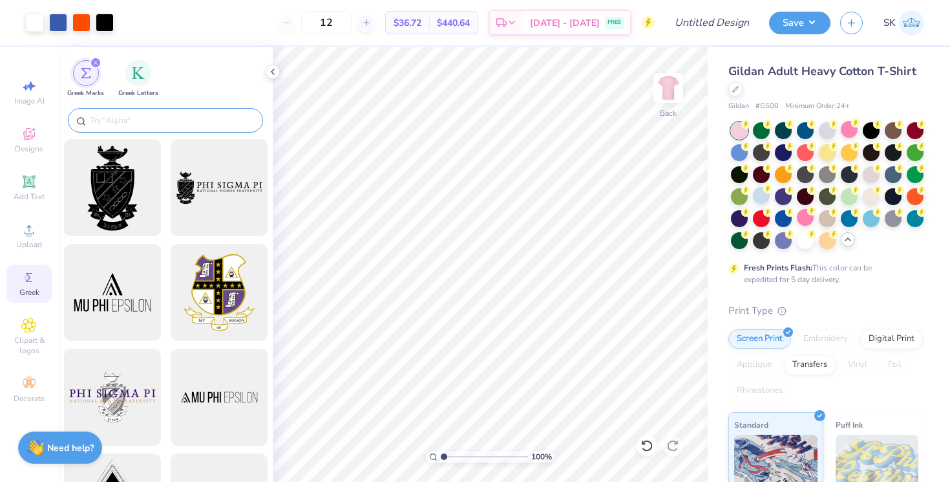
click at [169, 116] on input "text" at bounding box center [171, 120] width 165 height 13
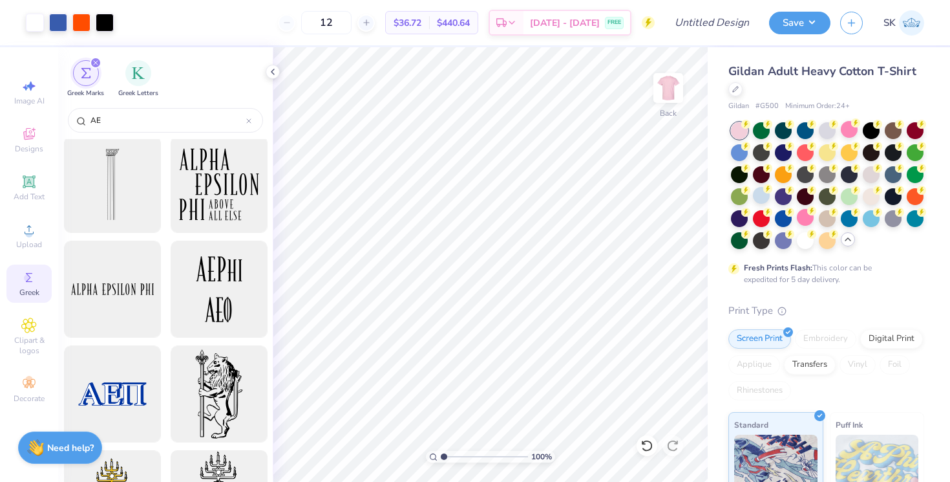
scroll to position [512, 0]
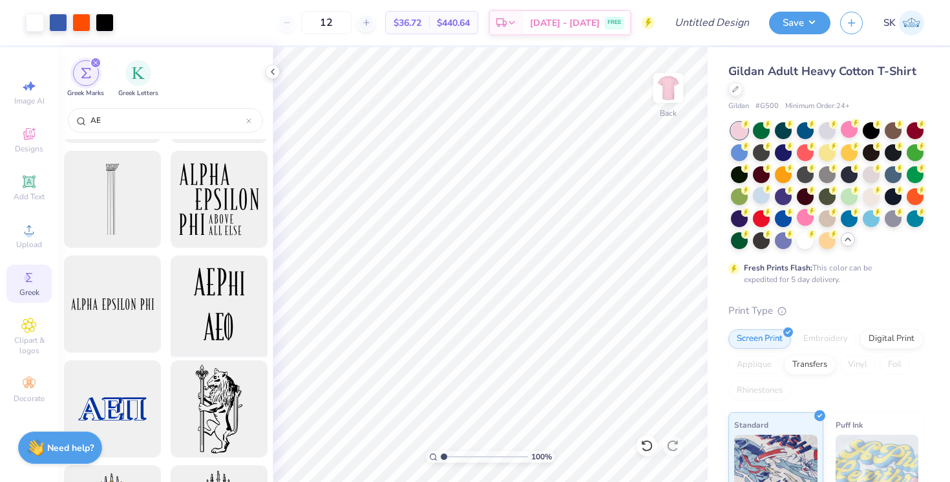
type input "AE"
click at [229, 270] on div at bounding box center [218, 304] width 107 height 107
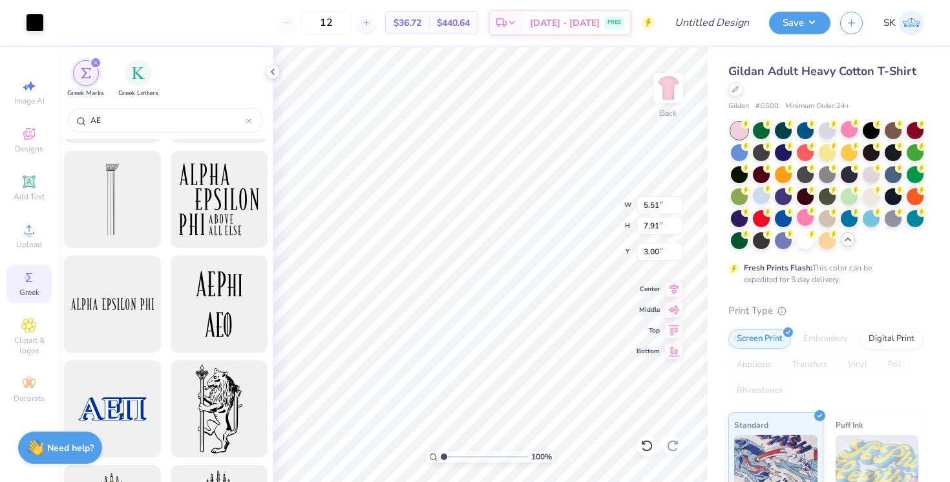
type input "5.51"
type input "7.91"
type input "7.03"
click at [136, 77] on img "filter for Greek Letters" at bounding box center [138, 71] width 13 height 13
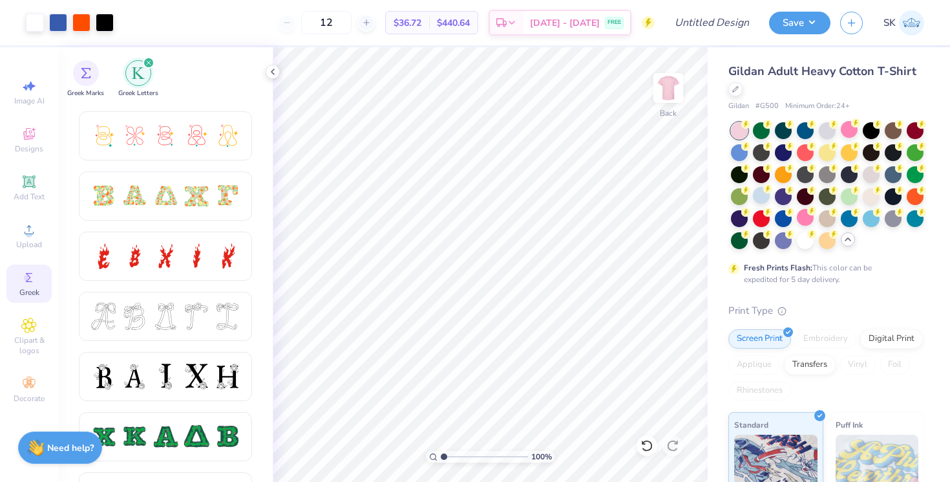
scroll to position [359, 0]
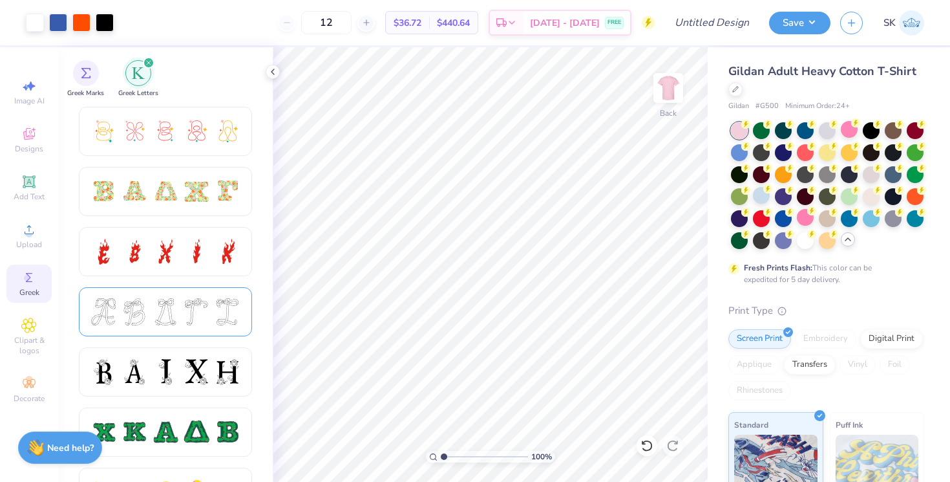
click at [161, 303] on div at bounding box center [165, 311] width 27 height 27
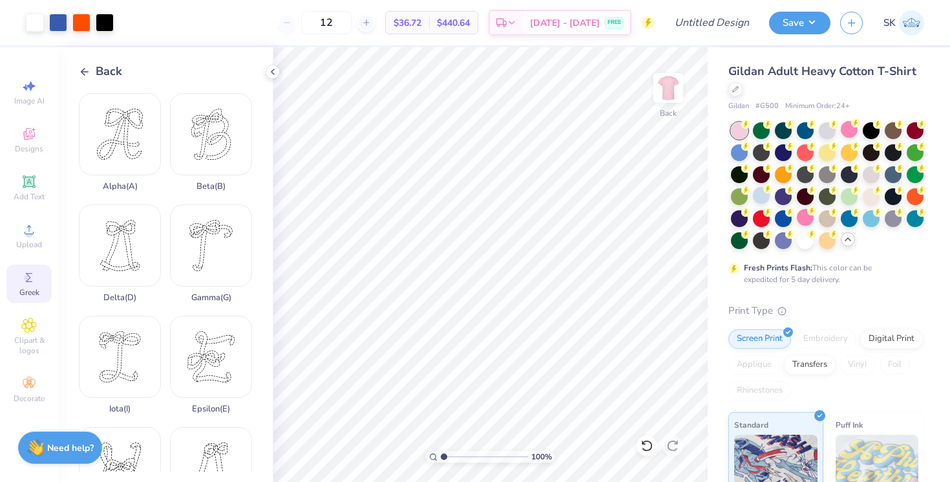
click at [80, 70] on icon at bounding box center [85, 72] width 12 height 12
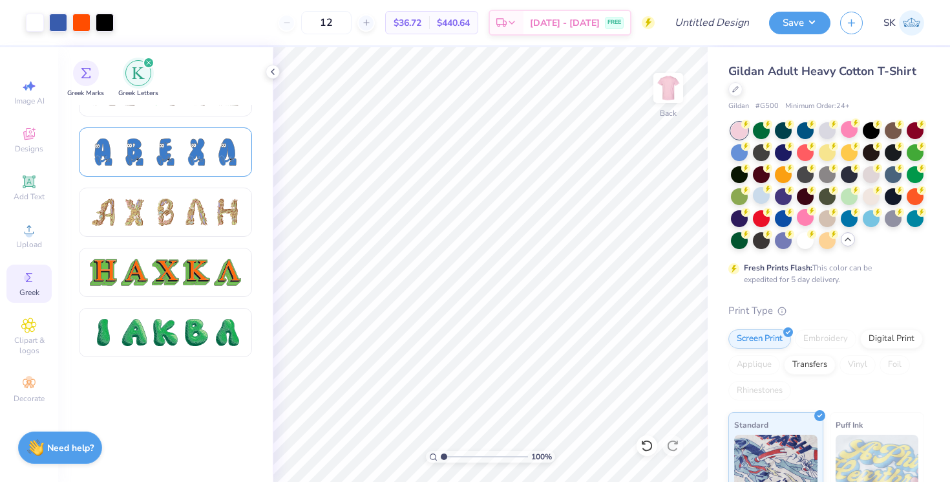
scroll to position [1091, 0]
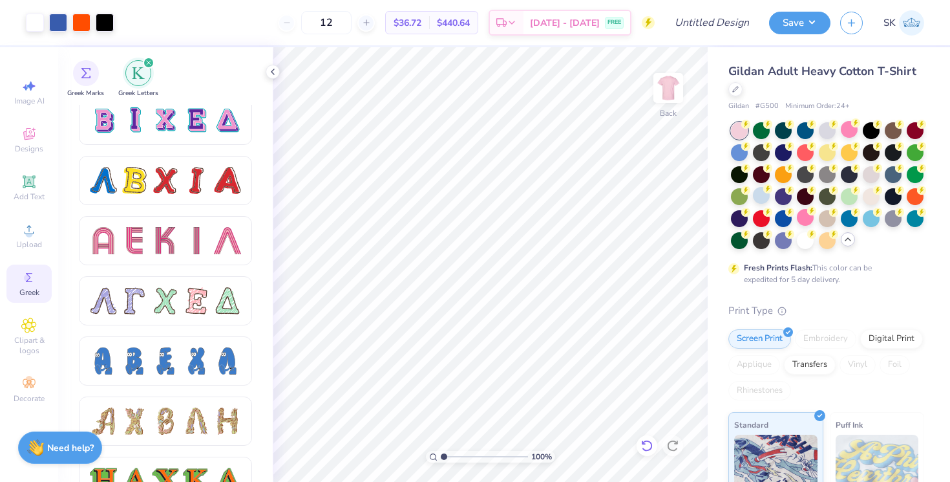
click at [644, 447] on icon at bounding box center [647, 445] width 13 height 13
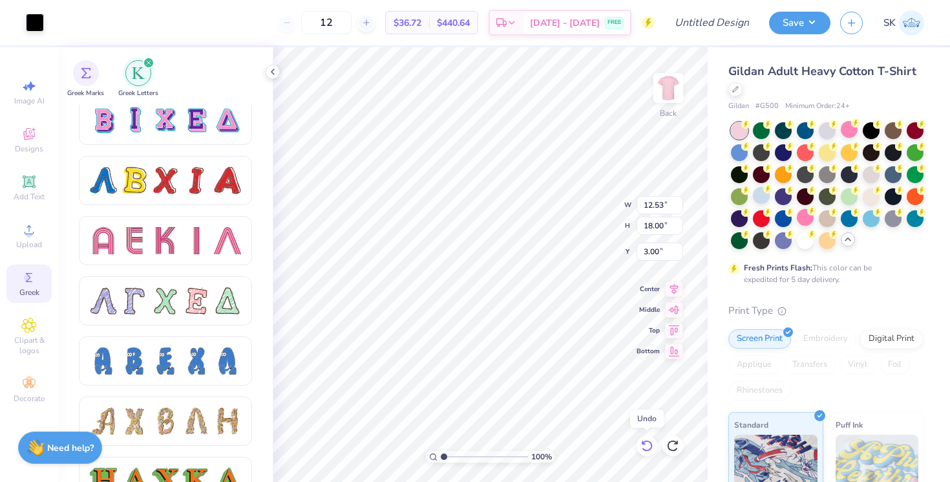
click at [649, 443] on icon at bounding box center [647, 445] width 13 height 13
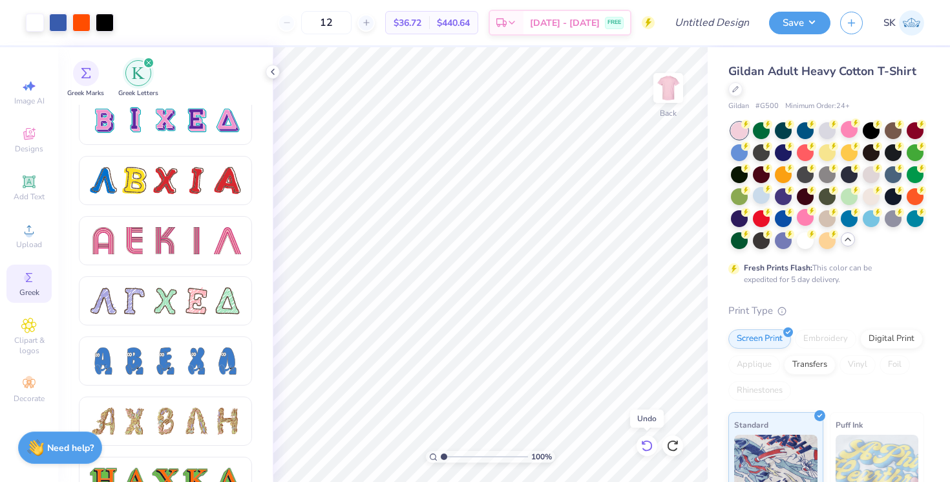
click at [649, 443] on icon at bounding box center [647, 445] width 13 height 13
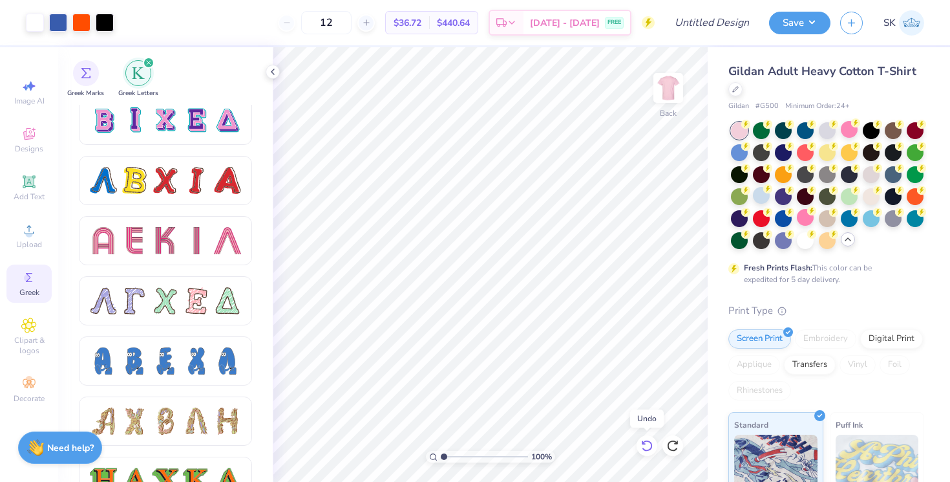
click at [649, 443] on icon at bounding box center [647, 445] width 13 height 13
click at [675, 446] on icon at bounding box center [672, 445] width 13 height 13
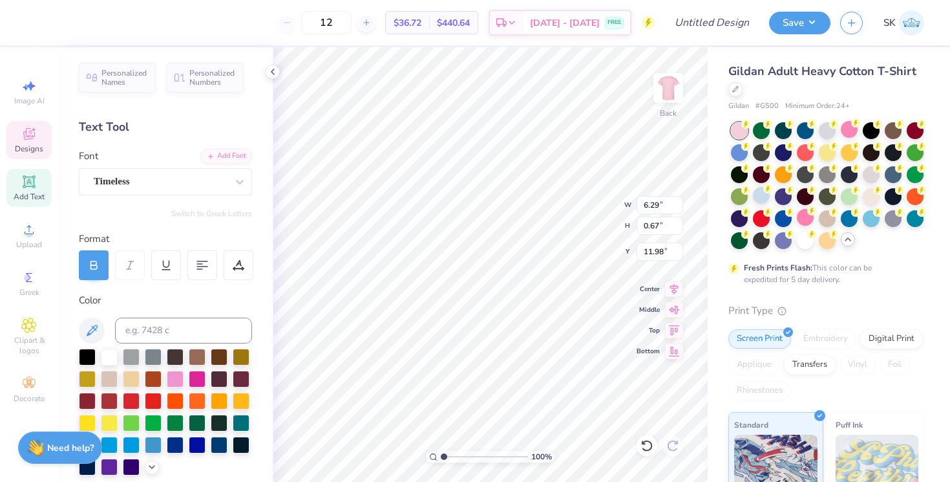
type input "11.98"
type input "1.13"
type input "0.51"
type input "6.52"
type input "1.40"
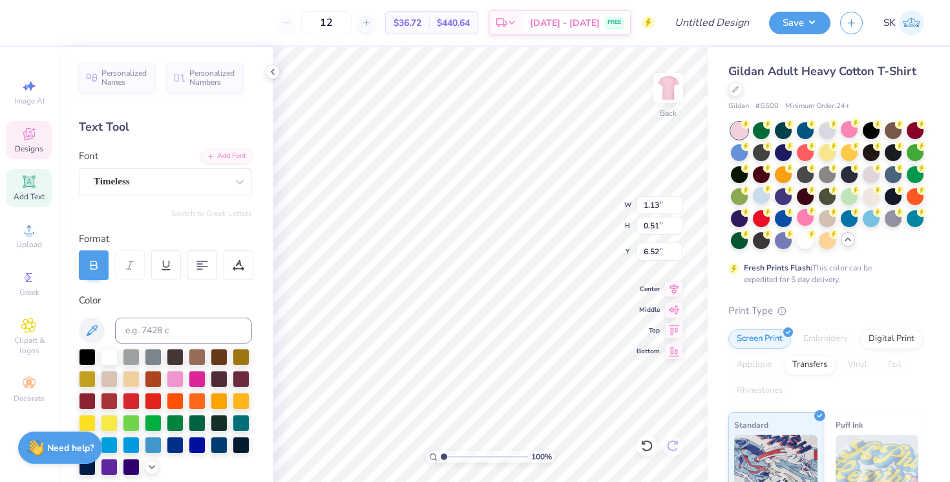
type input "0.52"
type input "7.16"
type input "6.29"
type input "0.67"
type input "11.98"
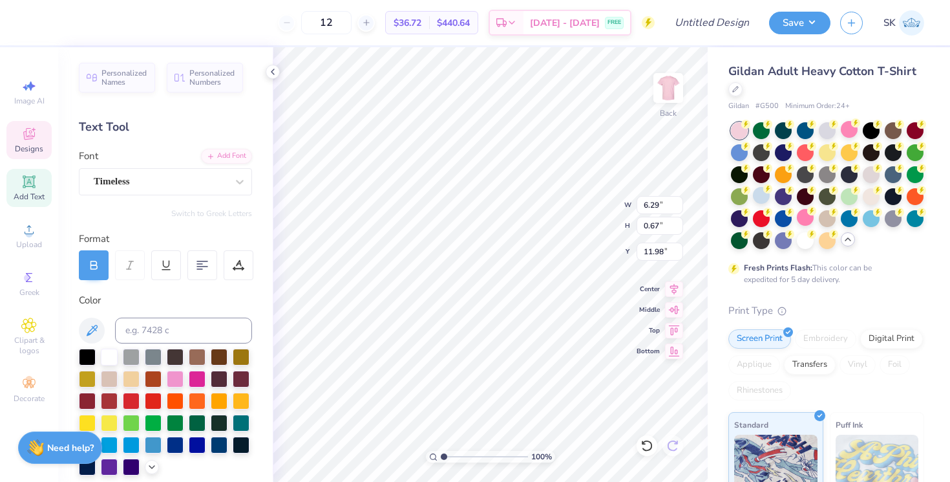
scroll to position [0, 0]
type textarea "K"
type textarea "Alpha Epsilon Phi"
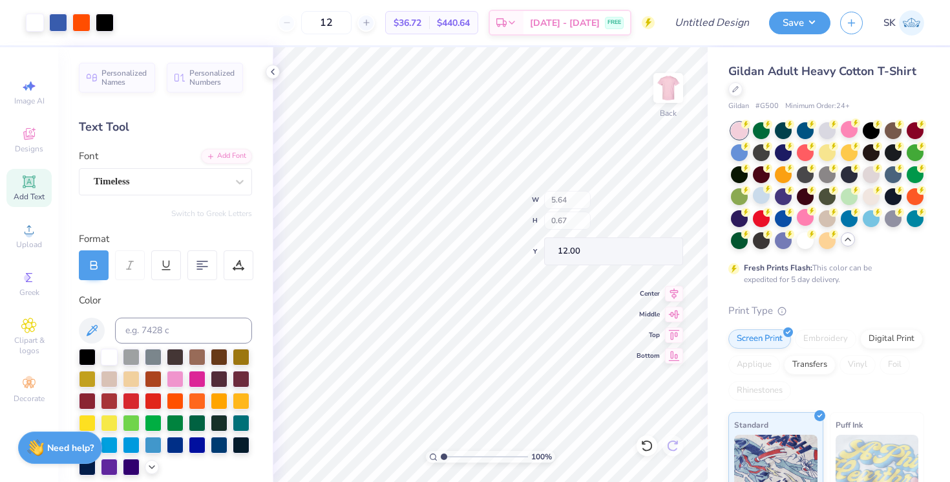
type input "12.00"
